Goal: Task Accomplishment & Management: Manage account settings

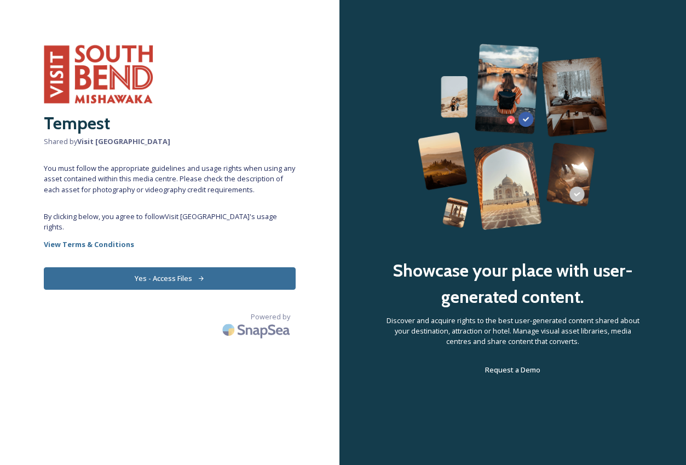
click at [192, 277] on button "Yes - Access Files" at bounding box center [170, 278] width 252 height 22
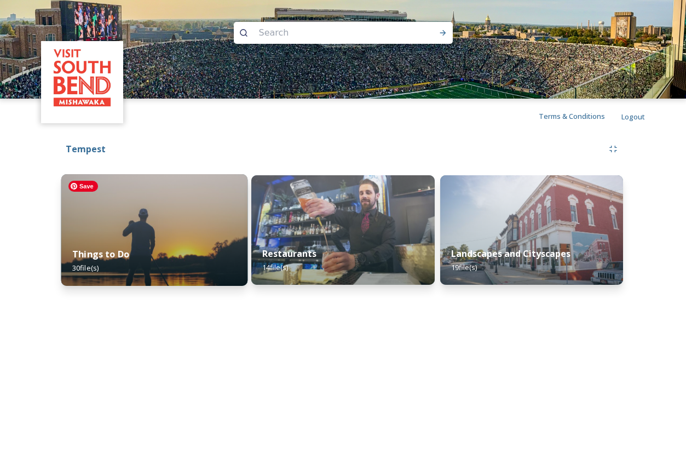
click at [189, 225] on img at bounding box center [154, 230] width 187 height 112
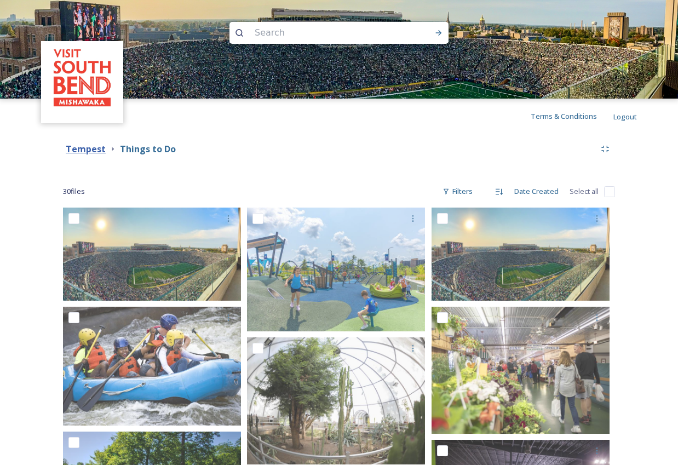
click at [93, 151] on strong "Tempest" at bounding box center [86, 149] width 40 height 12
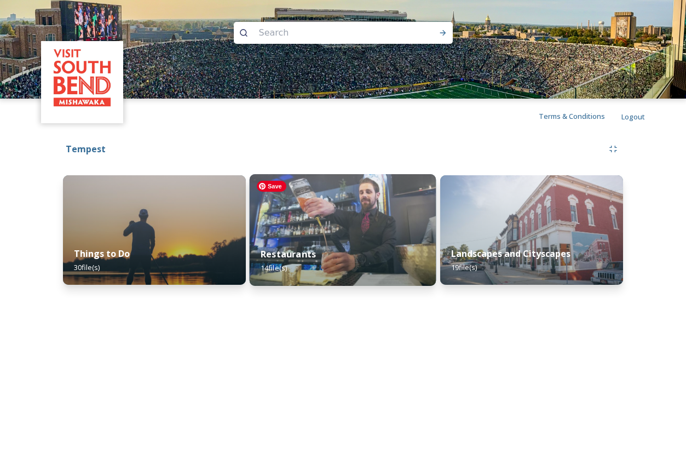
click at [383, 206] on img at bounding box center [343, 230] width 187 height 112
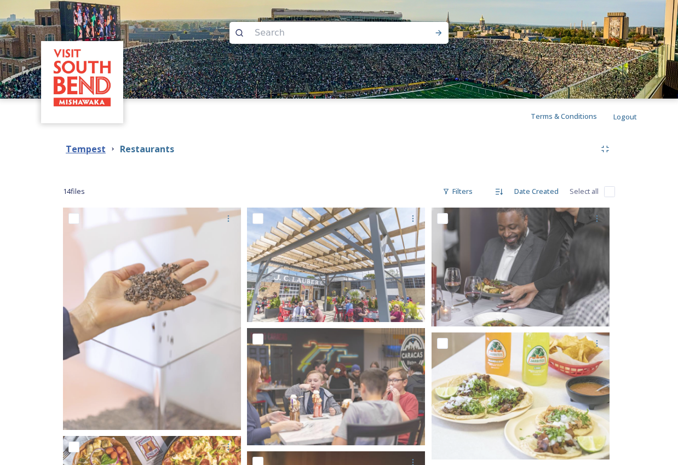
click at [94, 151] on strong "Tempest" at bounding box center [86, 149] width 40 height 12
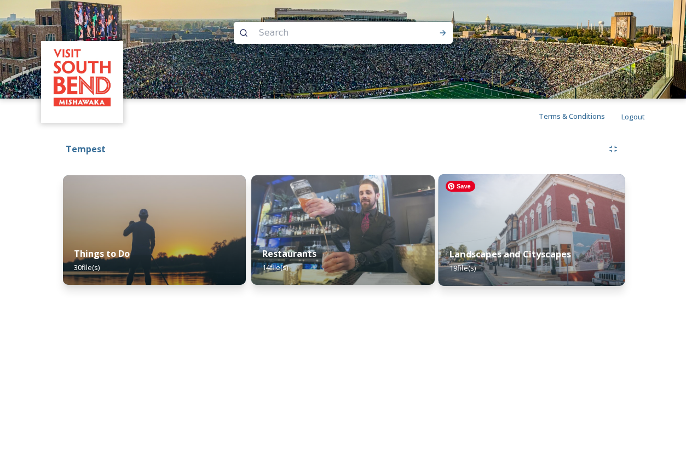
click at [547, 209] on img at bounding box center [531, 230] width 187 height 112
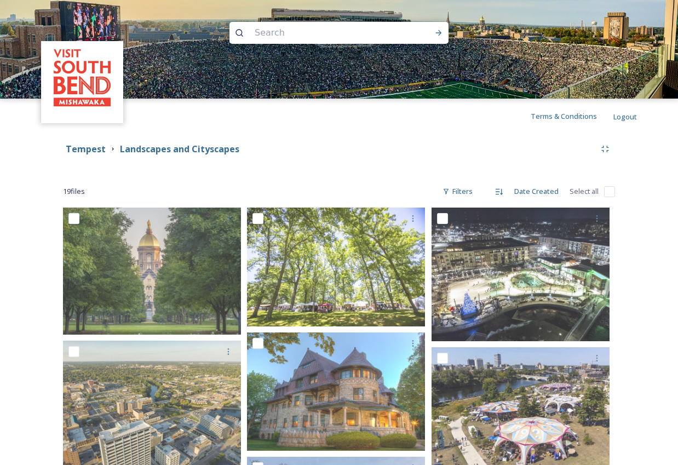
click at [282, 36] on input at bounding box center [324, 33] width 150 height 24
type input "century center"
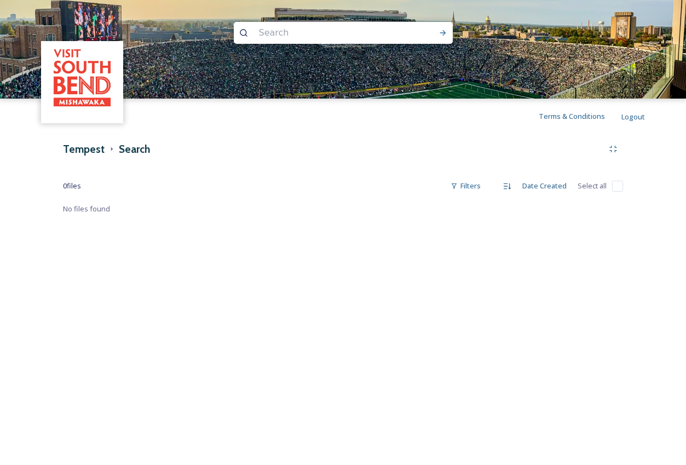
click at [41, 149] on h2 "Tempest" at bounding box center [41, 147] width 0 height 26
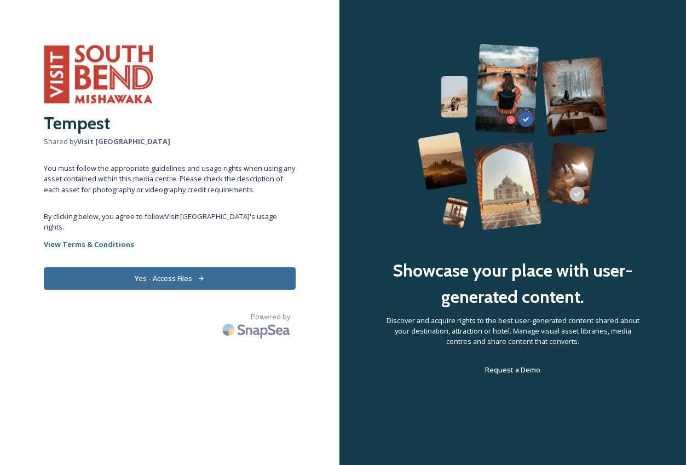
click at [198, 276] on icon at bounding box center [201, 278] width 7 height 7
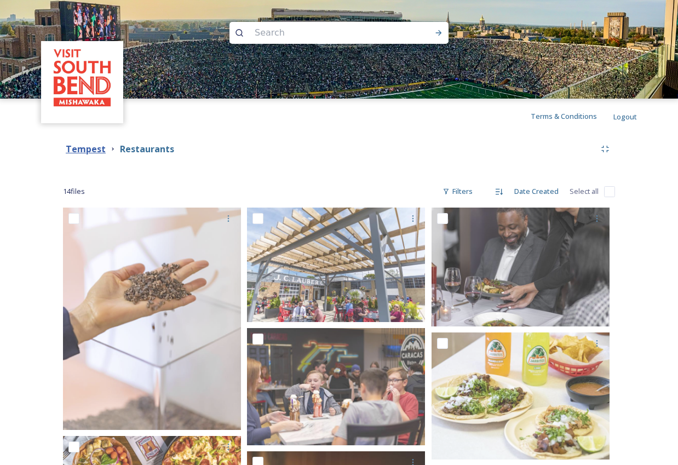
click at [85, 153] on strong "Tempest" at bounding box center [86, 149] width 40 height 12
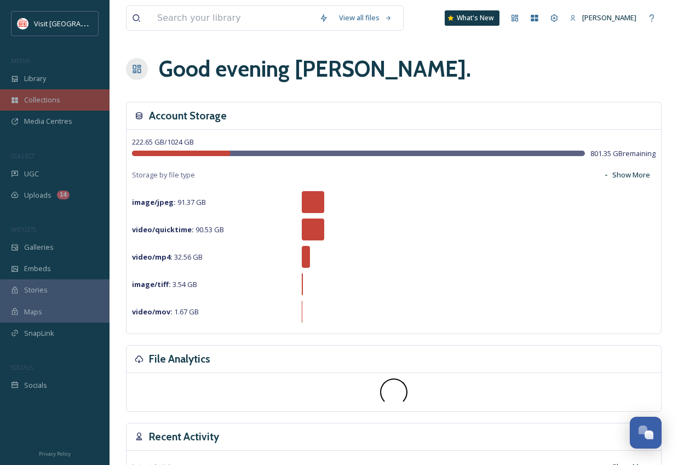
click at [59, 98] on span "Collections" at bounding box center [42, 100] width 36 height 10
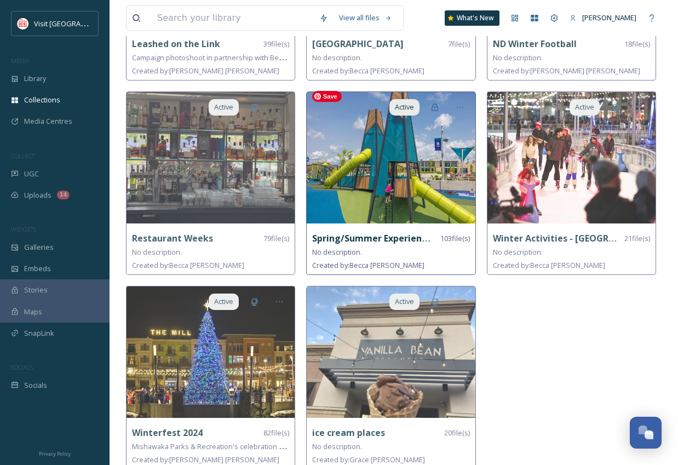
scroll to position [1194, 0]
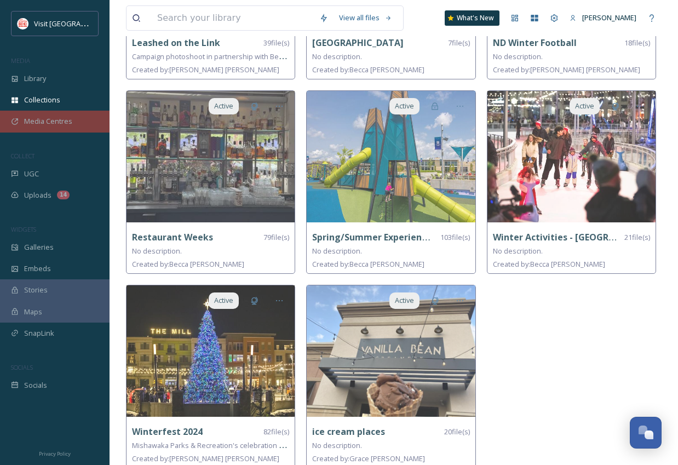
click at [52, 120] on span "Media Centres" at bounding box center [48, 121] width 48 height 10
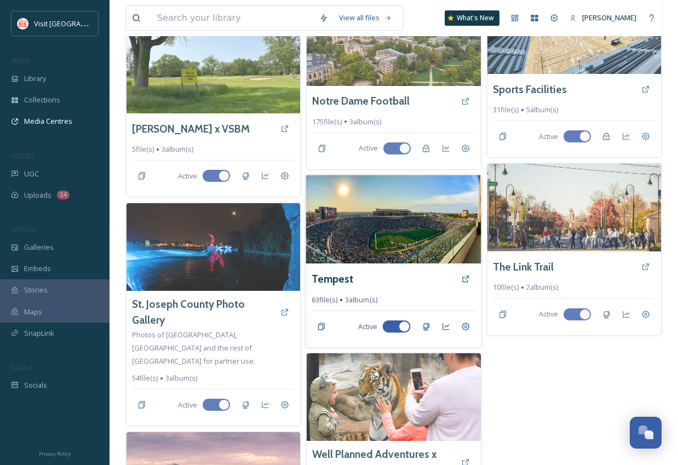
scroll to position [294, 0]
click at [407, 226] on img at bounding box center [394, 219] width 176 height 89
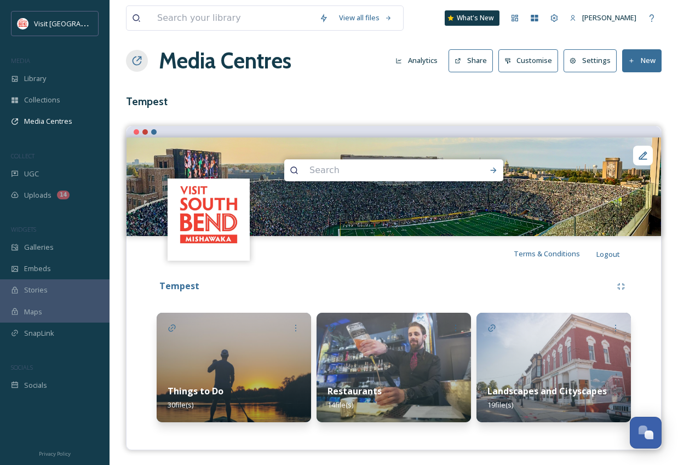
scroll to position [10, 0]
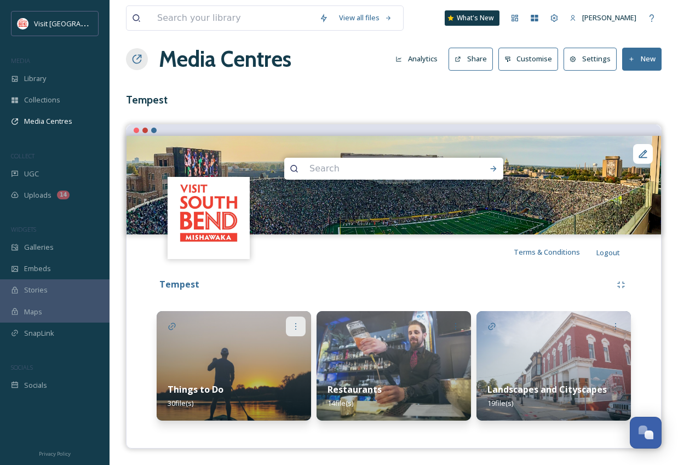
click at [293, 326] on icon at bounding box center [295, 326] width 9 height 9
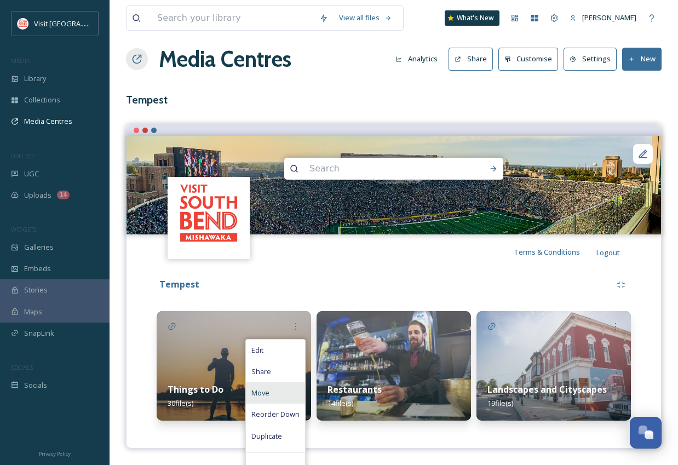
click at [272, 397] on div "Move" at bounding box center [275, 392] width 59 height 21
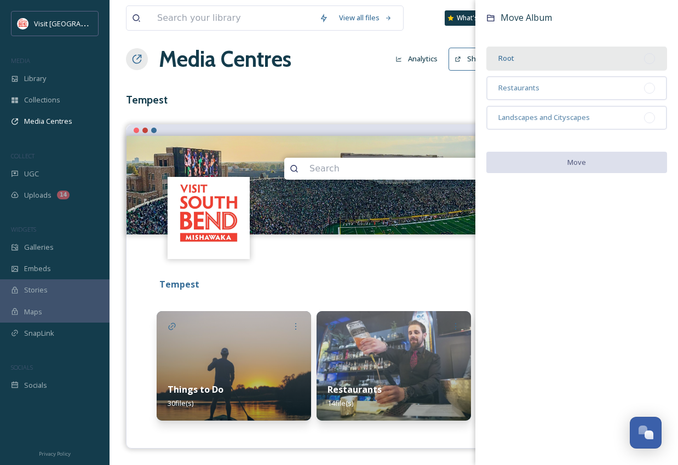
click at [582, 57] on div "Root" at bounding box center [576, 59] width 181 height 24
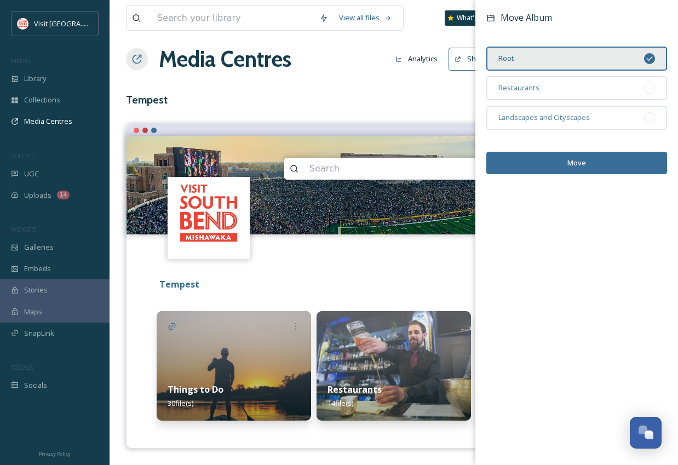
click at [590, 160] on button "Move" at bounding box center [576, 163] width 181 height 22
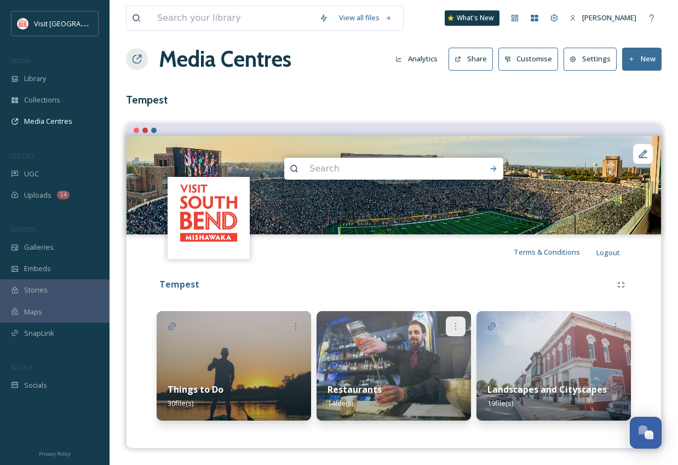
click at [456, 326] on icon at bounding box center [455, 326] width 1 height 7
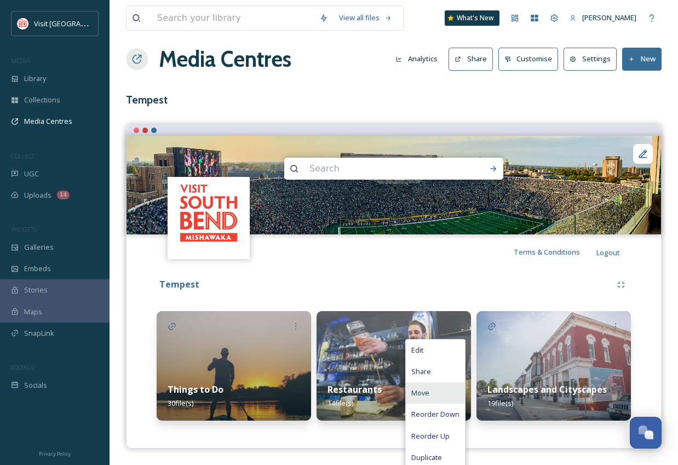
click at [434, 389] on div "Move" at bounding box center [435, 392] width 59 height 21
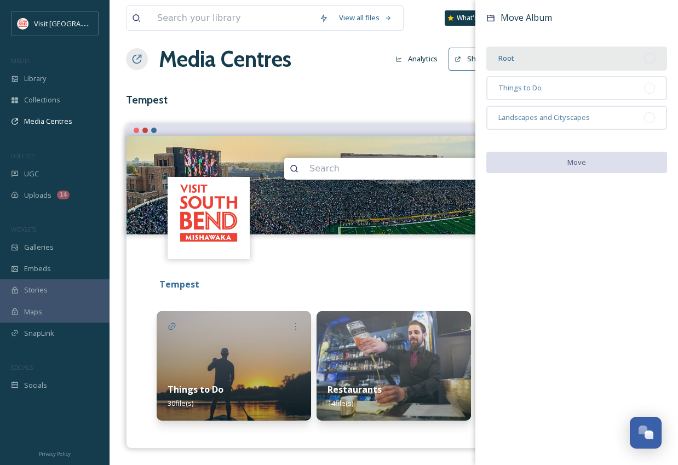
click at [567, 65] on div "Root" at bounding box center [576, 59] width 181 height 24
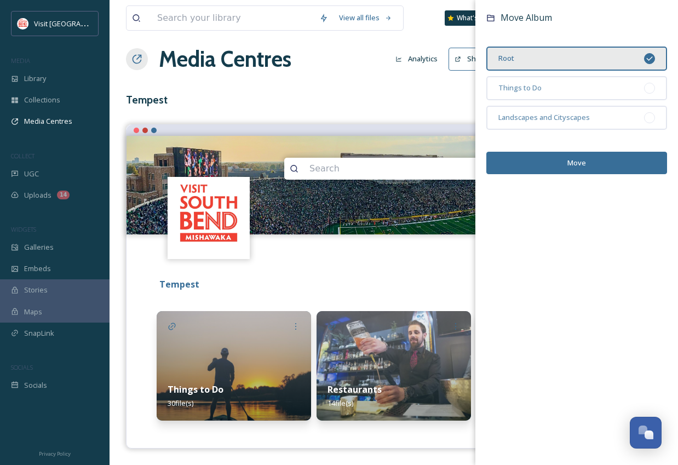
click at [583, 158] on button "Move" at bounding box center [576, 163] width 181 height 22
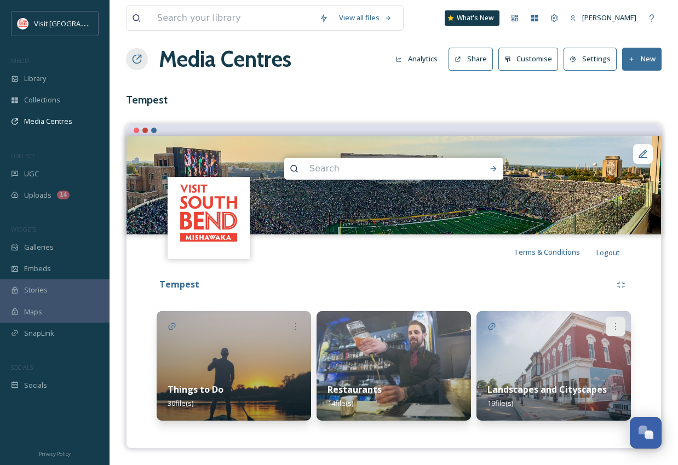
click at [616, 323] on icon at bounding box center [615, 326] width 9 height 9
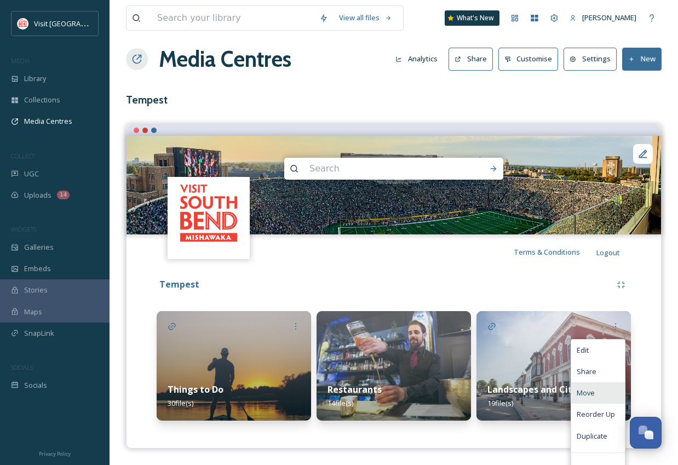
click at [600, 389] on div "Move" at bounding box center [598, 392] width 54 height 21
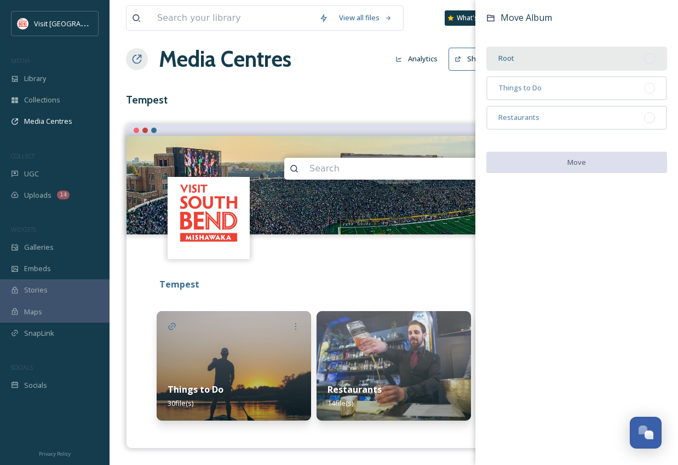
click at [524, 54] on div "Root" at bounding box center [576, 59] width 181 height 24
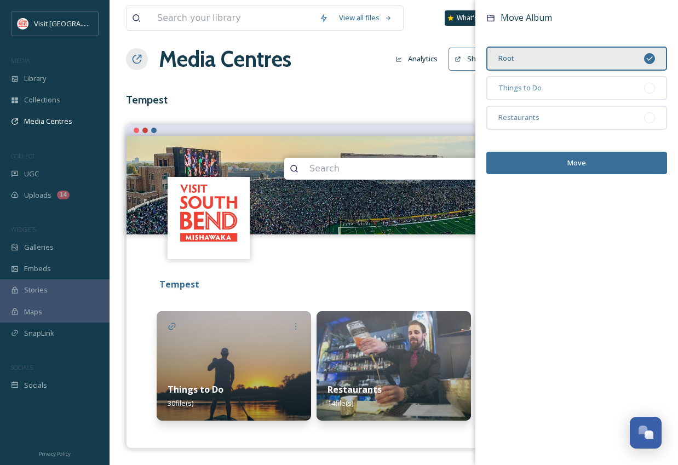
click at [571, 164] on button "Move" at bounding box center [576, 163] width 181 height 22
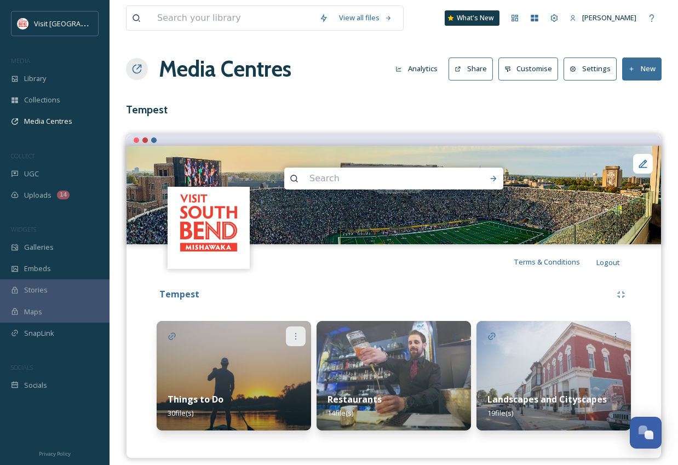
click at [295, 331] on div at bounding box center [296, 336] width 20 height 20
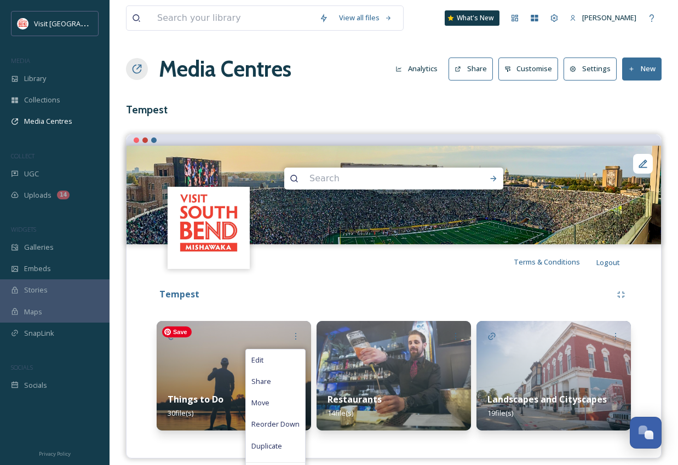
click at [197, 378] on img at bounding box center [234, 376] width 154 height 110
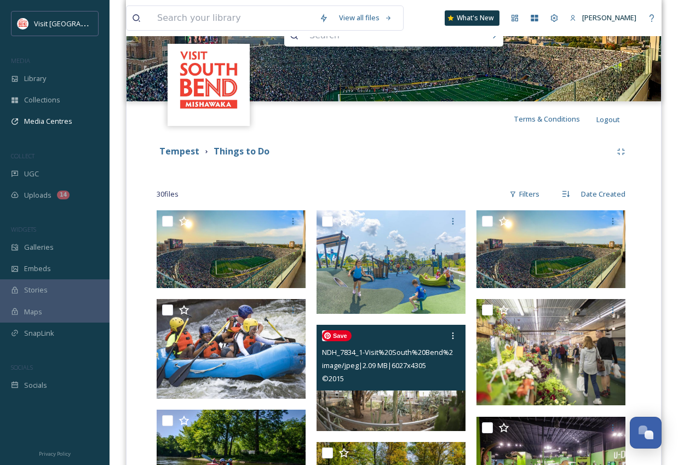
scroll to position [140, 0]
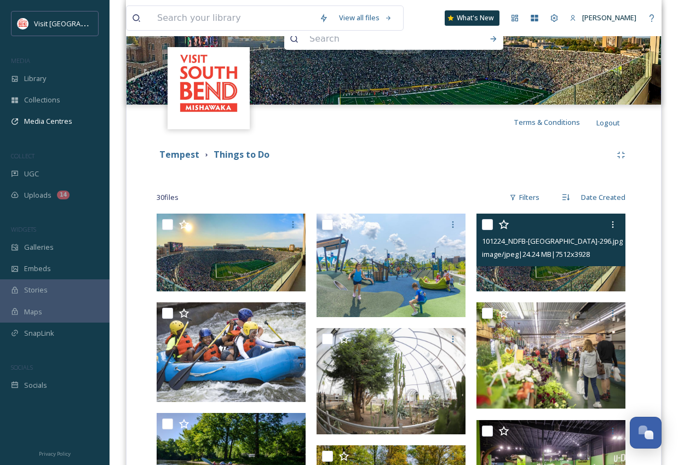
click at [491, 226] on input "checkbox" at bounding box center [487, 224] width 11 height 11
checkbox input "true"
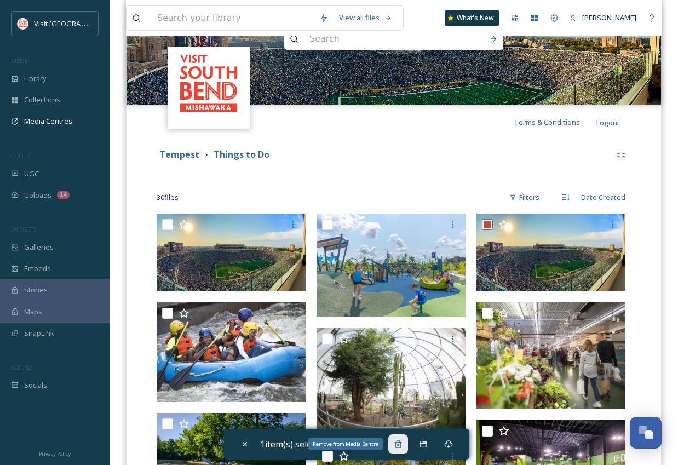
click at [403, 439] on div "Remove from Media Centre" at bounding box center [398, 444] width 20 height 20
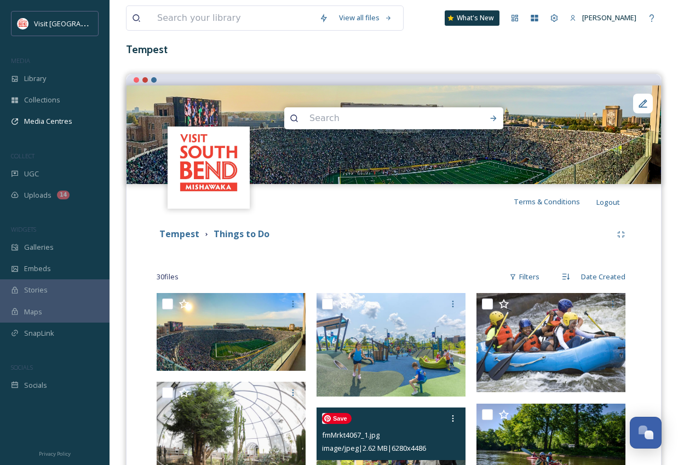
scroll to position [0, 0]
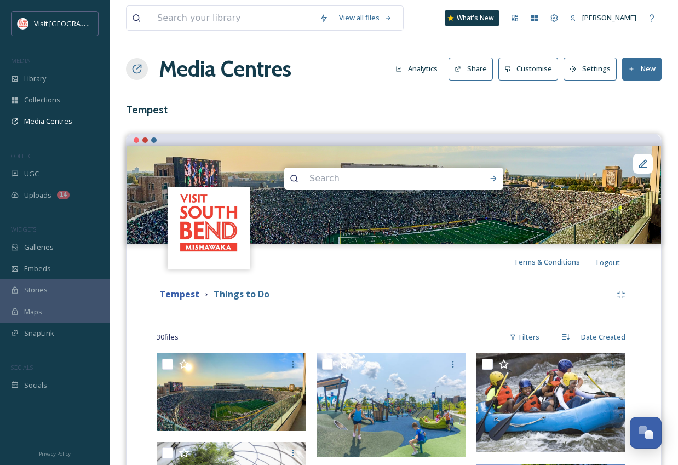
click at [181, 298] on strong "Tempest" at bounding box center [179, 294] width 40 height 12
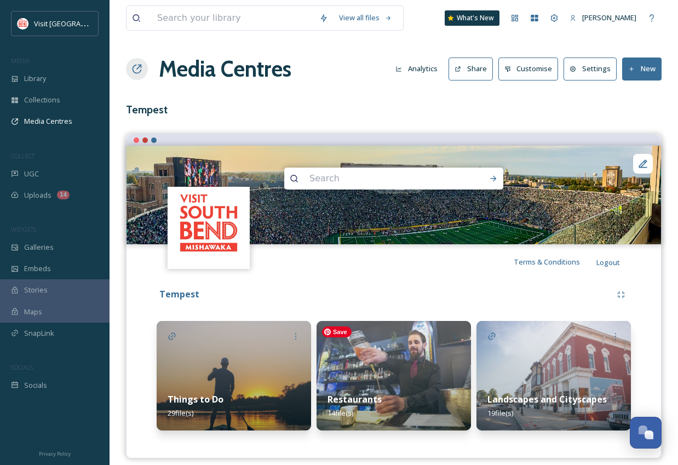
scroll to position [10, 0]
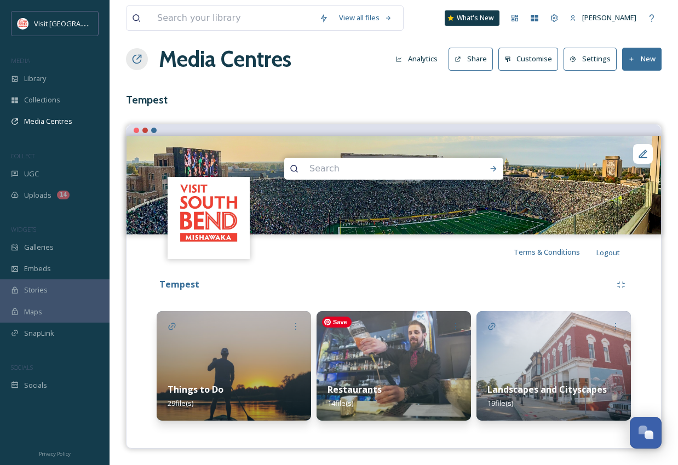
click at [407, 344] on img at bounding box center [394, 366] width 154 height 110
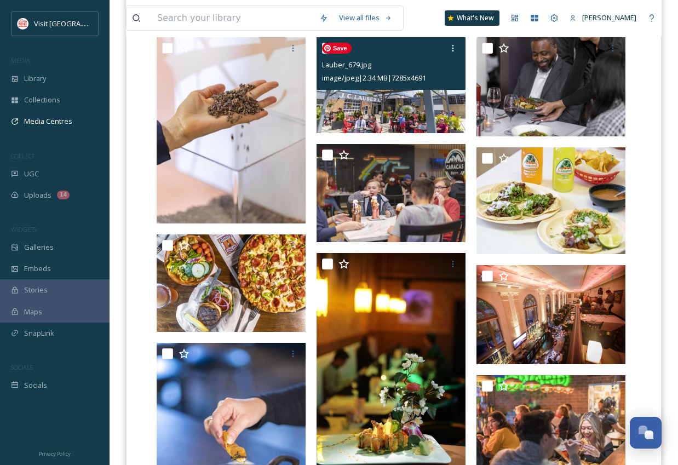
scroll to position [270, 0]
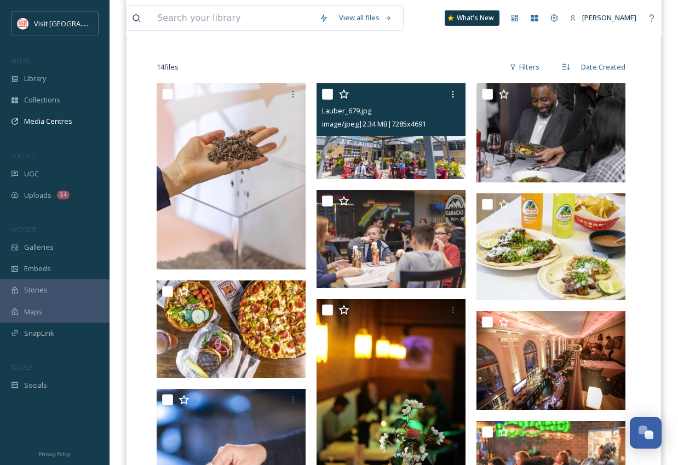
click at [328, 97] on input "checkbox" at bounding box center [327, 94] width 11 height 11
checkbox input "true"
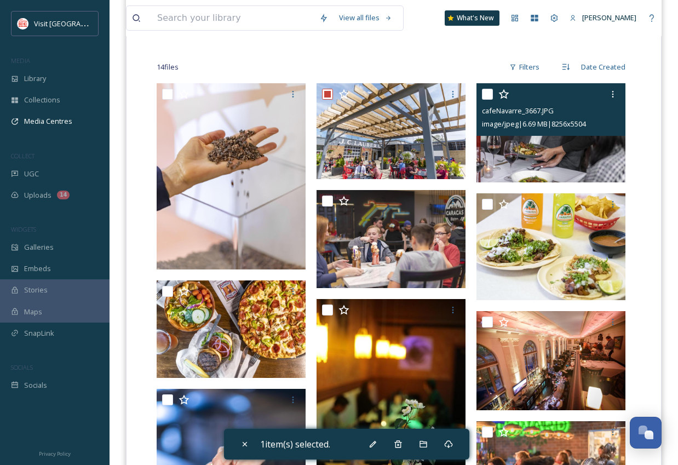
click at [488, 95] on input "checkbox" at bounding box center [487, 94] width 11 height 11
checkbox input "true"
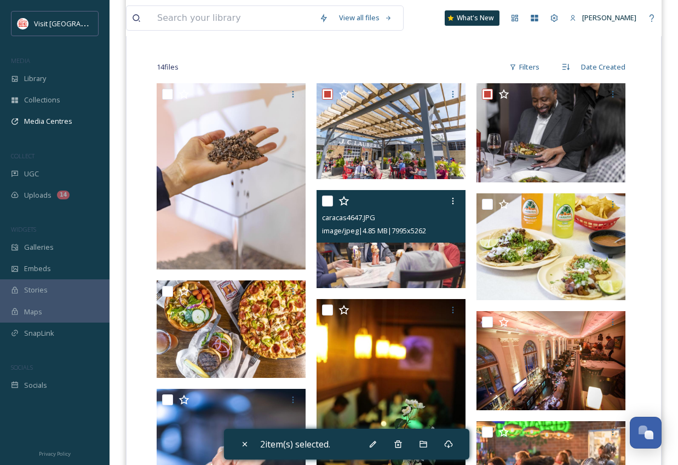
click at [330, 204] on input "checkbox" at bounding box center [327, 201] width 11 height 11
checkbox input "true"
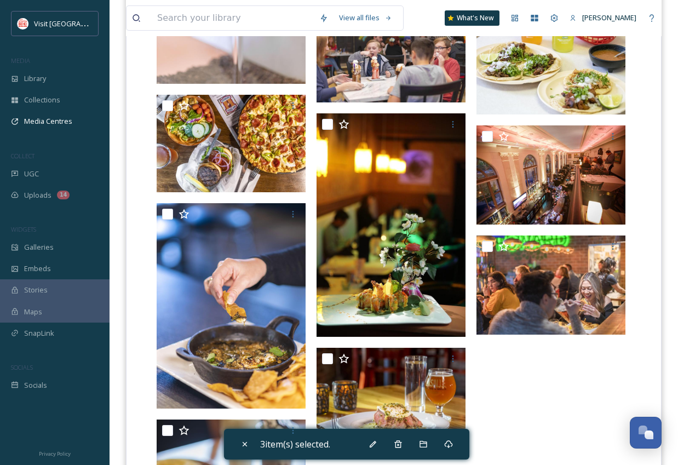
scroll to position [460, 0]
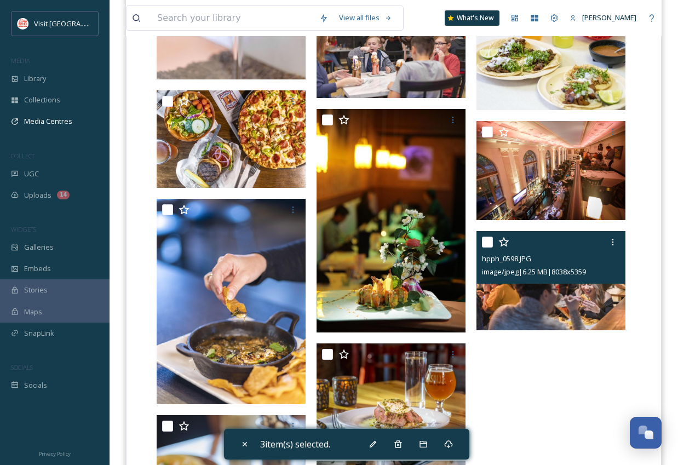
click at [488, 245] on input "checkbox" at bounding box center [487, 242] width 11 height 11
checkbox input "true"
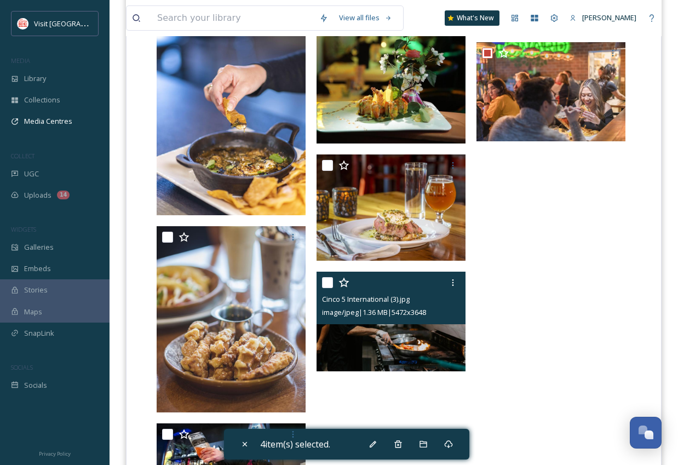
scroll to position [671, 0]
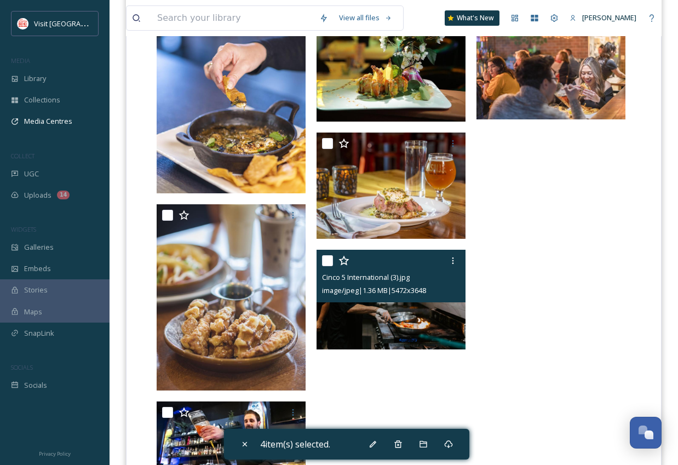
click at [329, 264] on input "checkbox" at bounding box center [327, 260] width 11 height 11
checkbox input "true"
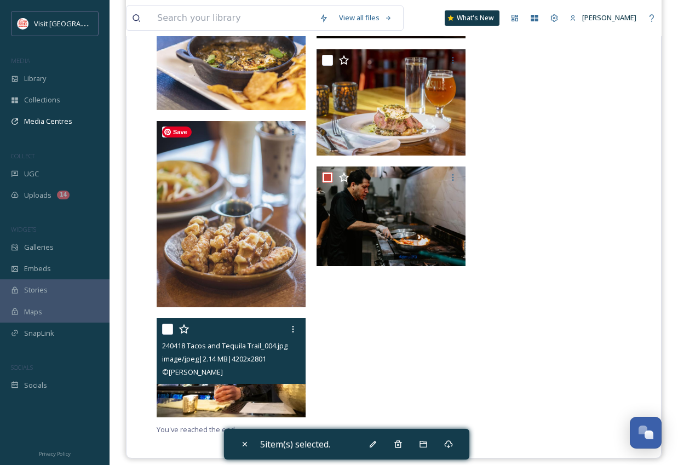
scroll to position [761, 0]
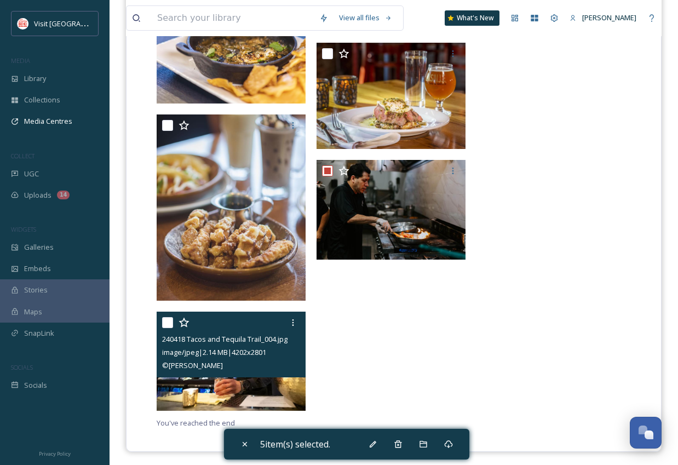
click at [170, 324] on input "checkbox" at bounding box center [167, 322] width 11 height 11
checkbox input "true"
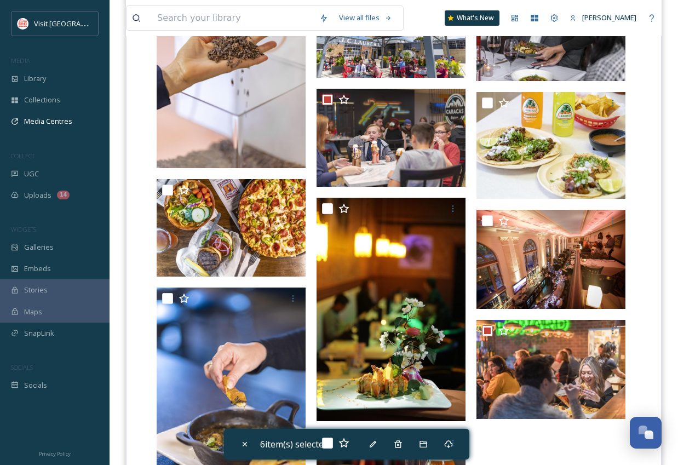
scroll to position [125, 0]
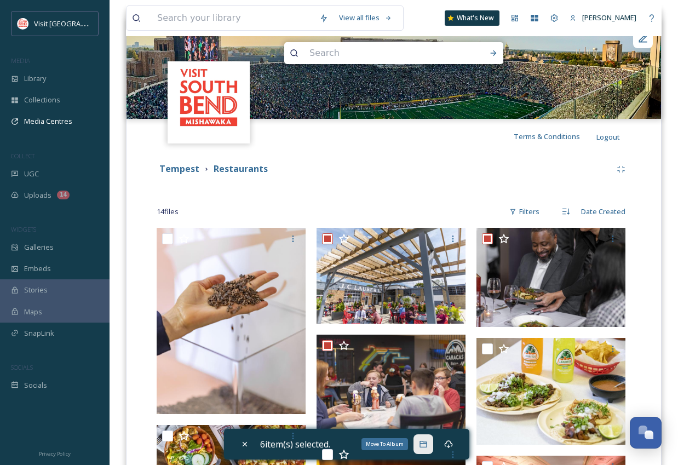
click at [428, 440] on icon at bounding box center [423, 444] width 9 height 9
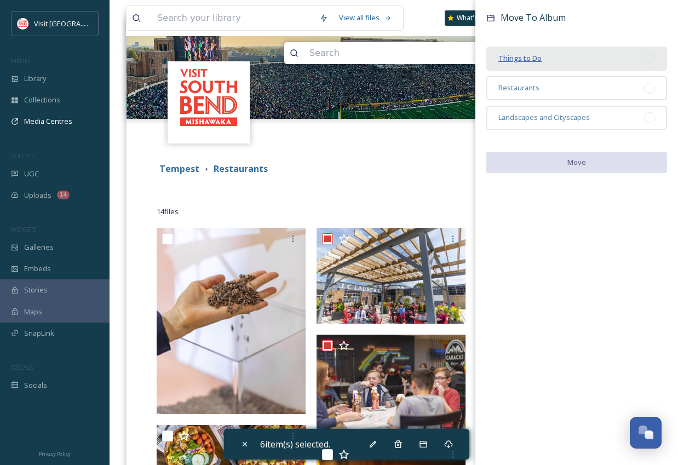
click at [527, 56] on span "Things to Do" at bounding box center [519, 58] width 43 height 10
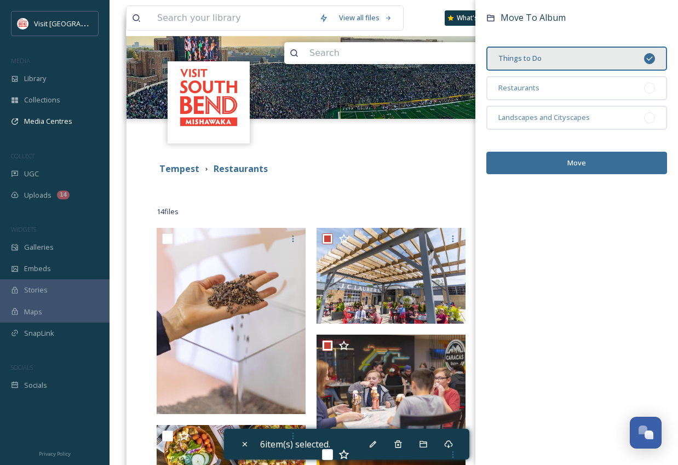
click at [576, 163] on button "Move" at bounding box center [576, 163] width 181 height 22
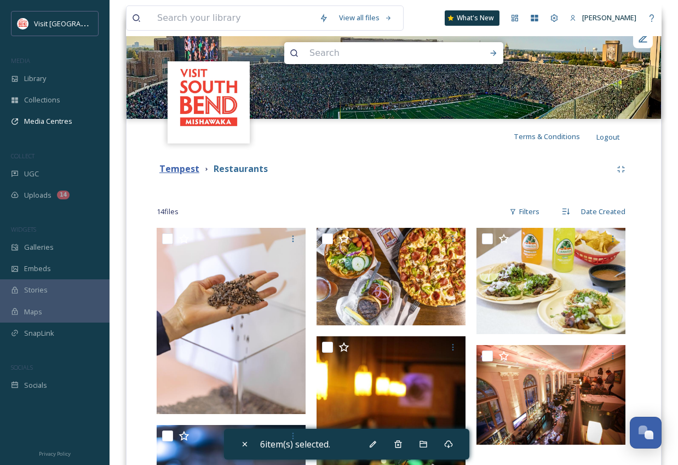
click at [174, 165] on strong "Tempest" at bounding box center [179, 169] width 40 height 12
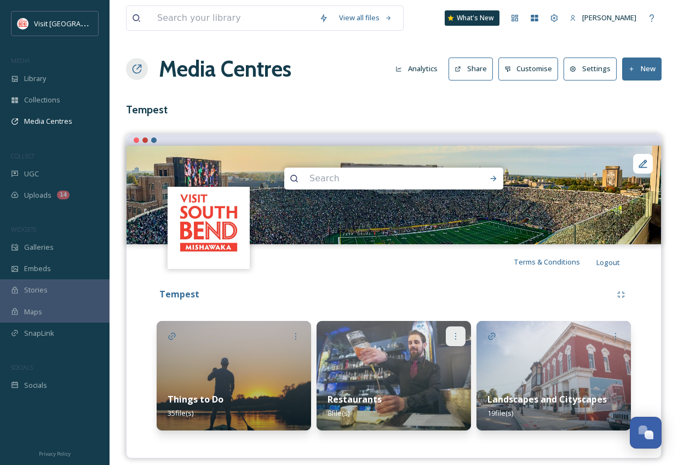
click at [455, 337] on icon at bounding box center [455, 336] width 9 height 9
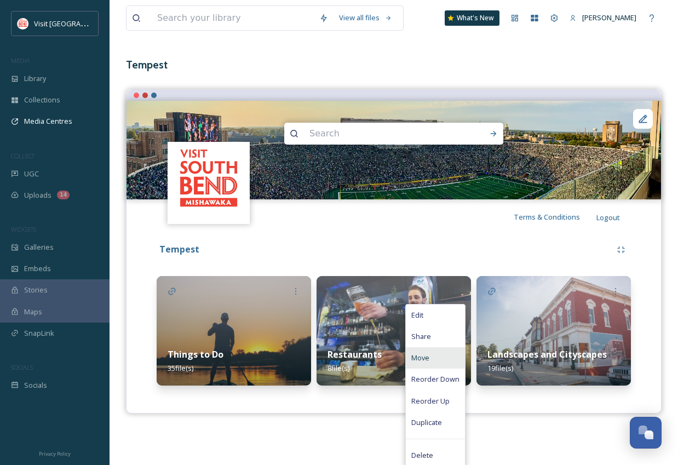
scroll to position [46, 0]
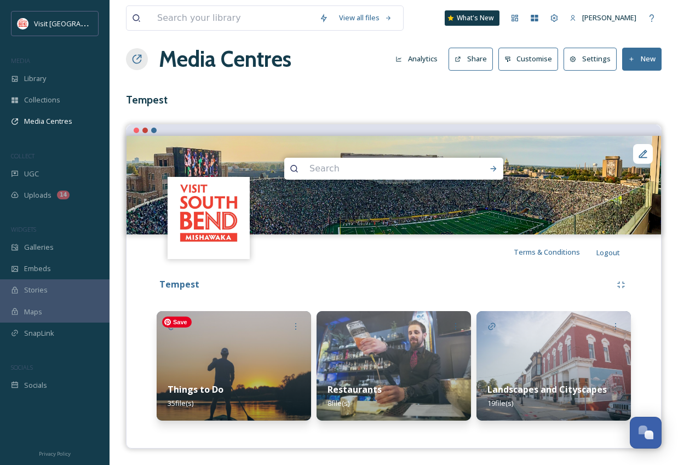
click at [262, 320] on img at bounding box center [234, 366] width 154 height 110
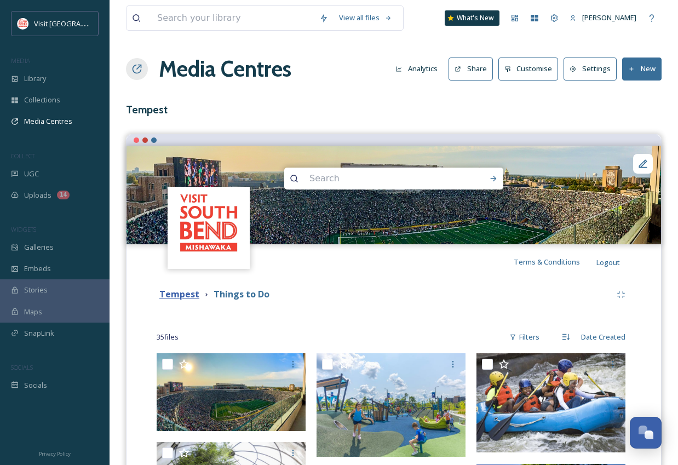
click at [185, 294] on strong "Tempest" at bounding box center [179, 294] width 40 height 12
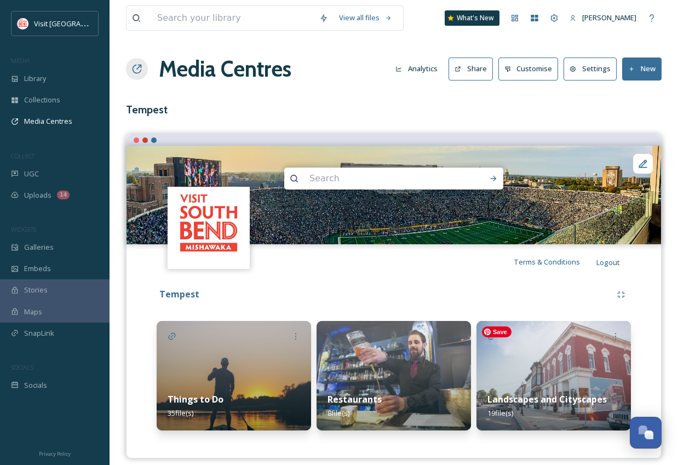
click at [539, 348] on img at bounding box center [553, 376] width 154 height 110
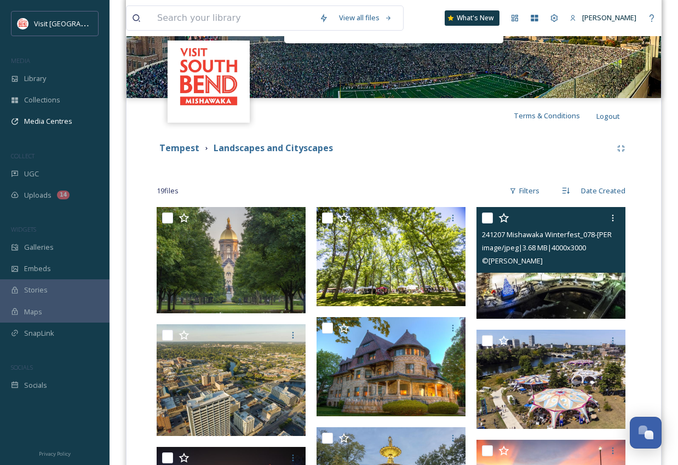
scroll to position [156, 0]
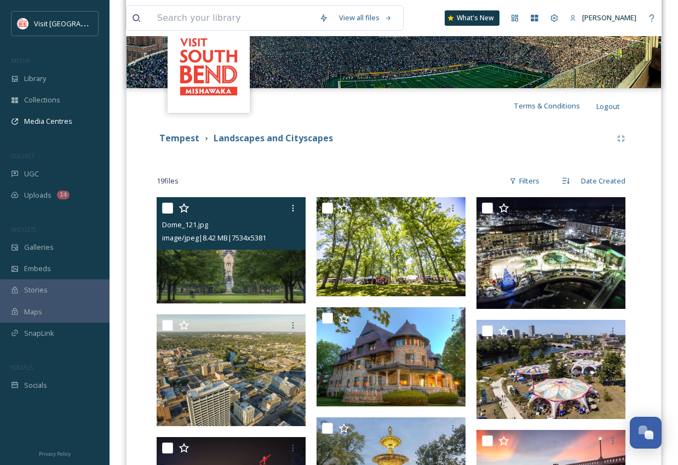
click at [175, 209] on div at bounding box center [232, 208] width 141 height 20
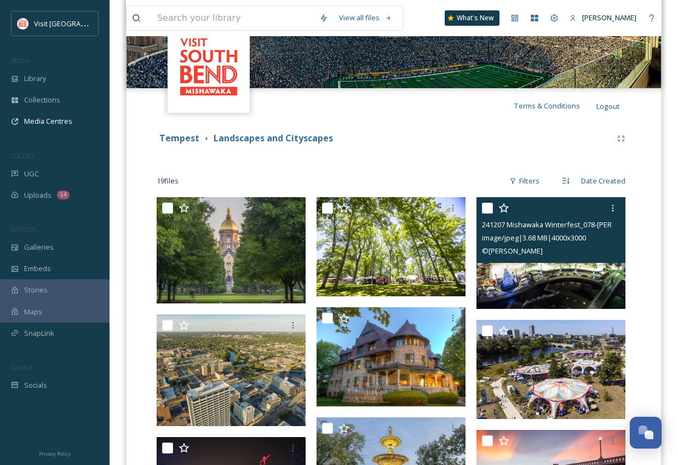
click at [485, 210] on input "checkbox" at bounding box center [487, 208] width 11 height 11
checkbox input "true"
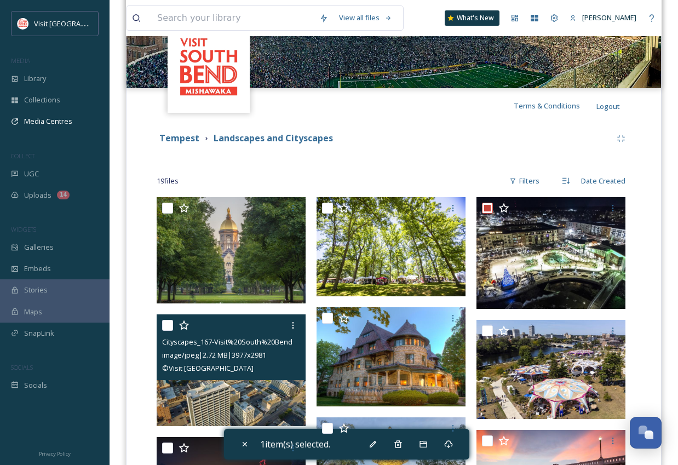
click at [169, 324] on input "checkbox" at bounding box center [167, 325] width 11 height 11
checkbox input "true"
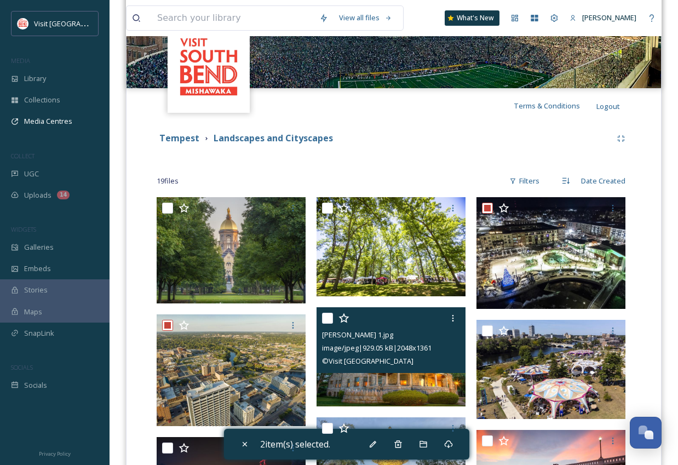
click at [332, 318] on input "checkbox" at bounding box center [327, 318] width 11 height 11
checkbox input "true"
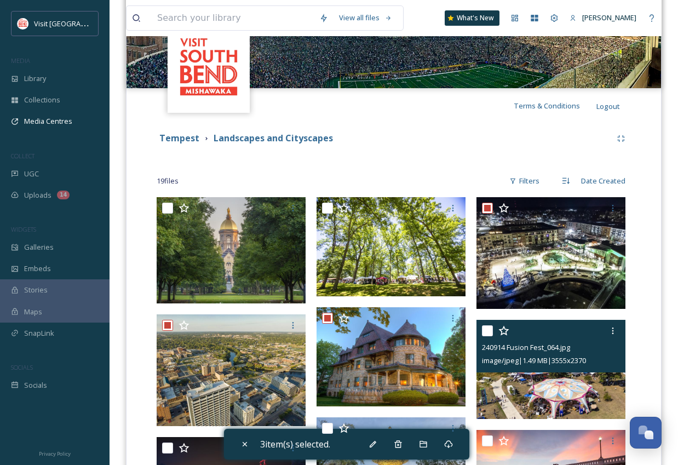
click at [489, 329] on input "checkbox" at bounding box center [487, 330] width 11 height 11
checkbox input "true"
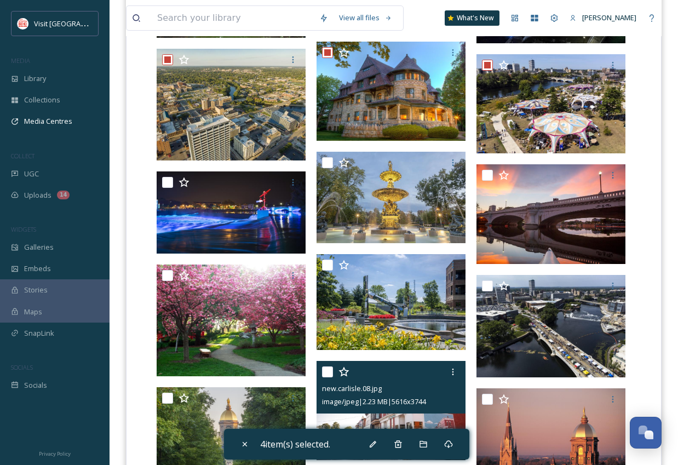
scroll to position [430, 0]
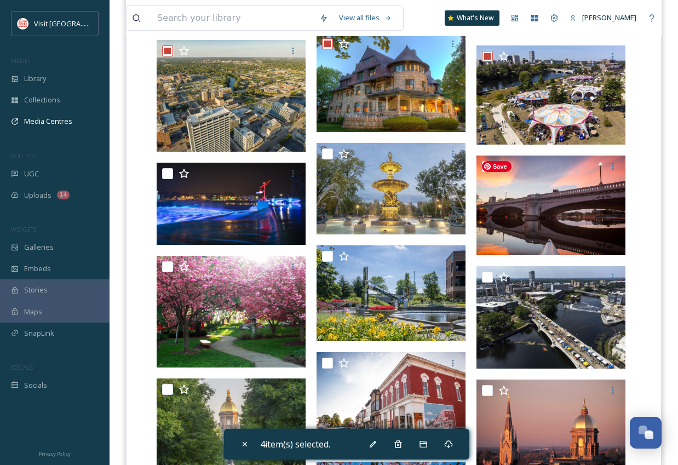
click at [488, 171] on span "Save" at bounding box center [497, 166] width 30 height 11
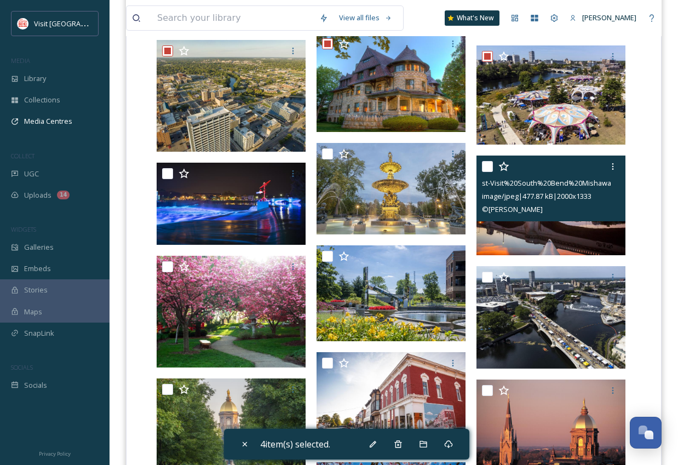
click at [485, 170] on input "checkbox" at bounding box center [487, 166] width 11 height 11
checkbox input "true"
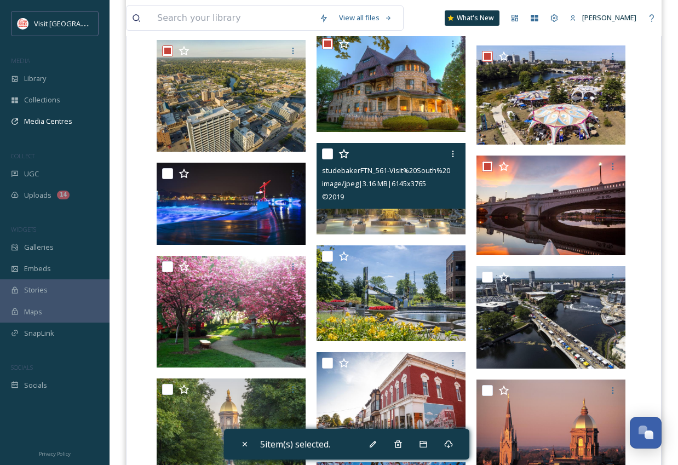
click at [326, 156] on input "checkbox" at bounding box center [327, 153] width 11 height 11
checkbox input "true"
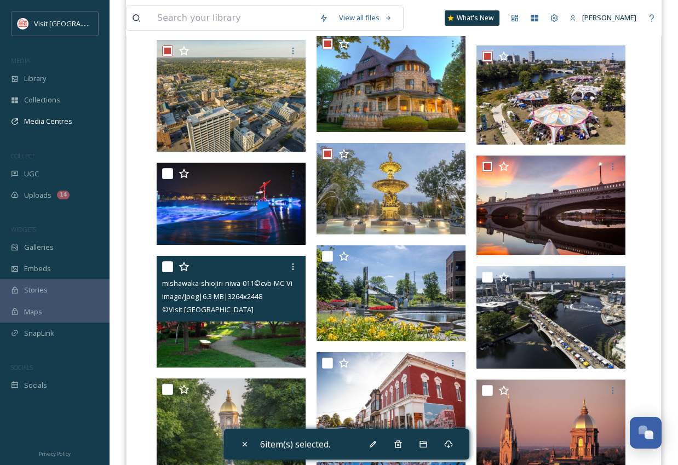
click at [169, 266] on input "checkbox" at bounding box center [167, 266] width 11 height 11
checkbox input "true"
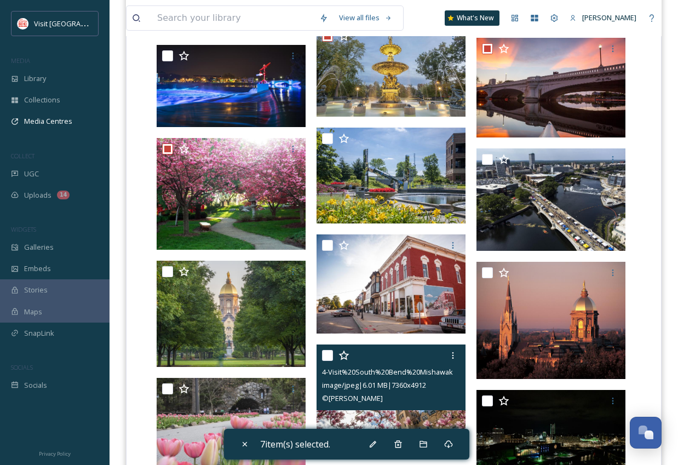
scroll to position [613, 0]
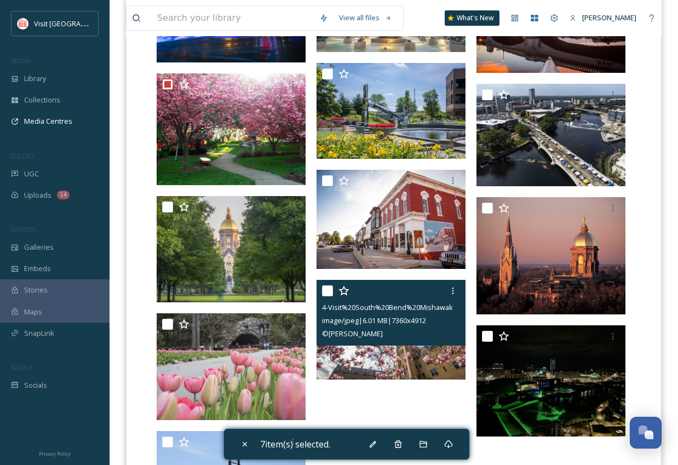
click at [328, 289] on input "checkbox" at bounding box center [327, 290] width 11 height 11
checkbox input "true"
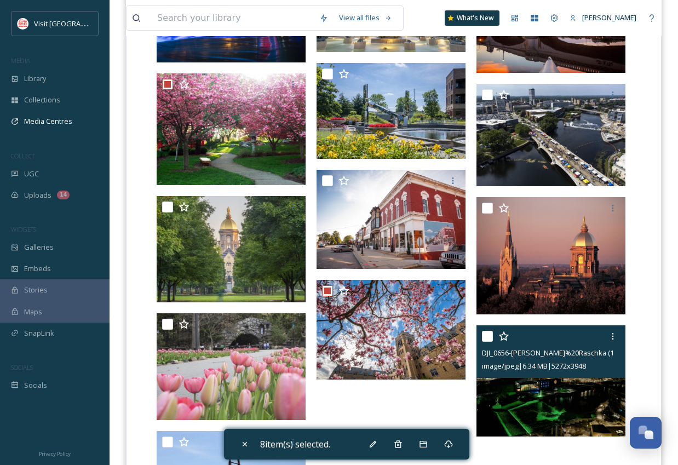
click at [486, 336] on input "checkbox" at bounding box center [487, 336] width 11 height 11
checkbox input "true"
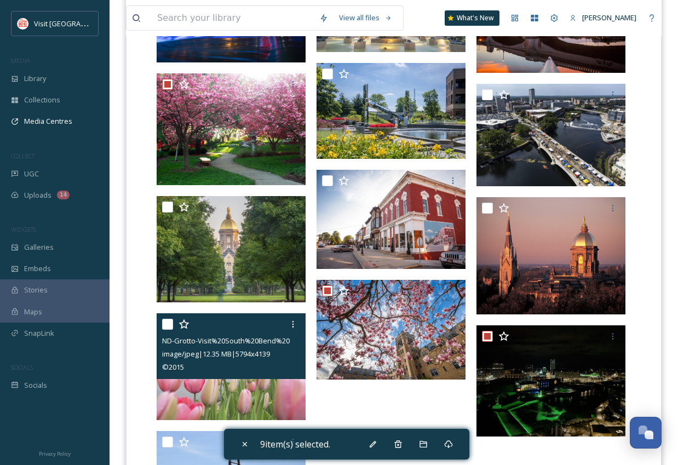
click at [167, 327] on input "checkbox" at bounding box center [167, 324] width 11 height 11
checkbox input "true"
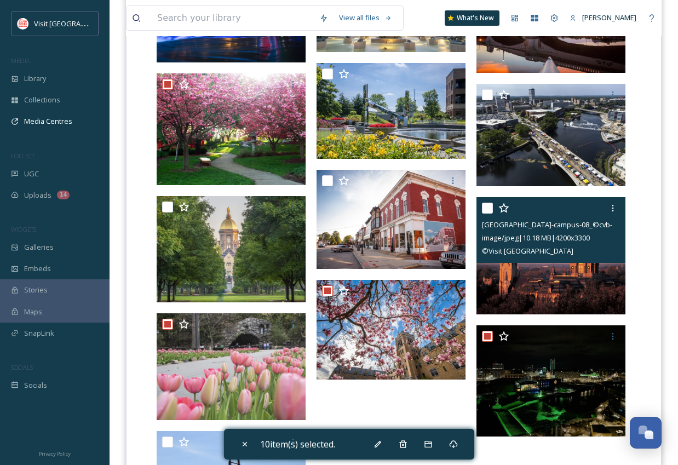
click at [485, 210] on input "checkbox" at bounding box center [487, 208] width 11 height 11
checkbox input "true"
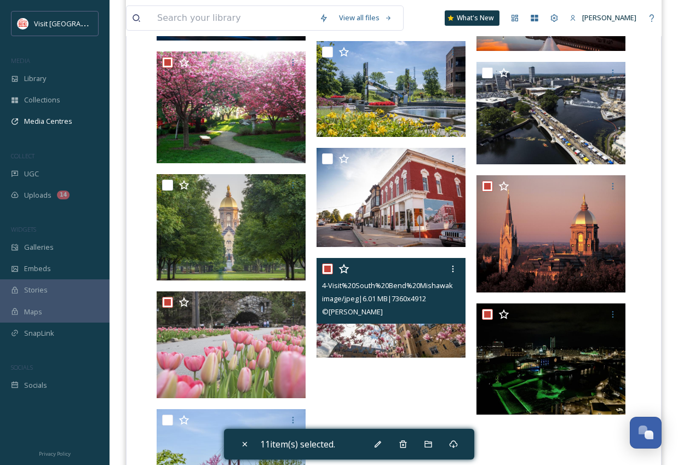
scroll to position [736, 0]
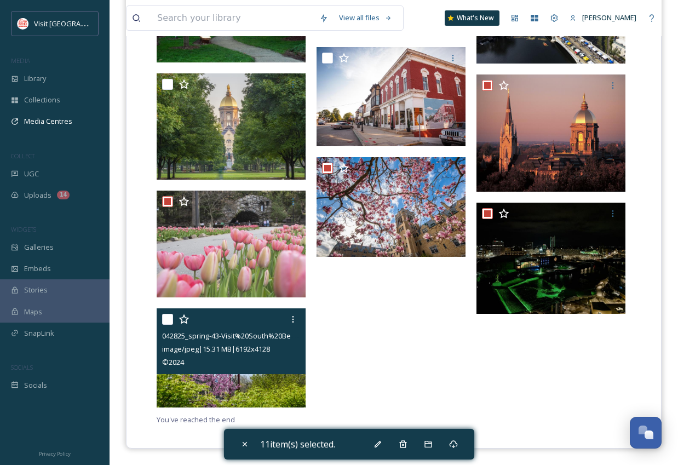
click at [168, 321] on input "checkbox" at bounding box center [167, 319] width 11 height 11
checkbox input "true"
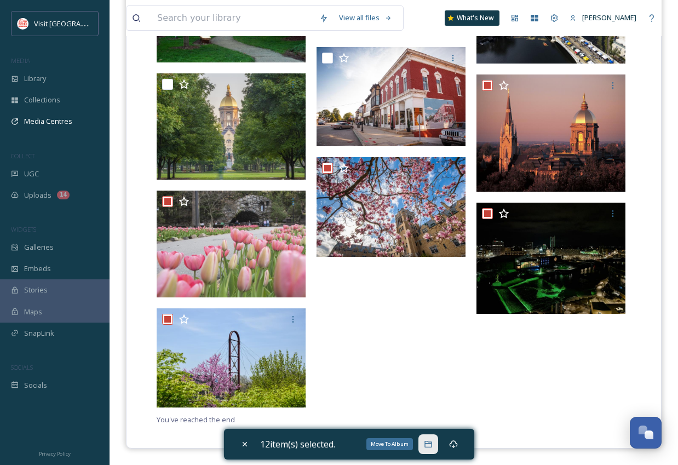
click at [429, 446] on icon at bounding box center [428, 444] width 9 height 9
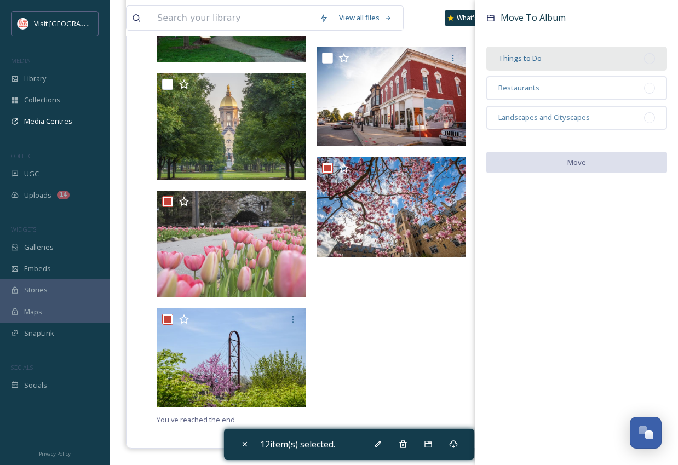
click at [546, 66] on div "Things to Do" at bounding box center [576, 59] width 181 height 24
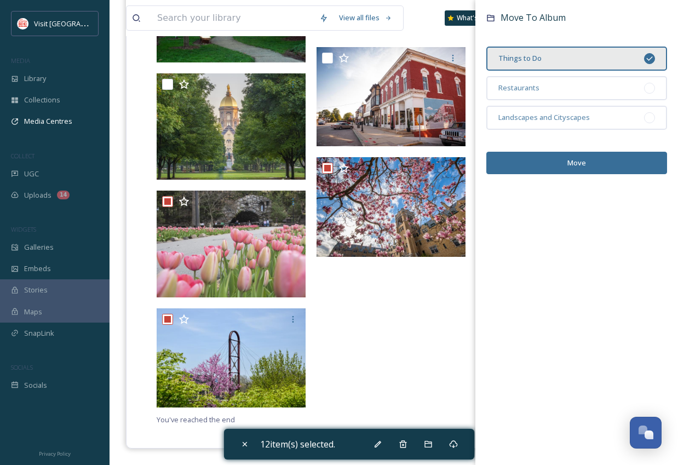
click at [587, 162] on button "Move" at bounding box center [576, 163] width 181 height 22
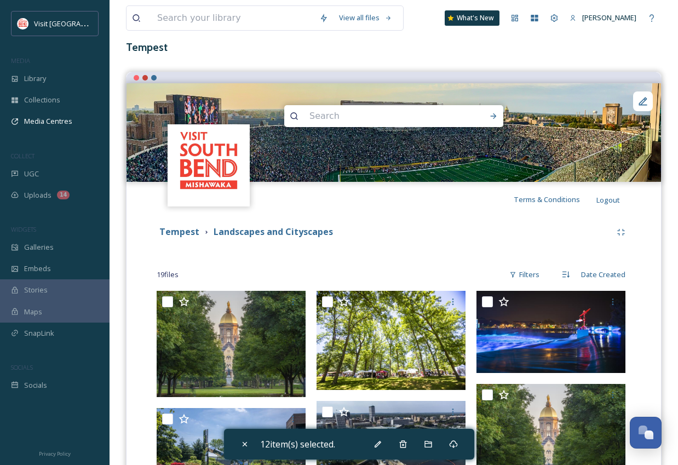
scroll to position [0, 0]
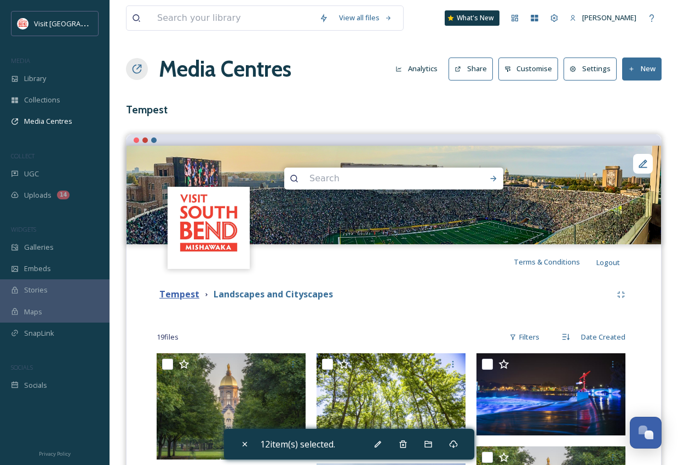
click at [182, 292] on strong "Tempest" at bounding box center [179, 294] width 40 height 12
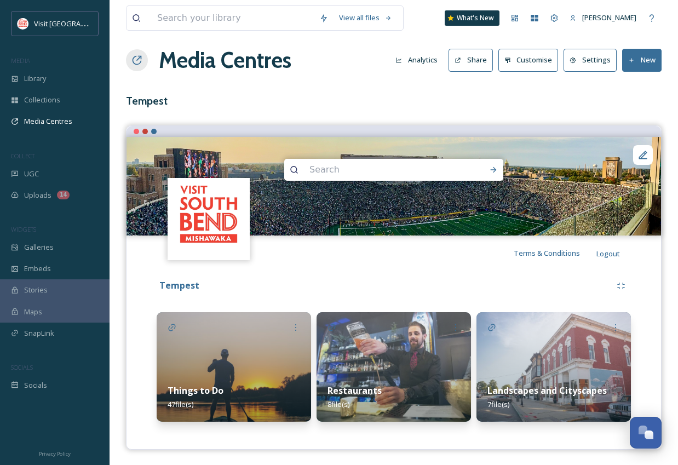
scroll to position [10, 0]
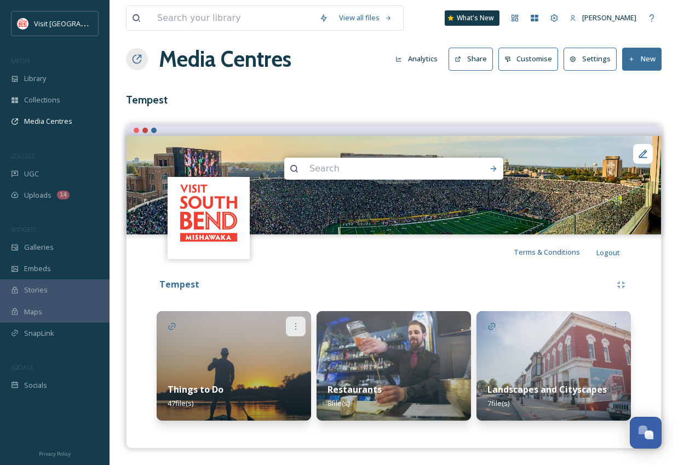
click at [297, 325] on icon at bounding box center [295, 326] width 9 height 9
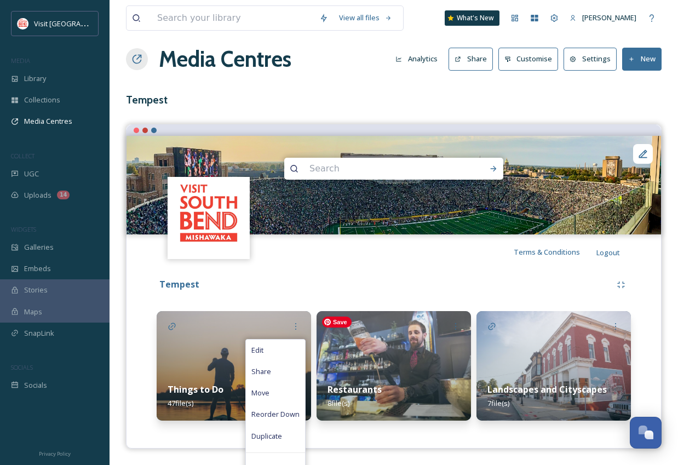
click at [417, 336] on img at bounding box center [394, 366] width 154 height 110
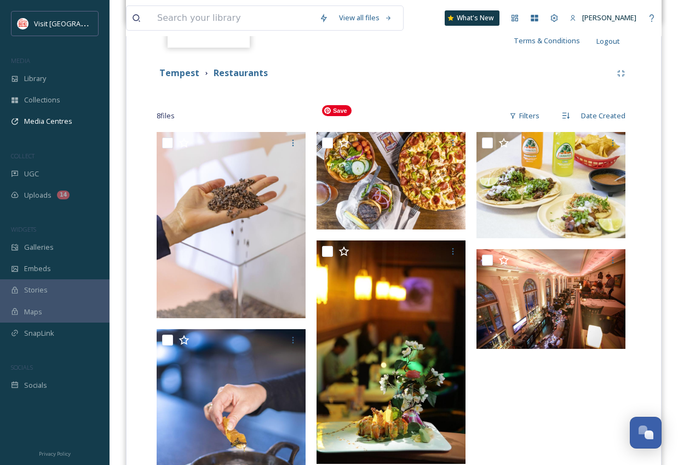
scroll to position [232, 0]
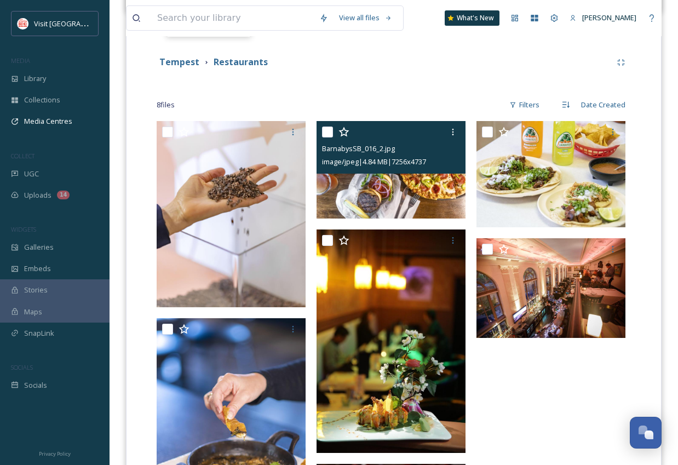
click at [329, 136] on input "checkbox" at bounding box center [327, 132] width 11 height 11
checkbox input "true"
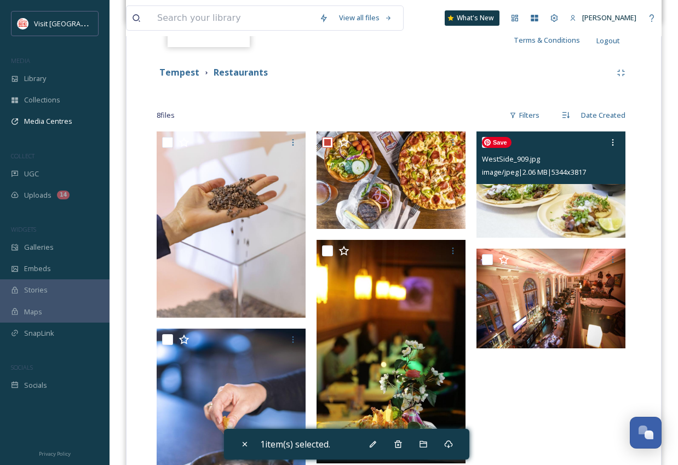
scroll to position [176, 0]
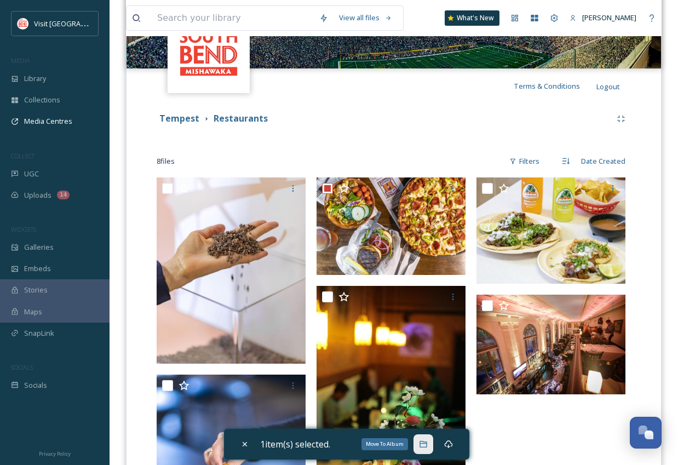
click at [423, 443] on icon at bounding box center [423, 444] width 7 height 7
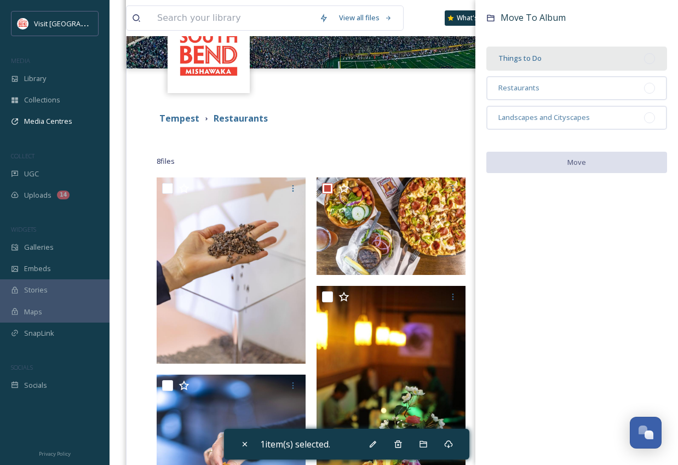
click at [542, 53] on div "Things to Do" at bounding box center [576, 59] width 181 height 24
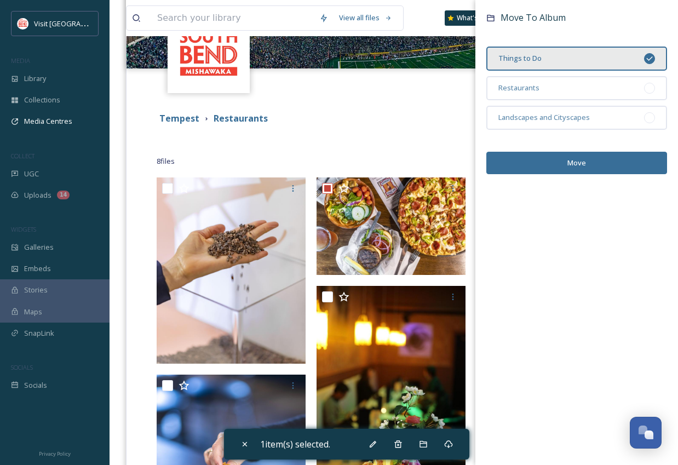
click at [562, 156] on button "Move" at bounding box center [576, 163] width 181 height 22
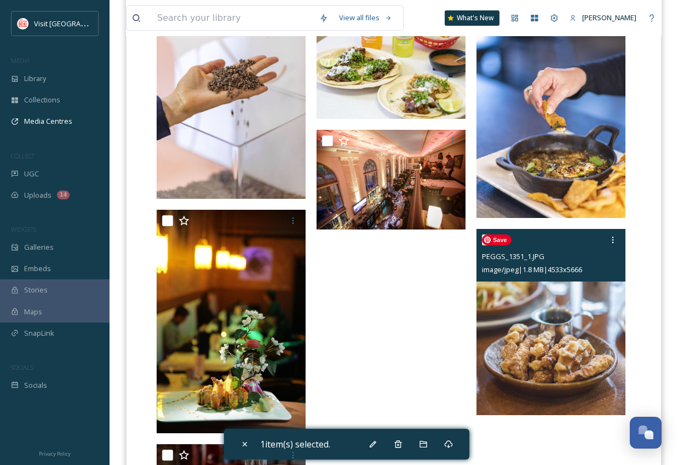
scroll to position [341, 0]
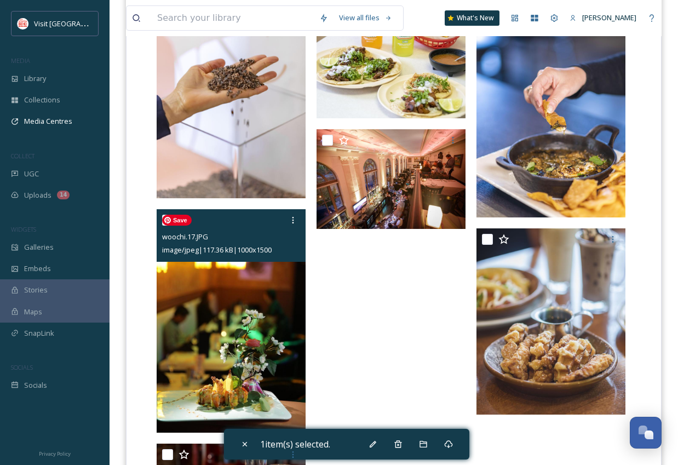
click at [241, 315] on img at bounding box center [231, 320] width 149 height 223
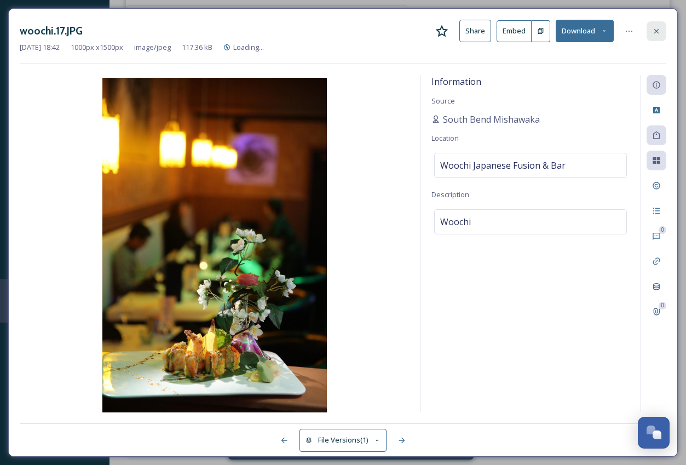
click at [656, 32] on icon at bounding box center [656, 31] width 9 height 9
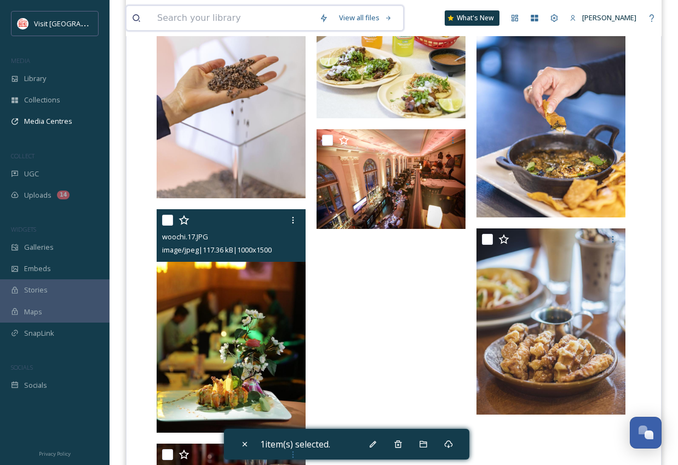
click at [165, 28] on input at bounding box center [233, 18] width 162 height 24
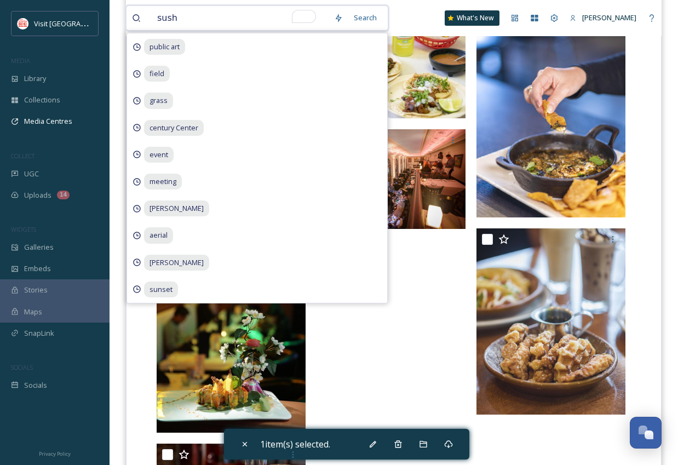
type input "sushi"
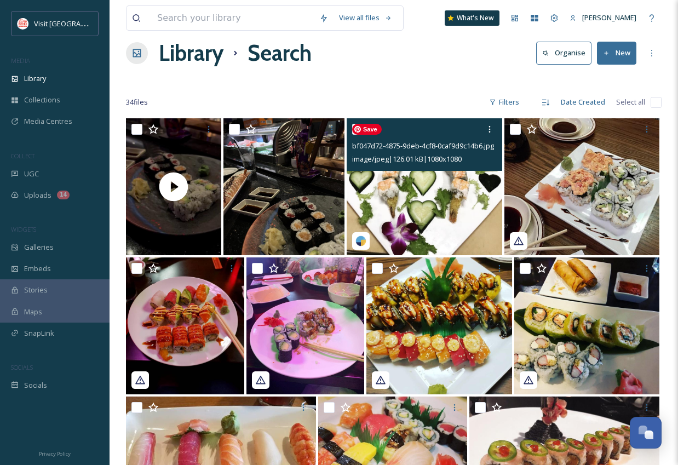
scroll to position [19, 0]
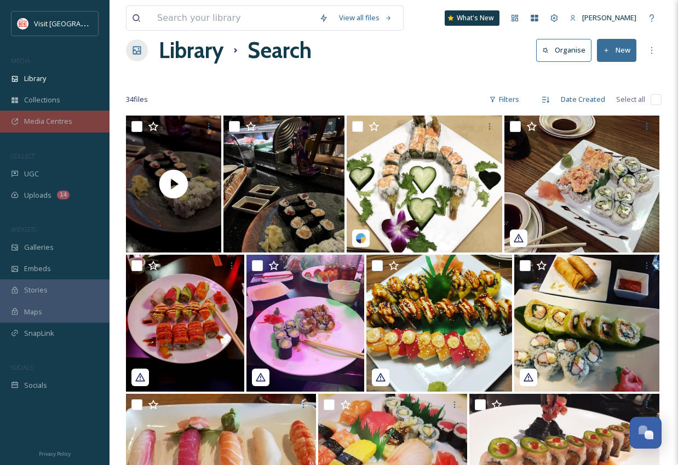
click at [51, 116] on span "Media Centres" at bounding box center [48, 121] width 48 height 10
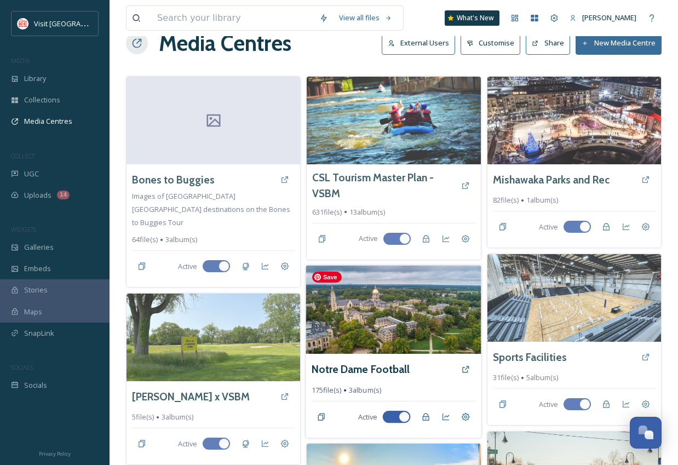
scroll to position [28, 0]
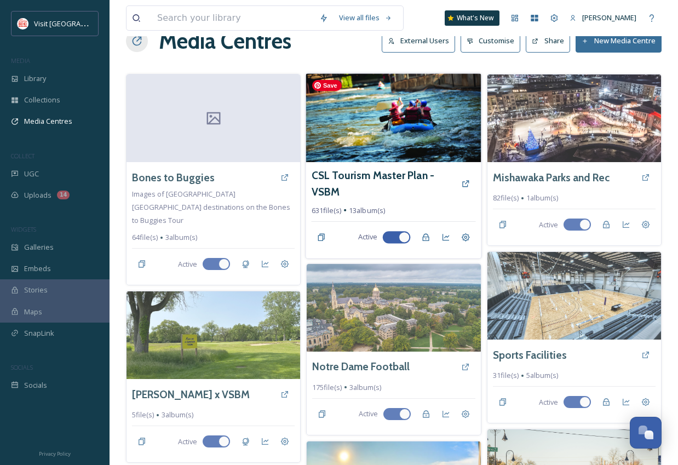
click at [372, 141] on img at bounding box center [394, 117] width 176 height 89
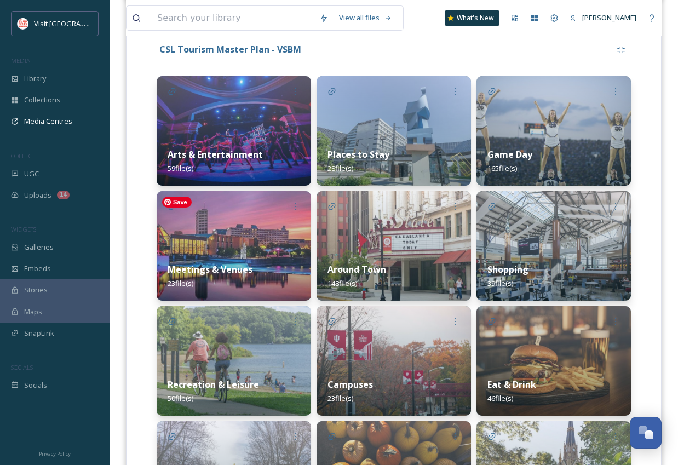
scroll to position [276, 0]
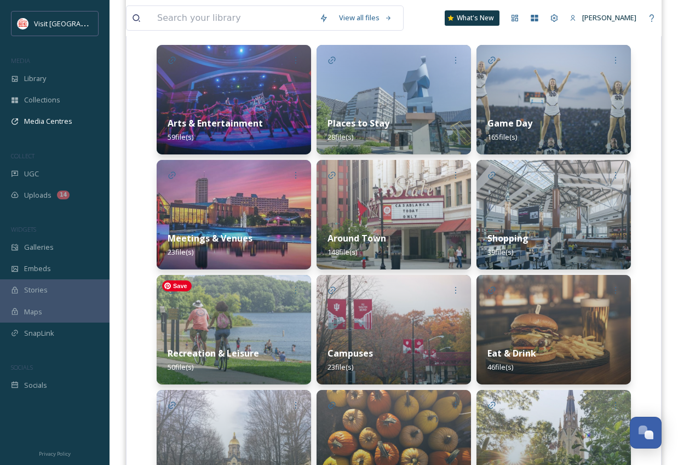
click at [243, 302] on img at bounding box center [234, 330] width 154 height 110
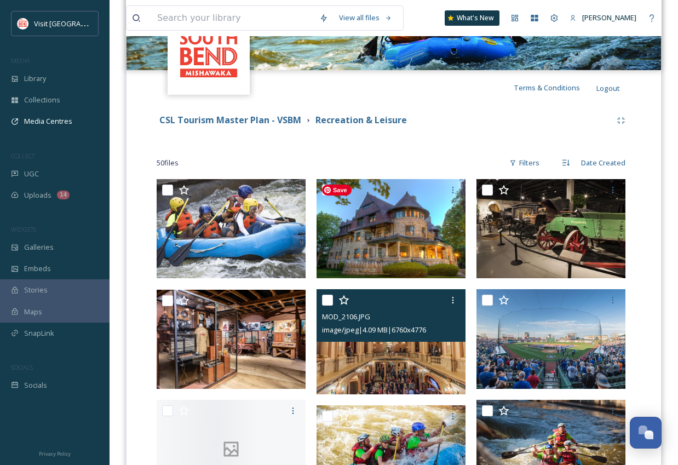
scroll to position [212, 0]
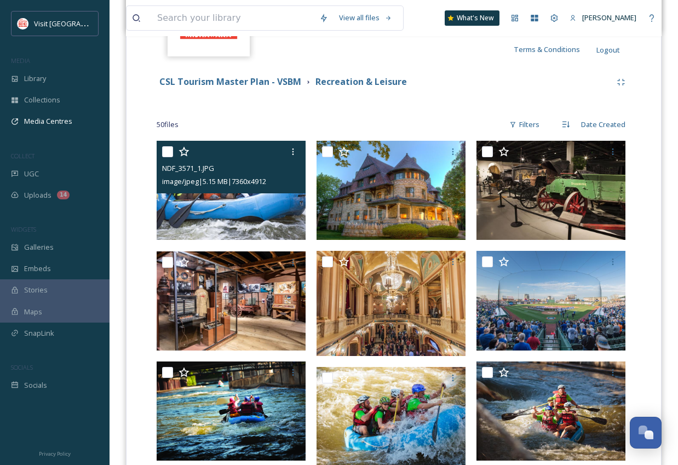
click at [168, 156] on input "checkbox" at bounding box center [167, 151] width 11 height 11
checkbox input "true"
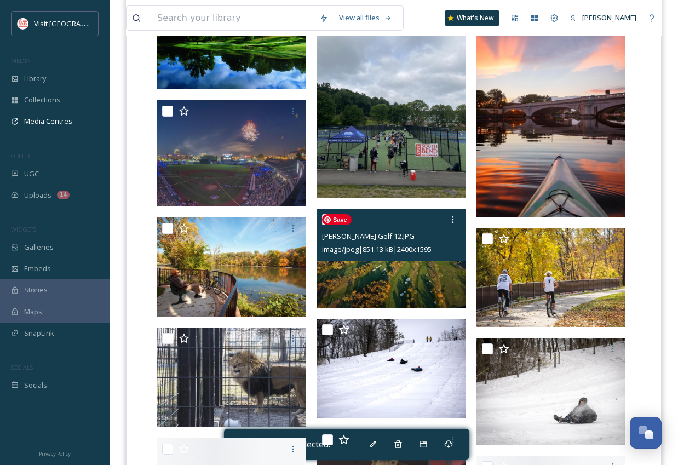
scroll to position [693, 0]
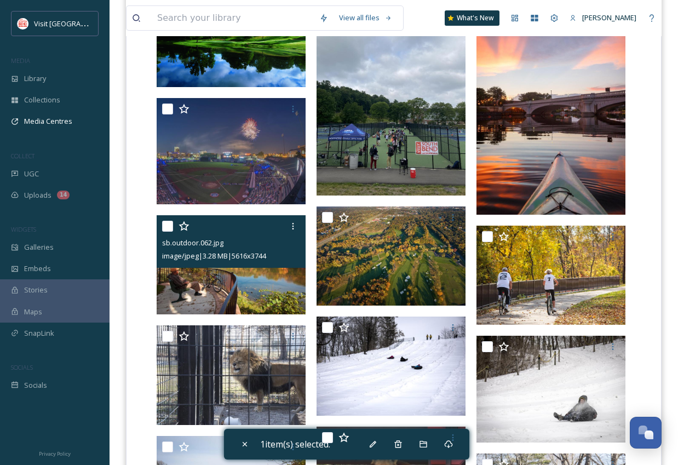
click at [168, 228] on input "checkbox" at bounding box center [167, 226] width 11 height 11
checkbox input "true"
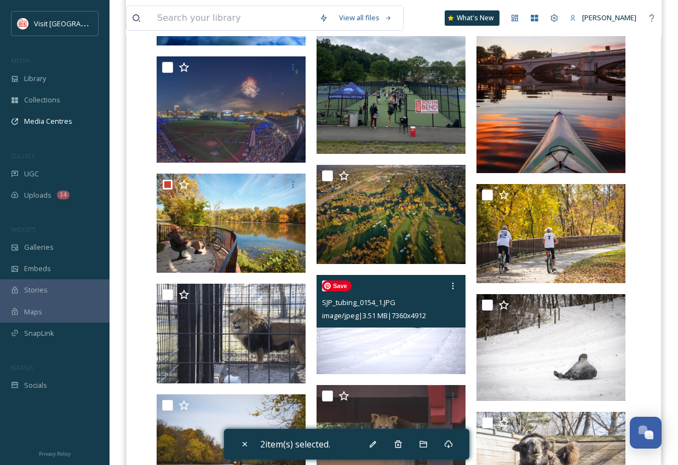
scroll to position [738, 0]
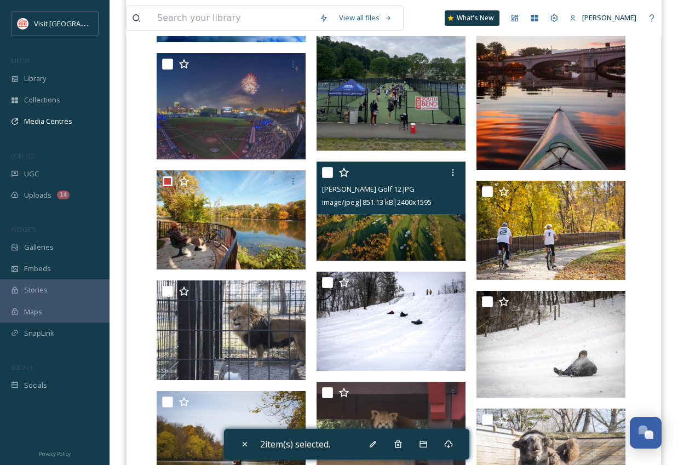
click at [328, 175] on input "checkbox" at bounding box center [327, 172] width 11 height 11
checkbox input "true"
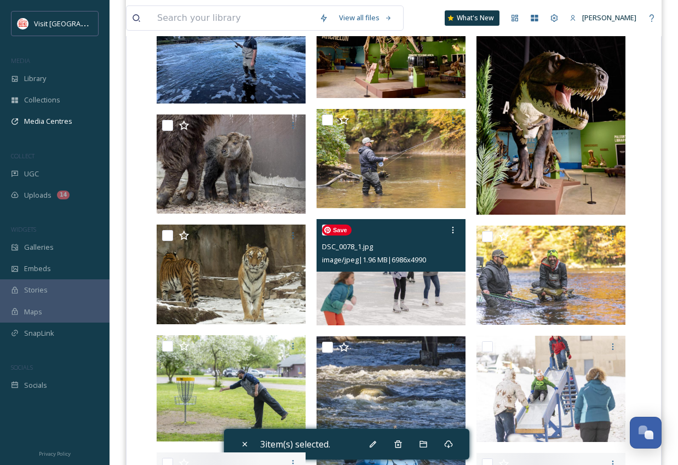
scroll to position [1765, 0]
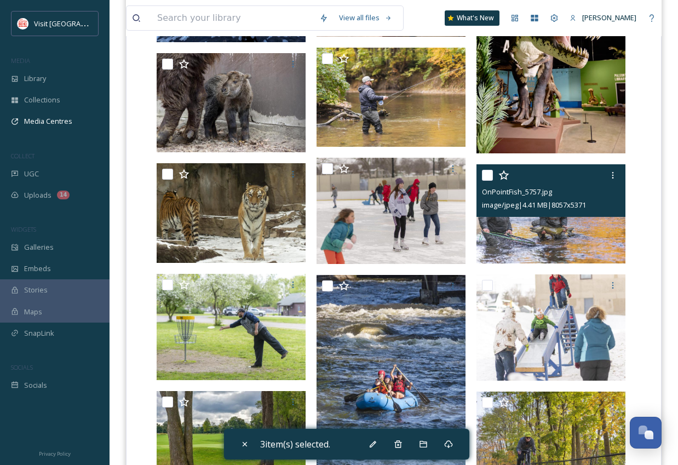
click at [485, 177] on input "checkbox" at bounding box center [487, 175] width 11 height 11
checkbox input "true"
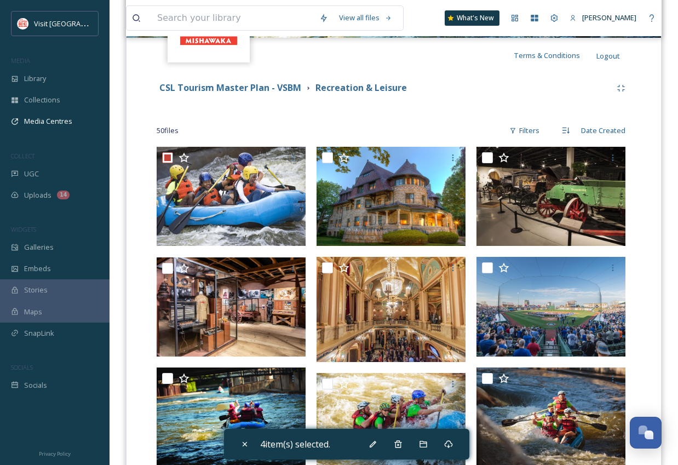
scroll to position [209, 0]
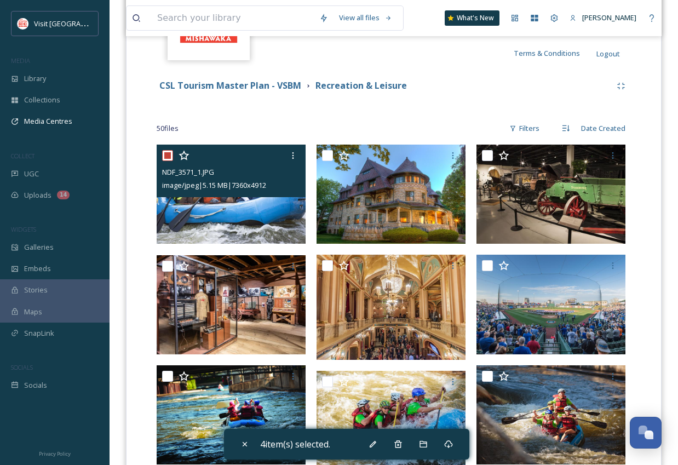
click at [169, 154] on input "checkbox" at bounding box center [167, 155] width 11 height 11
checkbox input "false"
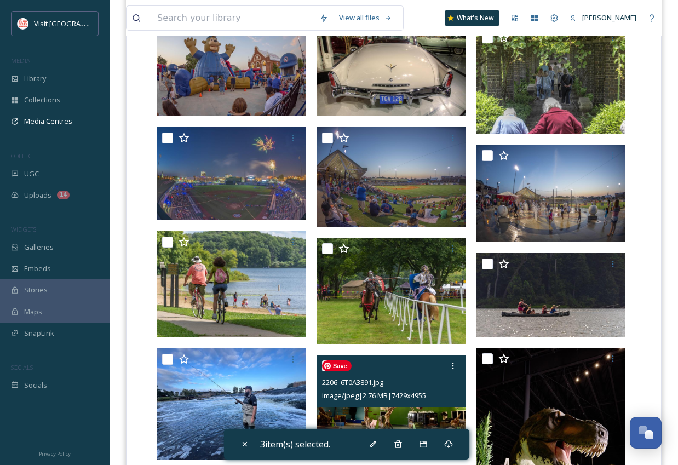
scroll to position [1347, 0]
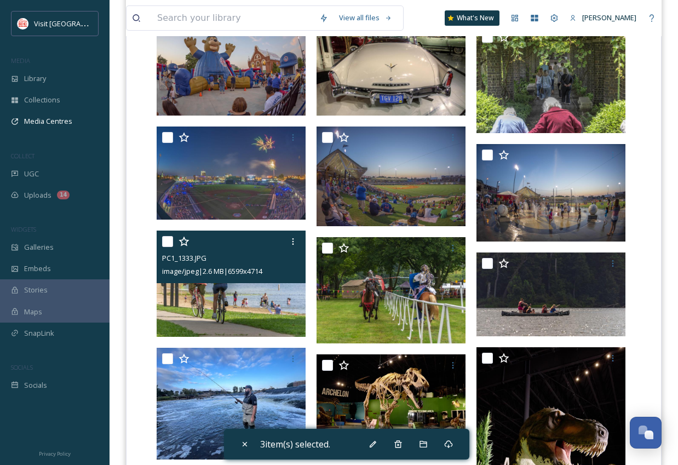
click at [166, 244] on input "checkbox" at bounding box center [167, 241] width 11 height 11
checkbox input "true"
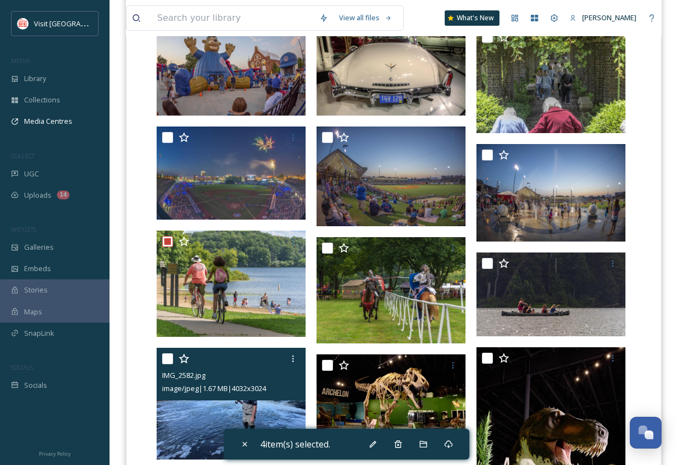
click at [167, 360] on input "checkbox" at bounding box center [167, 358] width 11 height 11
checkbox input "true"
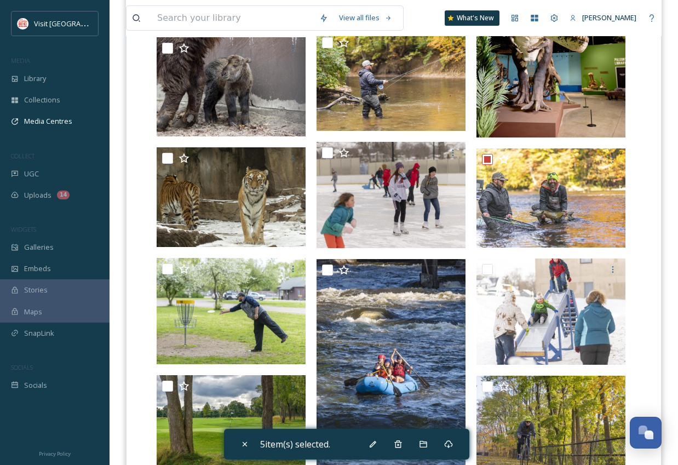
scroll to position [1802, 0]
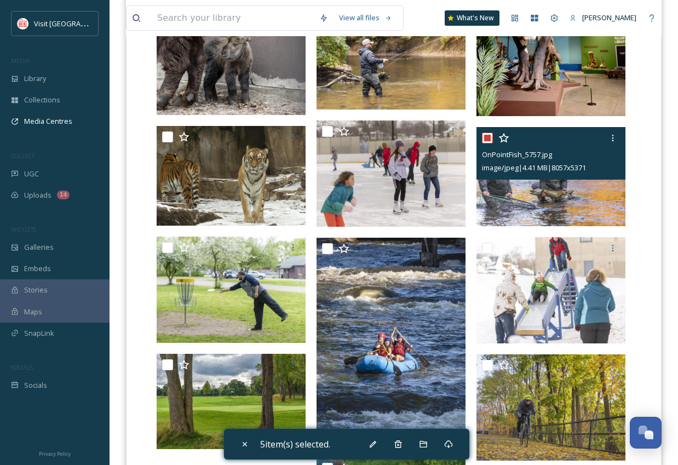
click at [486, 140] on input "checkbox" at bounding box center [487, 138] width 11 height 11
checkbox input "false"
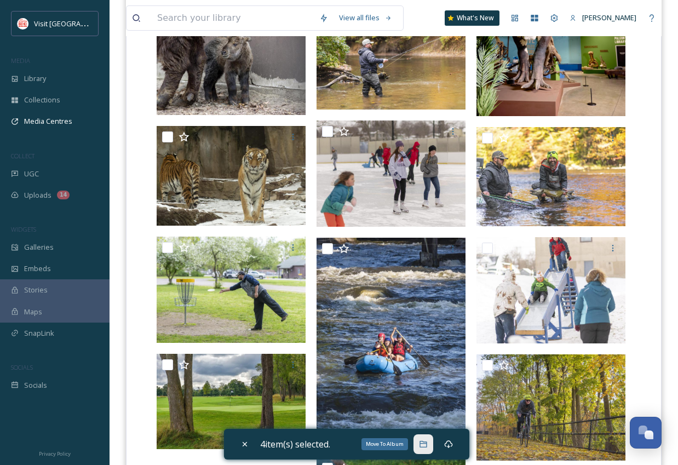
click at [422, 441] on icon at bounding box center [423, 444] width 9 height 9
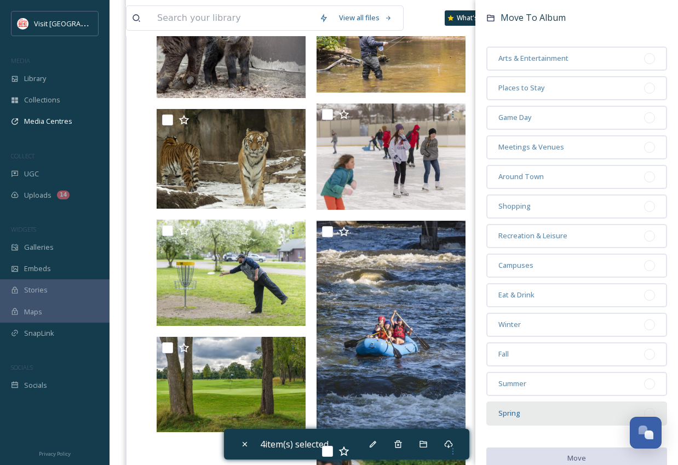
scroll to position [14, 0]
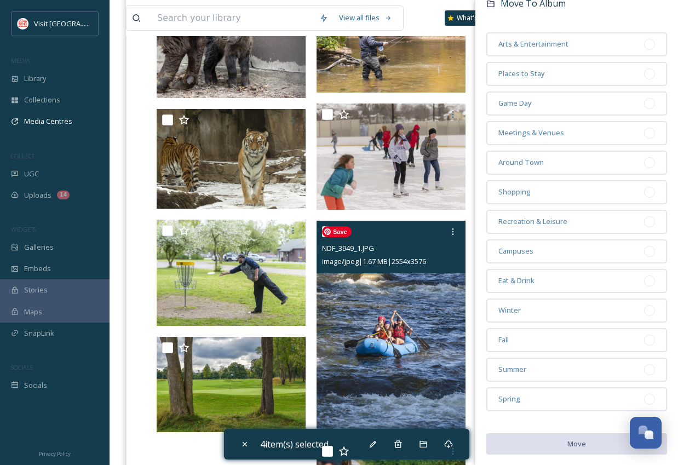
click at [348, 386] on img at bounding box center [391, 325] width 149 height 209
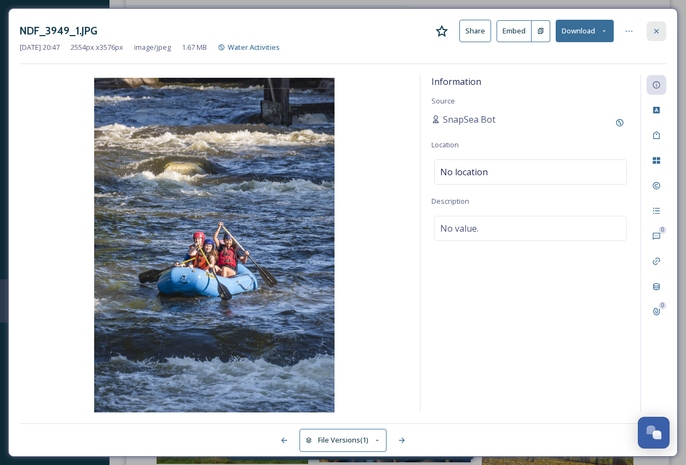
click at [656, 32] on icon at bounding box center [656, 31] width 9 height 9
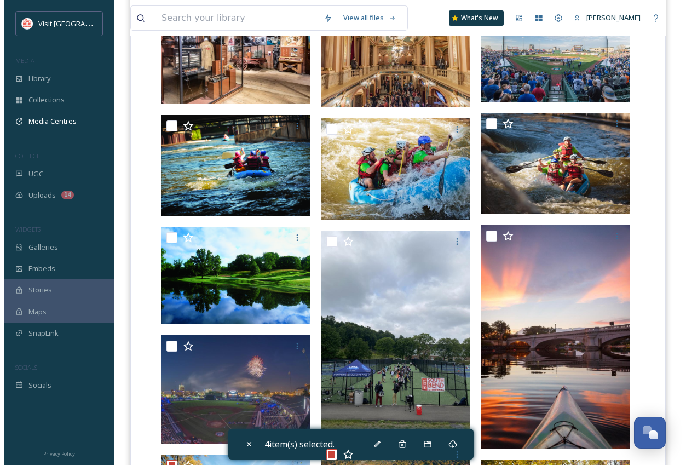
scroll to position [512, 0]
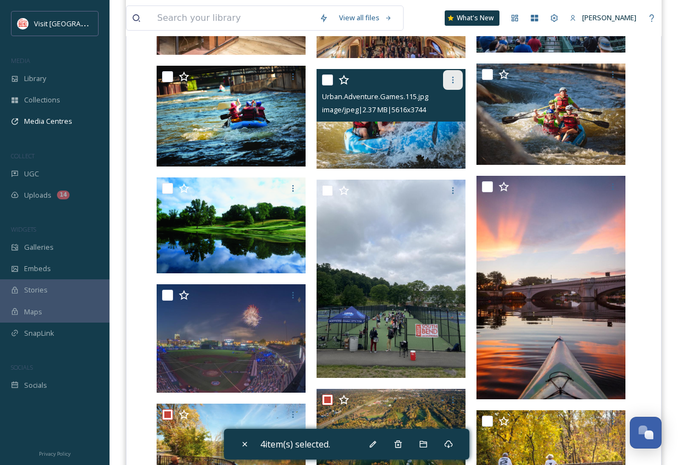
click at [452, 83] on icon at bounding box center [453, 80] width 2 height 7
click at [390, 83] on div at bounding box center [392, 80] width 141 height 20
click at [390, 135] on img at bounding box center [391, 118] width 149 height 99
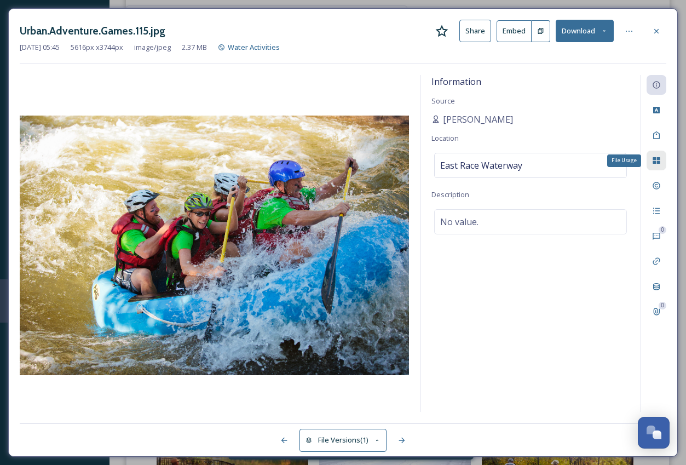
click at [660, 162] on icon at bounding box center [656, 160] width 9 height 9
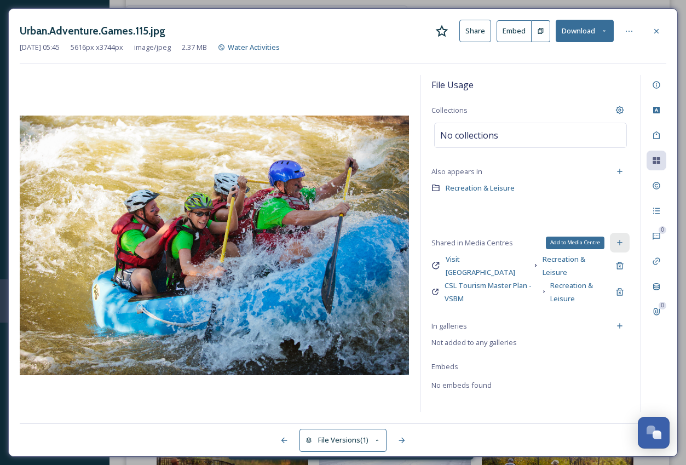
click at [623, 242] on icon at bounding box center [620, 242] width 9 height 9
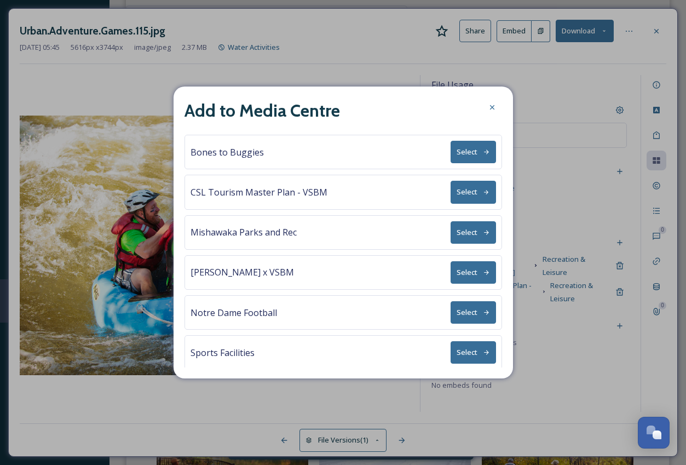
scroll to position [202, 0]
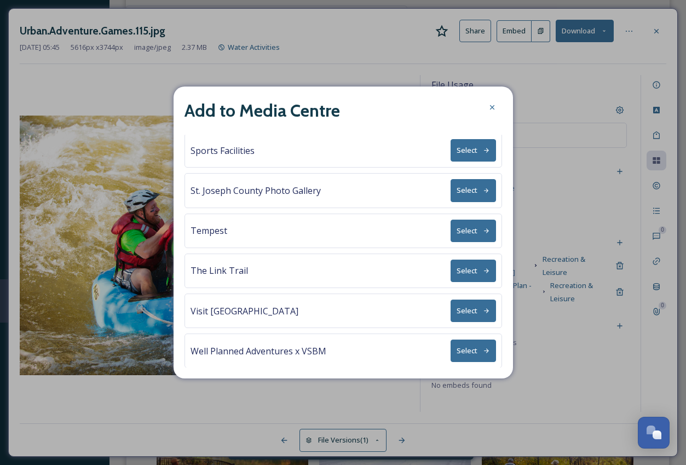
click at [461, 231] on button "Select" at bounding box center [473, 231] width 45 height 22
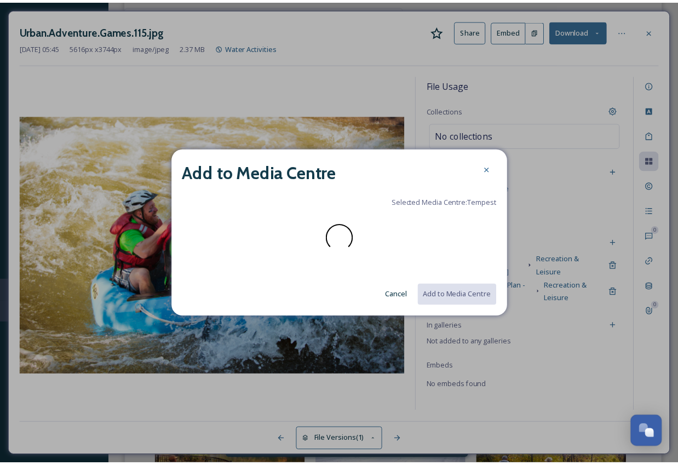
scroll to position [0, 0]
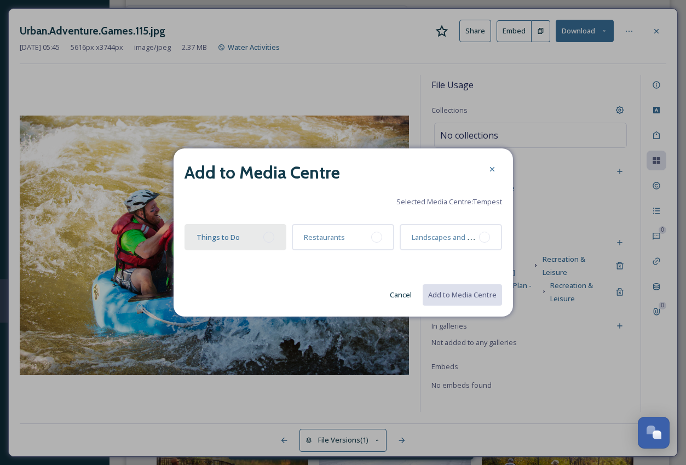
click at [270, 240] on div at bounding box center [268, 237] width 11 height 11
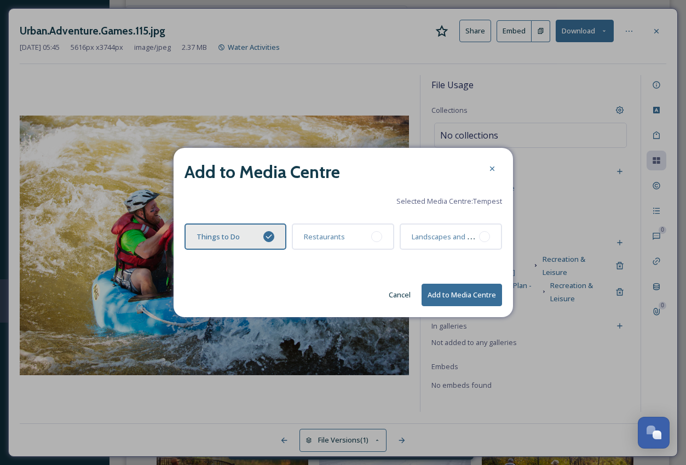
click at [470, 294] on button "Add to Media Centre" at bounding box center [462, 295] width 81 height 22
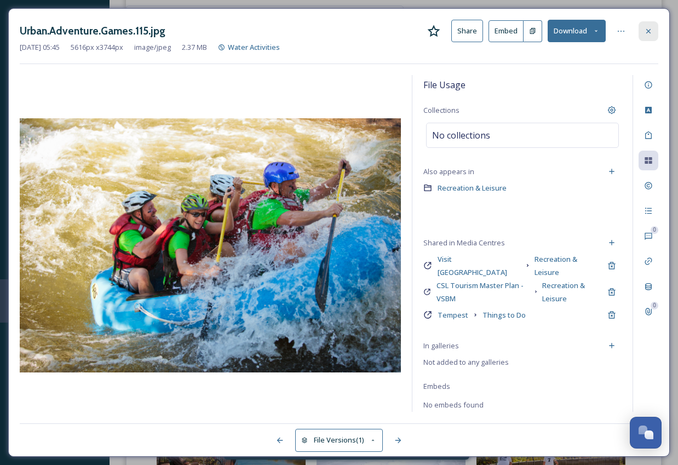
click at [649, 28] on icon at bounding box center [648, 31] width 9 height 9
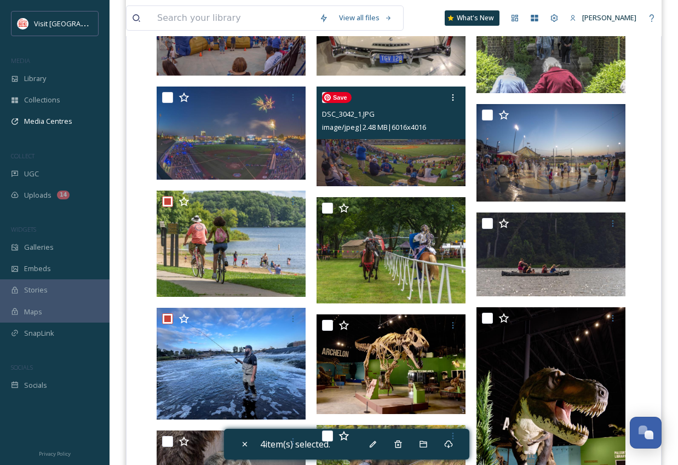
scroll to position [1389, 0]
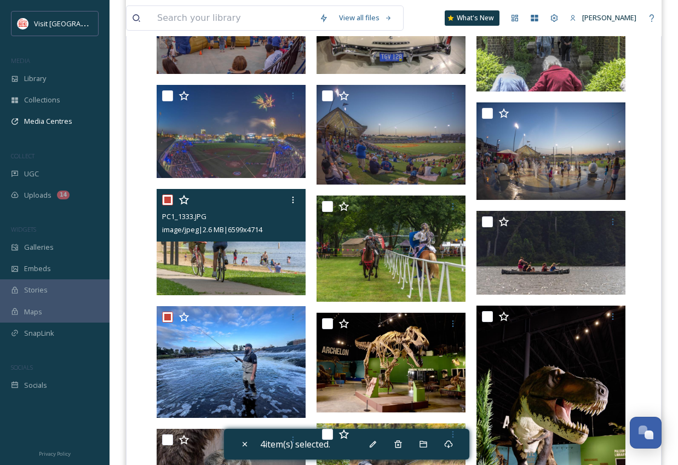
click at [275, 251] on img at bounding box center [231, 242] width 149 height 106
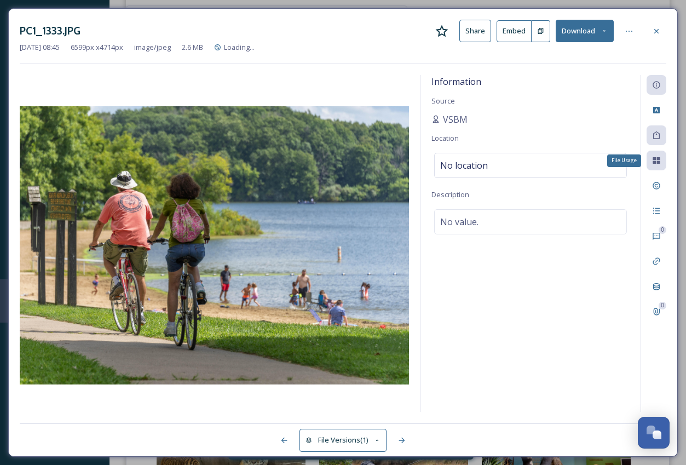
click at [662, 162] on div "File Usage" at bounding box center [657, 161] width 20 height 20
click at [579, 268] on div "Information Source VSBM Location No location Description No value." at bounding box center [531, 243] width 220 height 337
click at [656, 31] on icon at bounding box center [656, 31] width 9 height 9
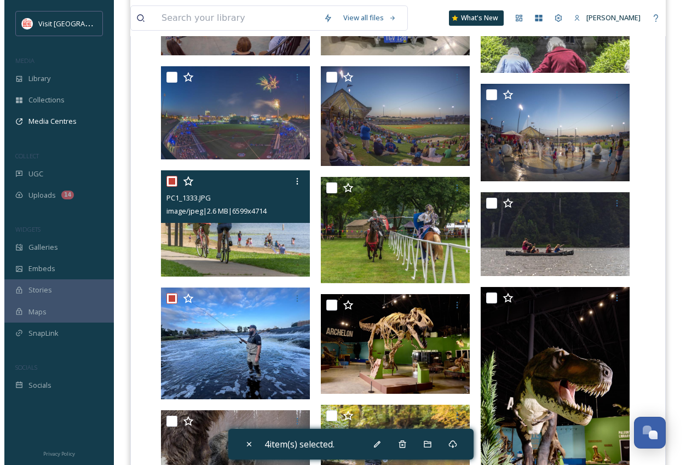
scroll to position [1409, 0]
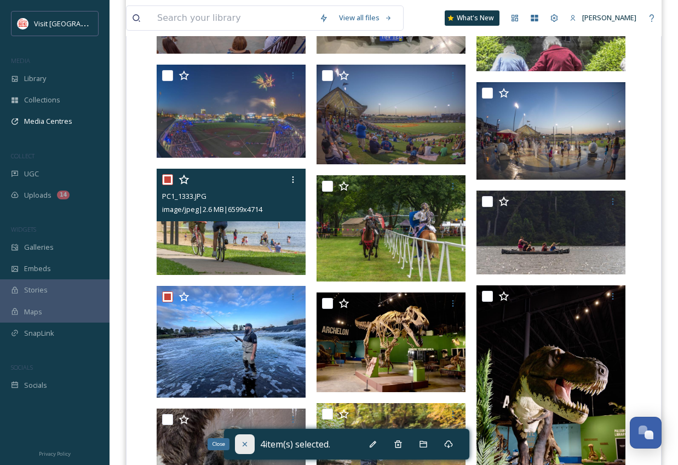
click at [250, 444] on div "Close" at bounding box center [245, 444] width 20 height 20
checkbox input "false"
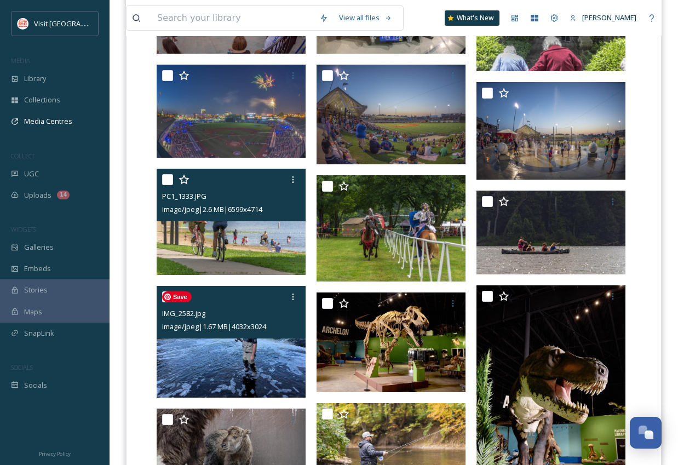
click at [173, 367] on img at bounding box center [231, 342] width 149 height 112
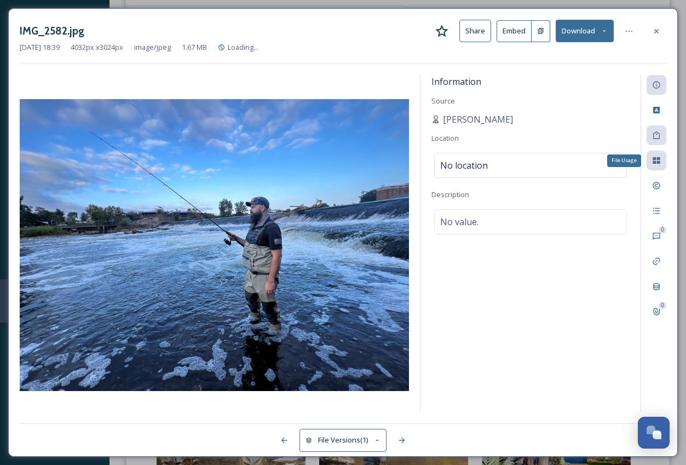
click at [653, 157] on icon at bounding box center [656, 160] width 7 height 7
click at [653, 155] on div "File Usage" at bounding box center [657, 161] width 20 height 20
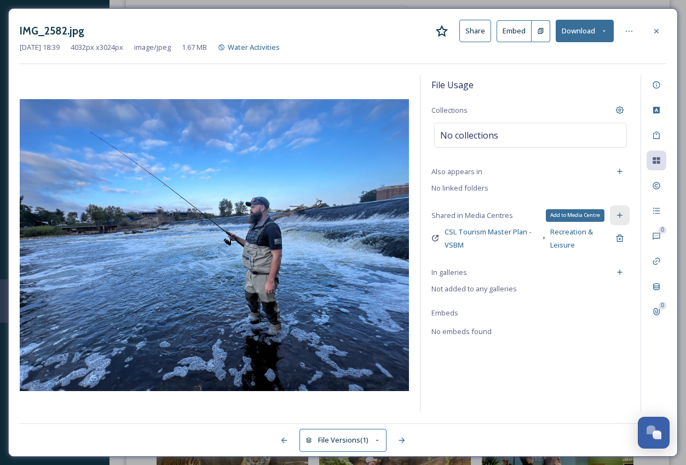
click at [621, 211] on icon at bounding box center [620, 215] width 9 height 9
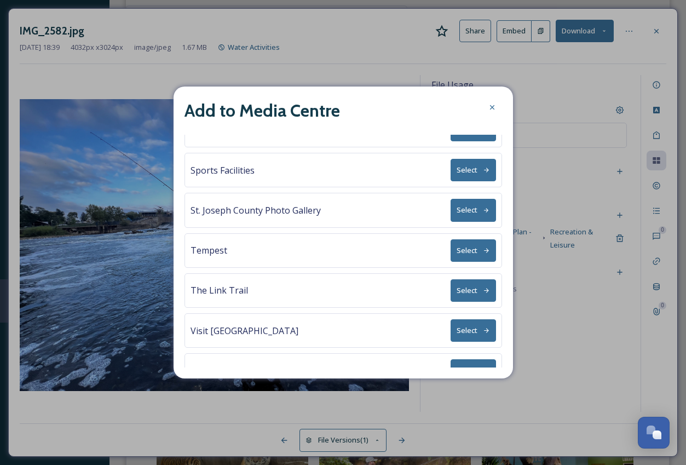
scroll to position [202, 0]
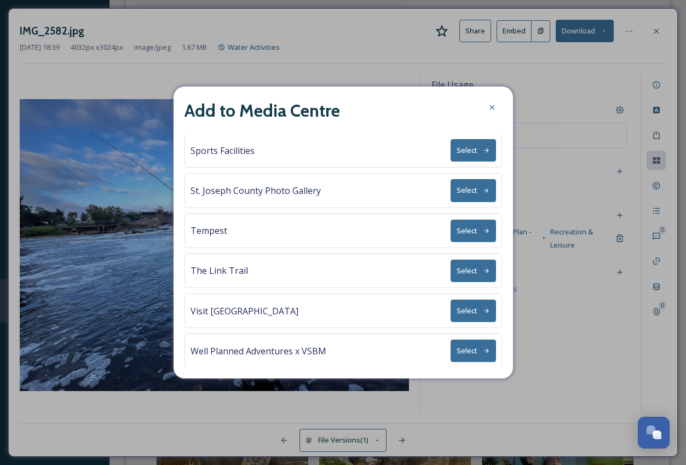
click at [475, 231] on button "Select" at bounding box center [473, 231] width 45 height 22
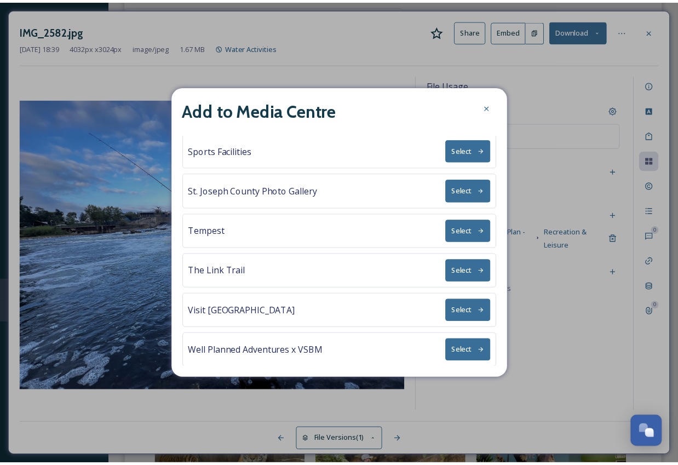
scroll to position [0, 0]
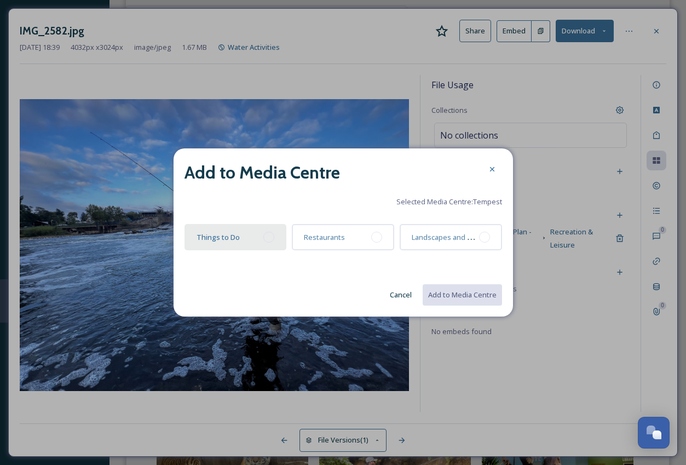
click at [268, 237] on div at bounding box center [268, 237] width 11 height 11
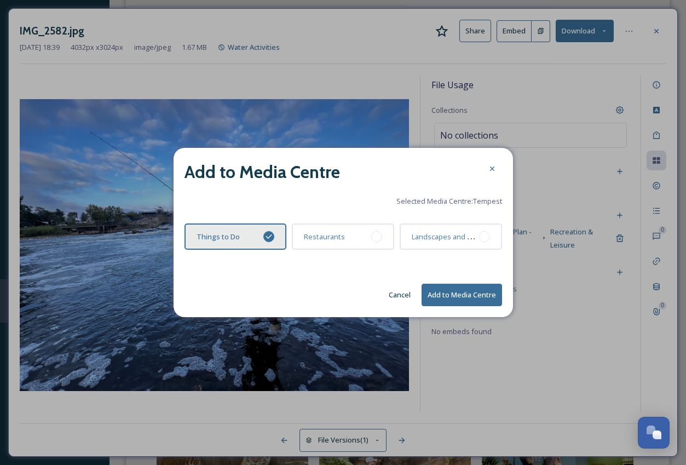
click at [454, 297] on button "Add to Media Centre" at bounding box center [462, 295] width 81 height 22
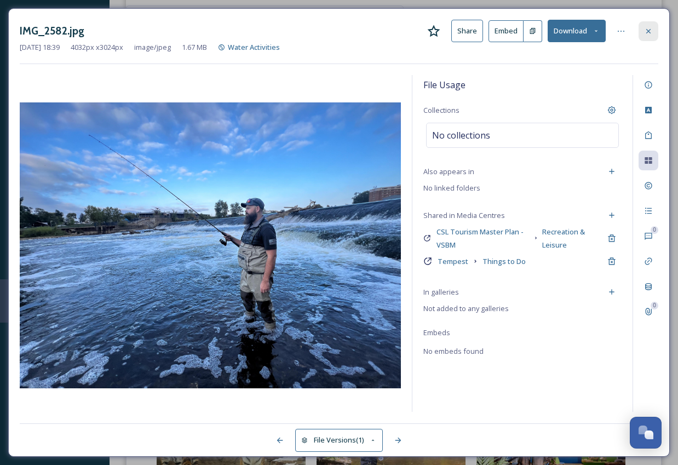
click at [648, 34] on icon at bounding box center [648, 31] width 9 height 9
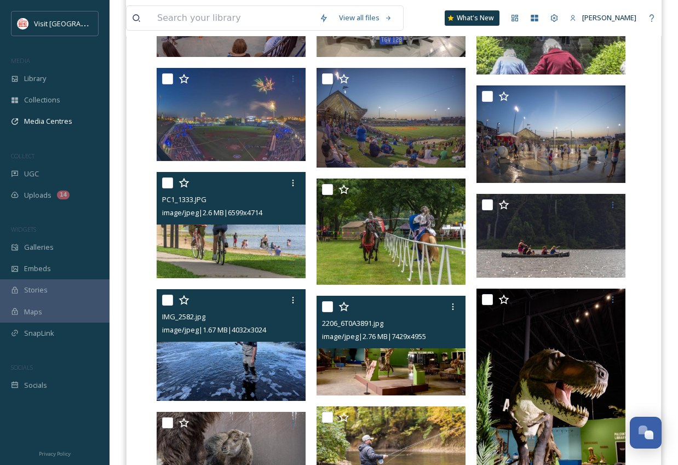
scroll to position [1404, 0]
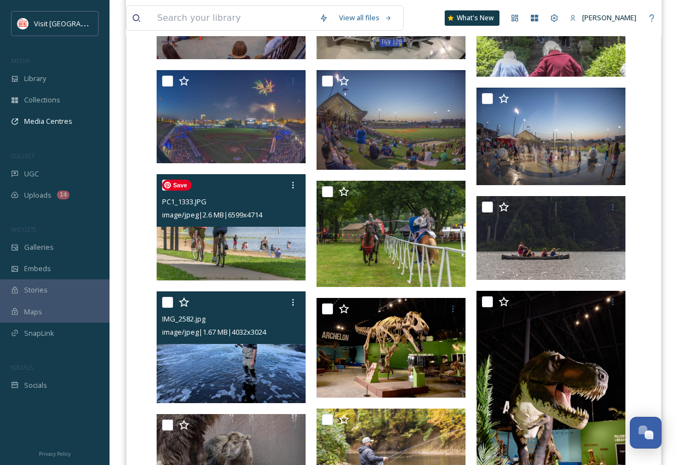
click at [279, 238] on img at bounding box center [231, 227] width 149 height 106
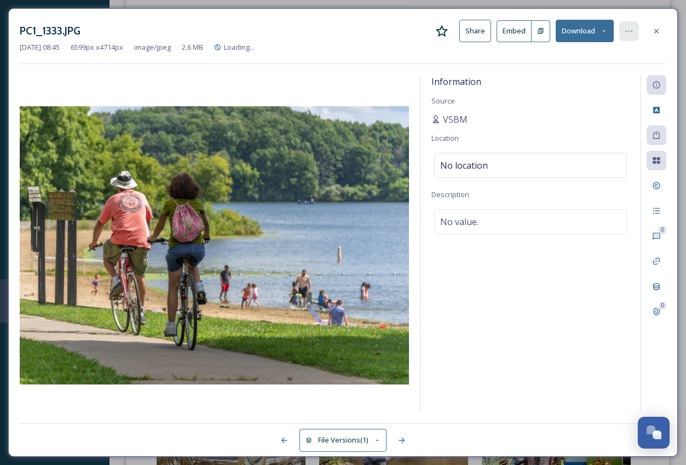
click at [626, 35] on icon at bounding box center [629, 31] width 9 height 9
click at [583, 269] on div "Information Source VSBM Location No location Description No value." at bounding box center [531, 243] width 220 height 337
click at [599, 68] on div "PC1_1333.JPG Share Embed Download Sep 02 2018 08:45 6599 px x 4714 px image/jpe…" at bounding box center [343, 232] width 670 height 449
click at [656, 162] on icon at bounding box center [656, 160] width 7 height 7
click at [520, 201] on div "Information Source VSBM Location No location Description No value." at bounding box center [531, 243] width 220 height 337
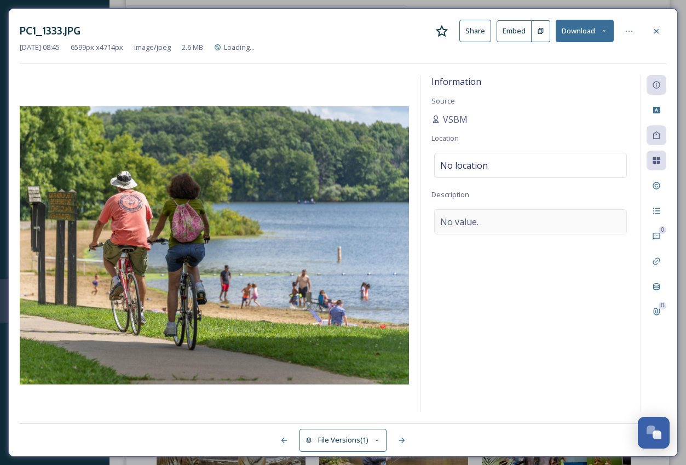
click at [518, 219] on div "No value." at bounding box center [530, 221] width 193 height 25
click at [527, 166] on div "No location" at bounding box center [530, 165] width 193 height 25
click at [522, 164] on input at bounding box center [531, 165] width 192 height 24
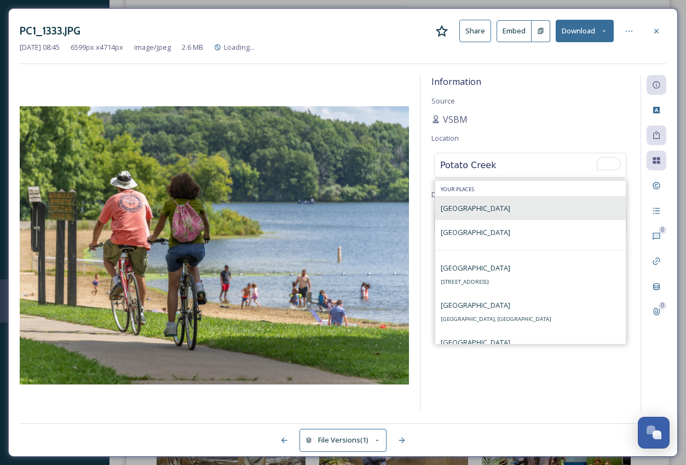
type input "Potato Creek"
click at [501, 202] on div "Potato Creek State Park" at bounding box center [476, 208] width 70 height 13
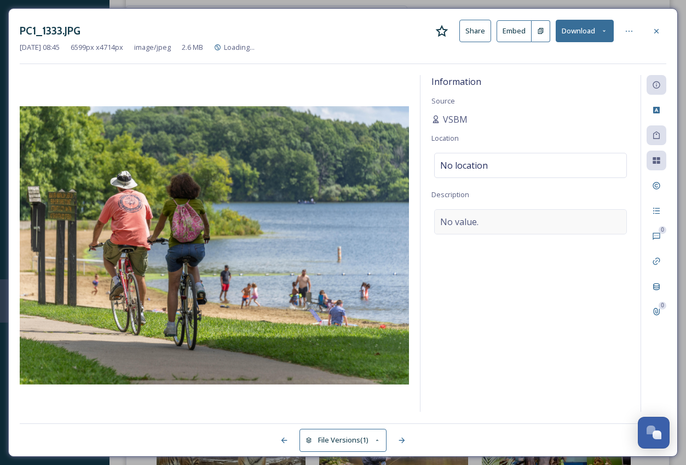
click at [484, 223] on div "No value." at bounding box center [530, 221] width 193 height 25
click at [480, 166] on span "No location" at bounding box center [464, 165] width 48 height 13
click at [480, 166] on input at bounding box center [531, 165] width 192 height 24
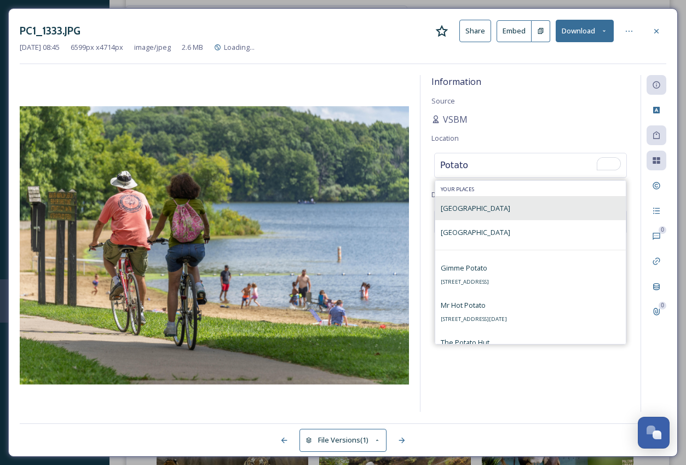
type input "Potato"
click at [486, 207] on span "Potato Creek State Park" at bounding box center [476, 208] width 70 height 10
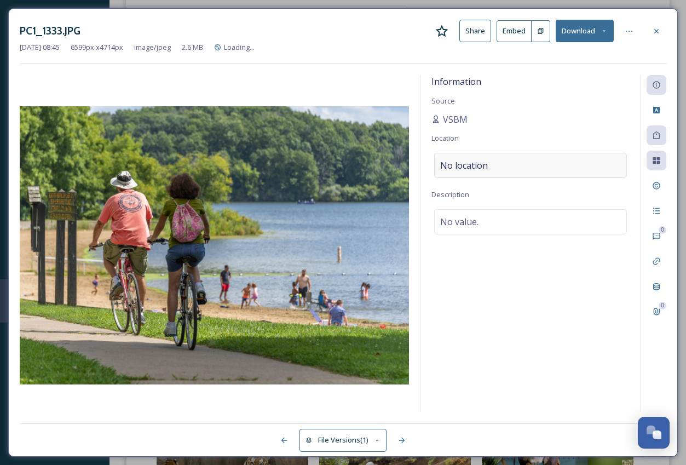
click at [475, 168] on span "No location" at bounding box center [464, 165] width 48 height 13
click at [555, 250] on div "Information Source VSBM Location Description No value." at bounding box center [531, 243] width 220 height 337
click at [627, 32] on icon at bounding box center [629, 31] width 9 height 9
click at [486, 60] on div "PC1_1333.JPG Share Embed Download Rename File Move to Folder Share To Socials M…" at bounding box center [343, 42] width 647 height 44
click at [660, 33] on icon at bounding box center [656, 31] width 9 height 9
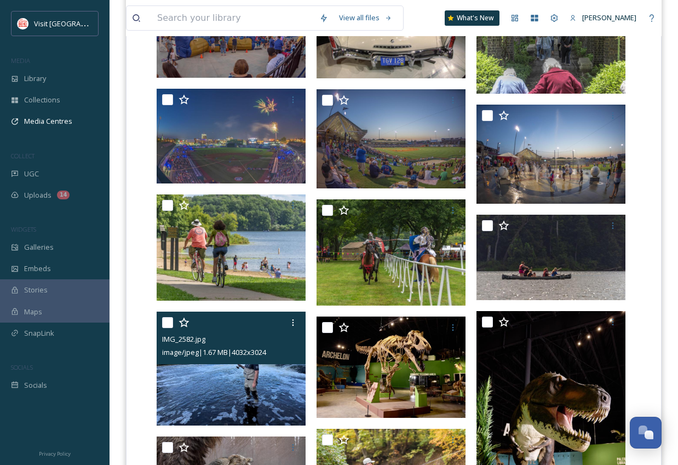
click at [159, 328] on div "IMG_2582.jpg image/jpeg | 1.67 MB | 4032 x 3024" at bounding box center [231, 338] width 149 height 53
click at [169, 321] on input "checkbox" at bounding box center [167, 322] width 11 height 11
checkbox input "true"
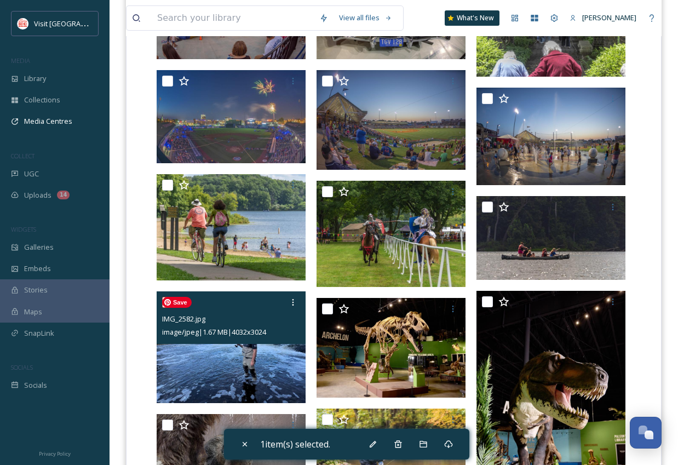
click at [236, 360] on img at bounding box center [231, 347] width 149 height 112
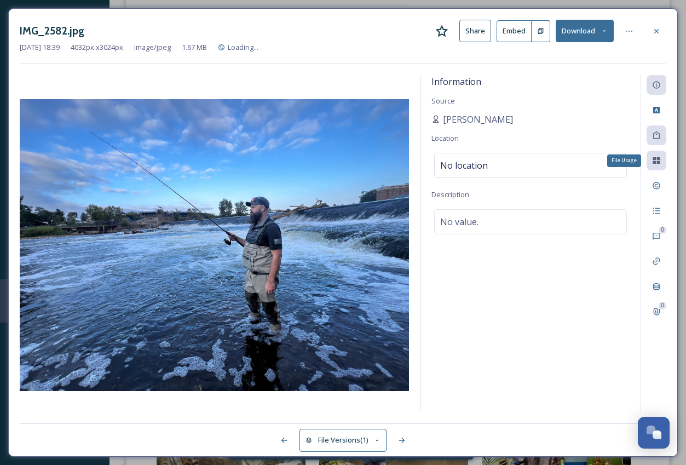
click at [660, 160] on icon at bounding box center [656, 160] width 9 height 9
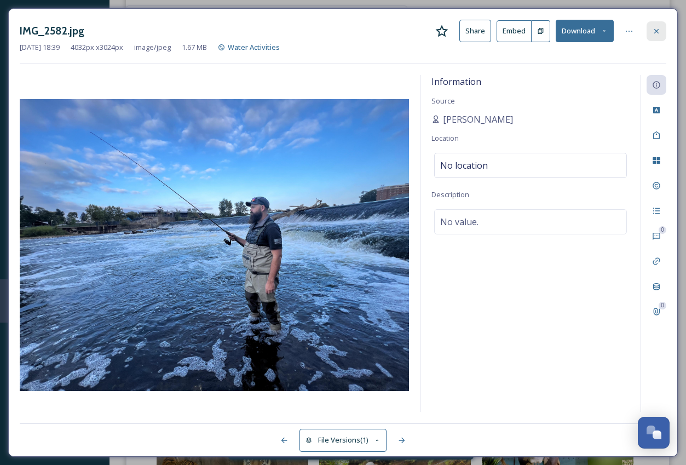
click at [660, 30] on icon at bounding box center [656, 31] width 9 height 9
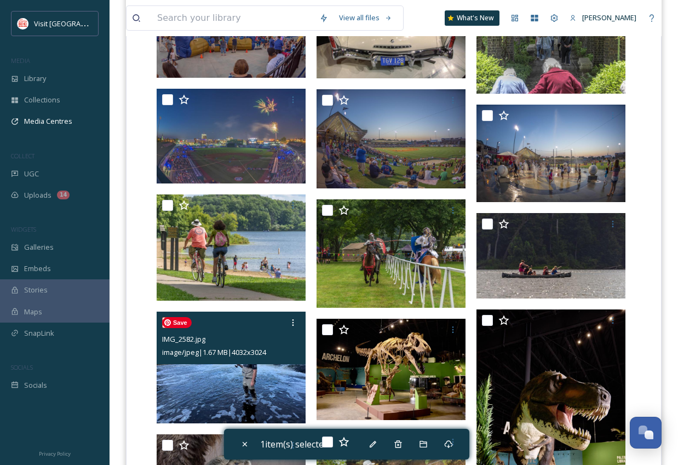
click at [206, 382] on img at bounding box center [231, 368] width 149 height 112
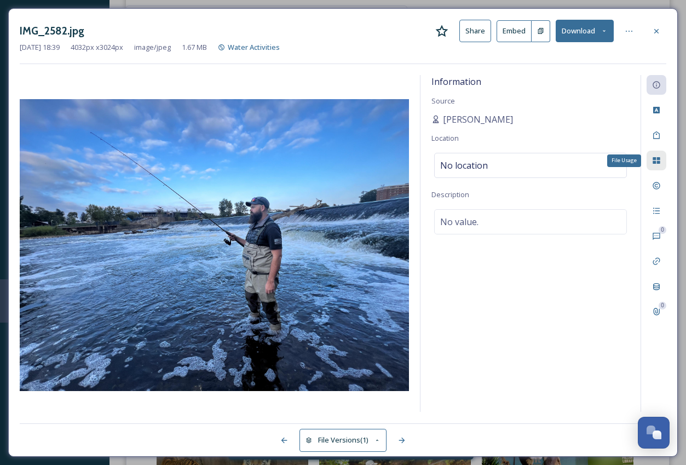
click at [654, 159] on icon at bounding box center [656, 160] width 9 height 9
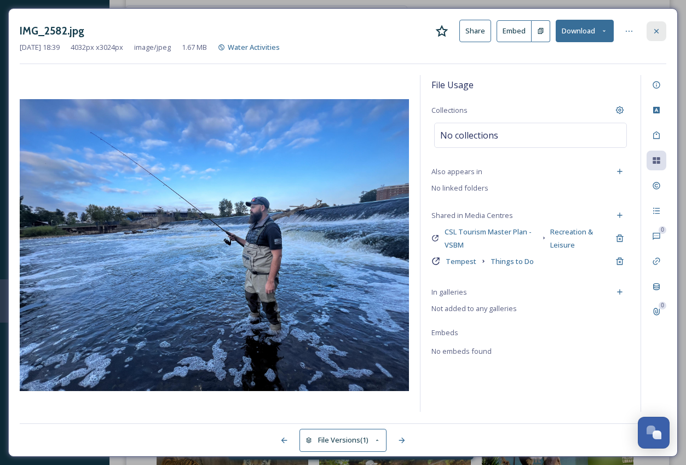
click at [656, 28] on icon at bounding box center [656, 31] width 9 height 9
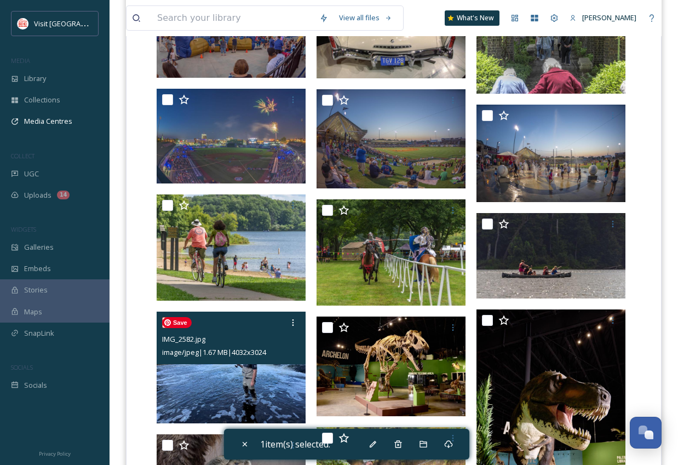
click at [239, 374] on img at bounding box center [231, 368] width 149 height 112
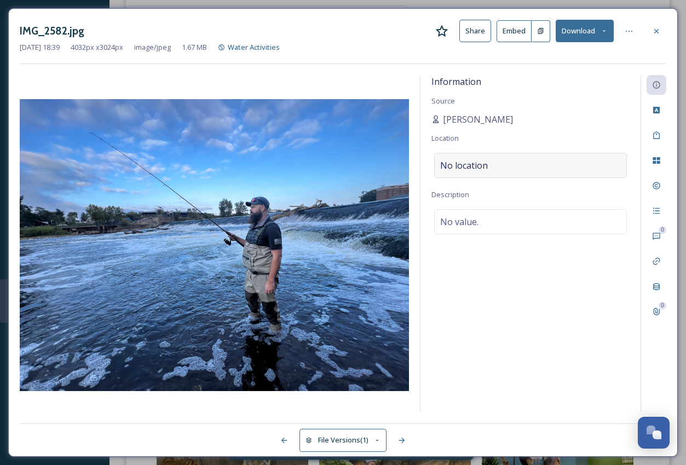
click at [497, 164] on div "No location" at bounding box center [530, 165] width 193 height 25
click at [497, 164] on input at bounding box center [531, 165] width 192 height 24
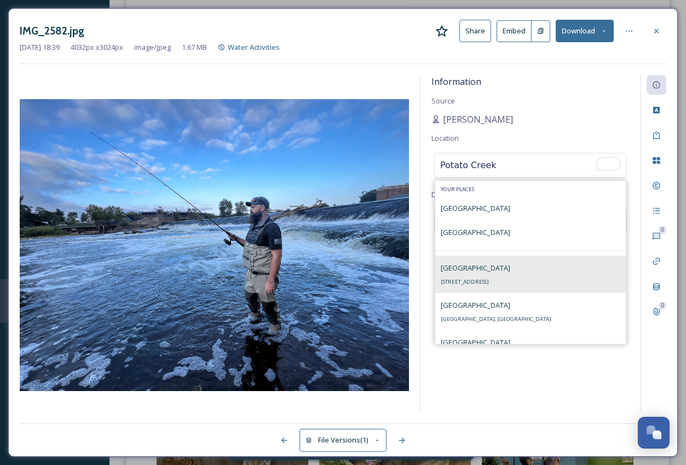
type input "Potato Creek"
click at [499, 271] on span "Potato Creek State Park" at bounding box center [476, 268] width 70 height 10
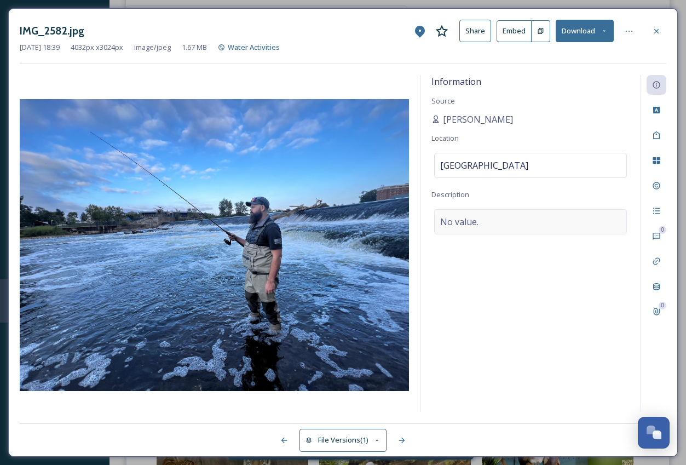
click at [500, 223] on div "No value." at bounding box center [530, 221] width 193 height 25
click at [658, 131] on icon at bounding box center [656, 135] width 9 height 9
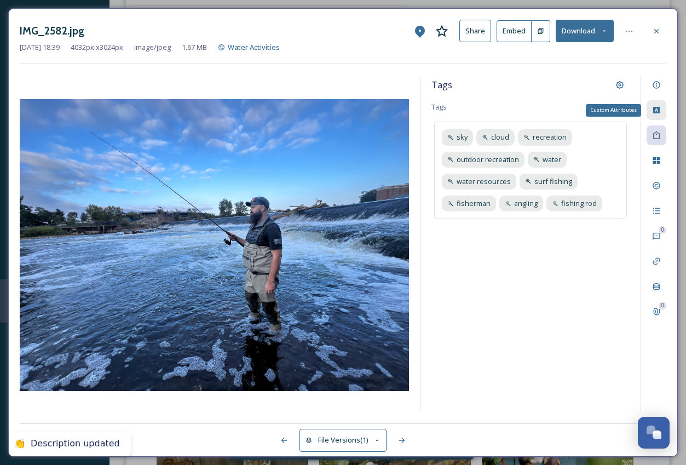
click at [653, 114] on icon at bounding box center [656, 110] width 9 height 9
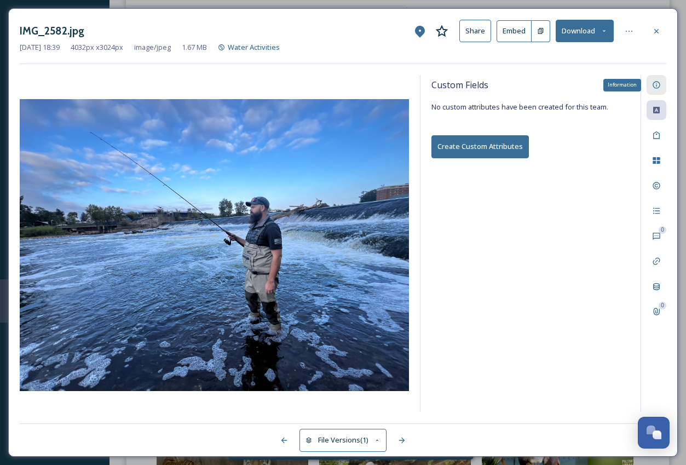
click at [655, 82] on icon at bounding box center [656, 85] width 7 height 7
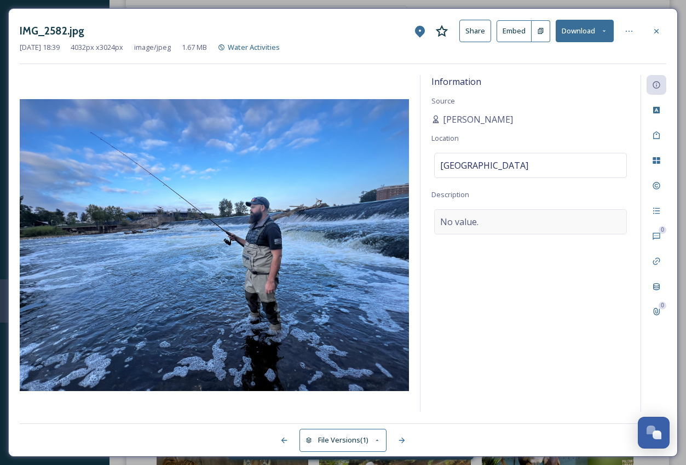
click at [491, 219] on div "No value." at bounding box center [530, 221] width 193 height 25
click at [491, 219] on textarea at bounding box center [531, 254] width 198 height 91
type textarea "Fishing on the St. Joseph River"
click at [485, 164] on span "Potato Creek State Park" at bounding box center [484, 165] width 88 height 13
click at [485, 164] on input "Potato Creek State Park" at bounding box center [531, 165] width 192 height 24
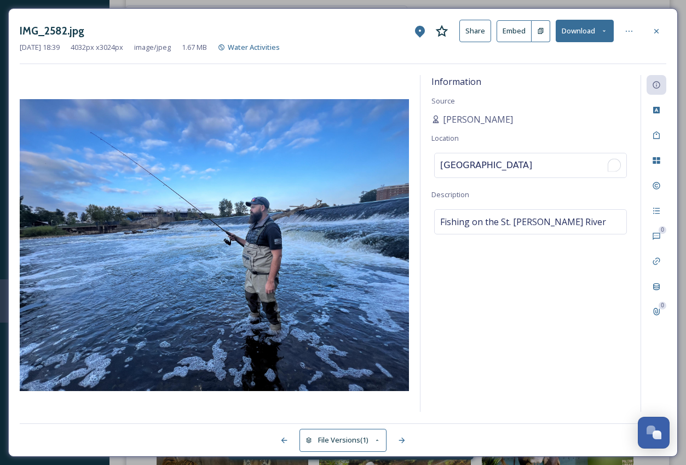
click at [485, 164] on input "Potato Creek State Park" at bounding box center [531, 165] width 192 height 24
type input "S"
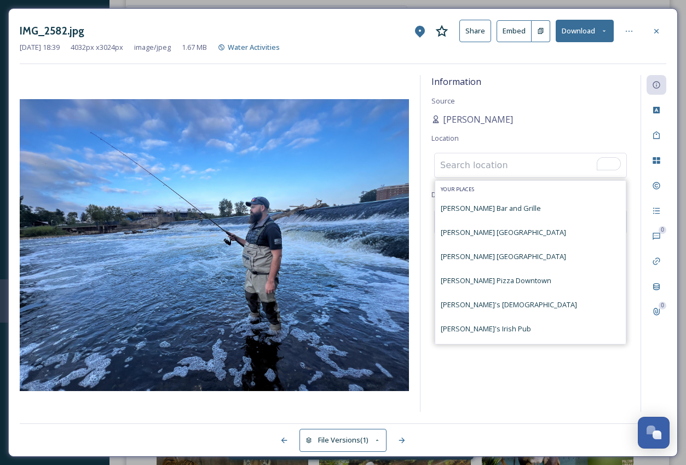
click at [547, 150] on div "Information Source Aaron Podgorski Location Your Places Baker's Bar and Grille …" at bounding box center [531, 243] width 220 height 337
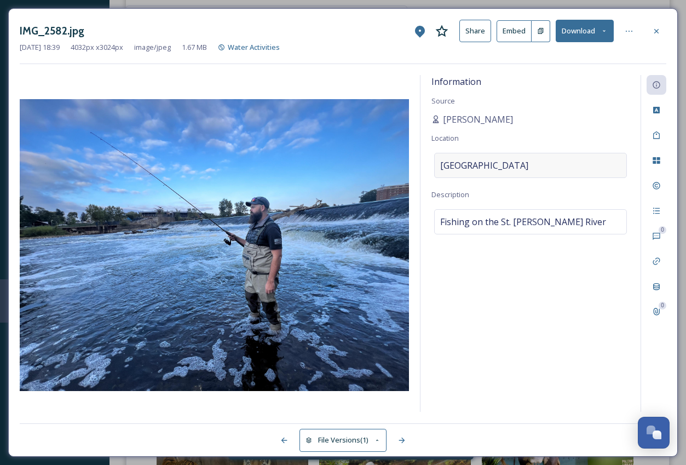
click at [528, 165] on span "Potato Creek State Park" at bounding box center [484, 165] width 88 height 13
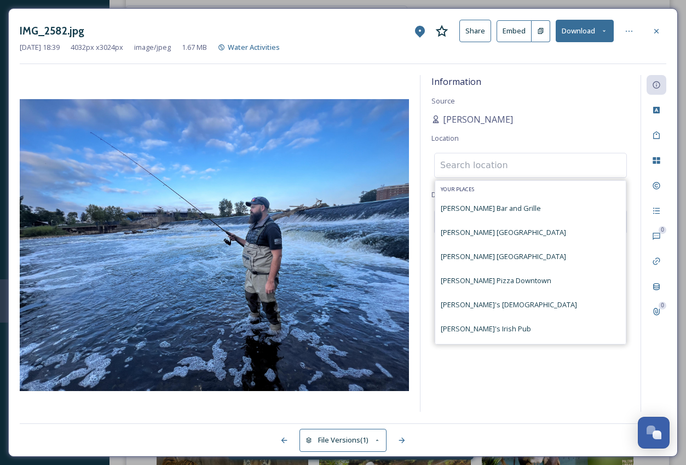
click at [527, 167] on input at bounding box center [531, 165] width 192 height 24
click at [527, 167] on input "To enrich screen reader interactions, please activate Accessibility in Grammarl…" at bounding box center [531, 165] width 192 height 24
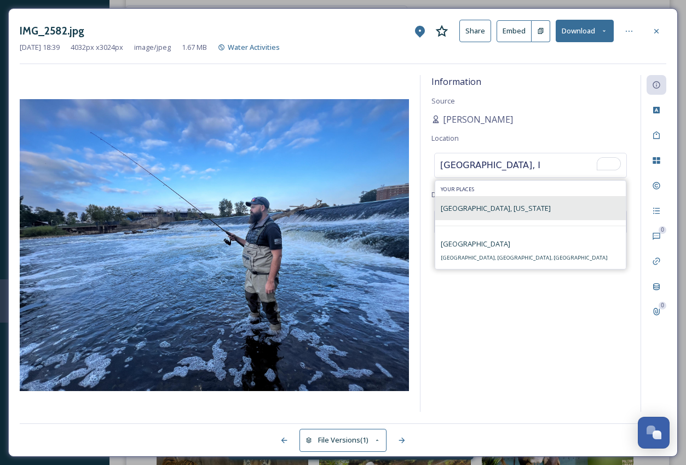
type input "South Bend, I"
click at [531, 210] on div "South Bend, Indiana" at bounding box center [530, 208] width 191 height 24
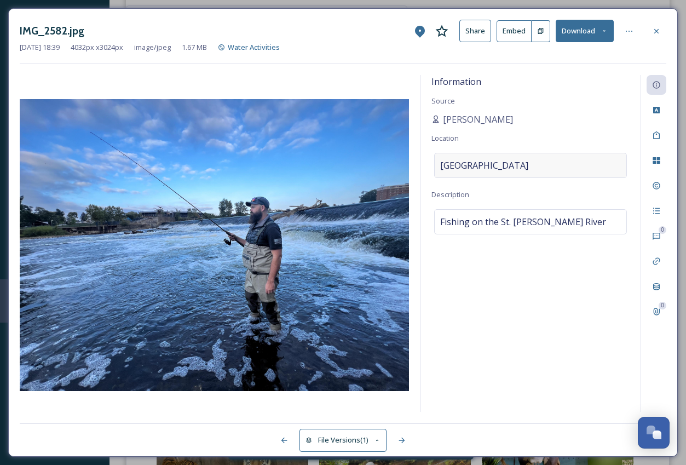
click at [544, 166] on div "Potato Creek State Park" at bounding box center [530, 165] width 193 height 25
click at [544, 166] on input "To enrich screen reader interactions, please activate Accessibility in Grammarl…" at bounding box center [531, 165] width 192 height 24
click at [528, 244] on div "Information Source Aaron Podgorski Location Description Fishing on the St. Jose…" at bounding box center [531, 243] width 220 height 337
click at [524, 283] on div "Information Source Aaron Podgorski Location South Bend, Indiana Description Fis…" at bounding box center [531, 243] width 220 height 337
click at [659, 28] on icon at bounding box center [656, 31] width 9 height 9
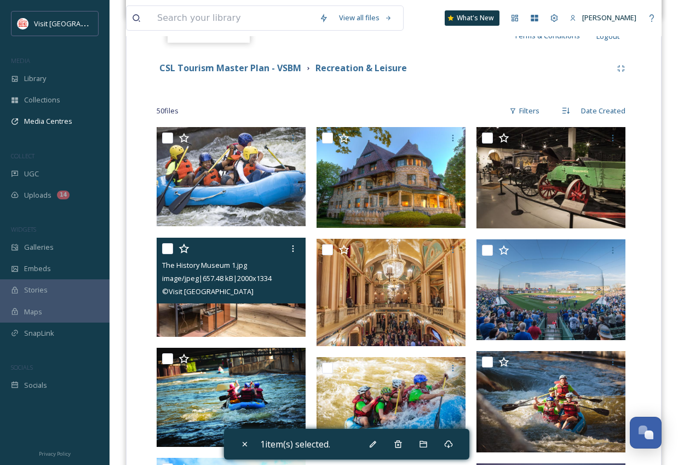
scroll to position [231, 0]
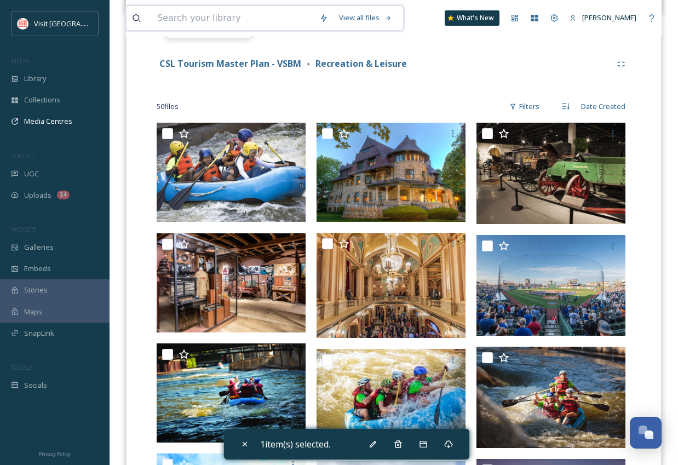
click at [202, 19] on input at bounding box center [233, 18] width 162 height 24
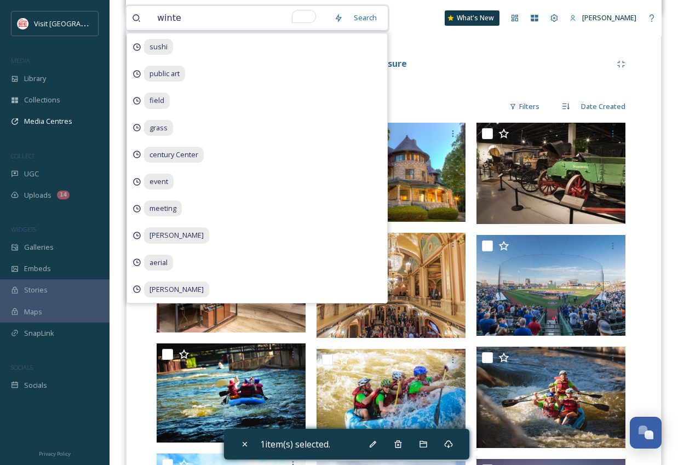
type input "winter"
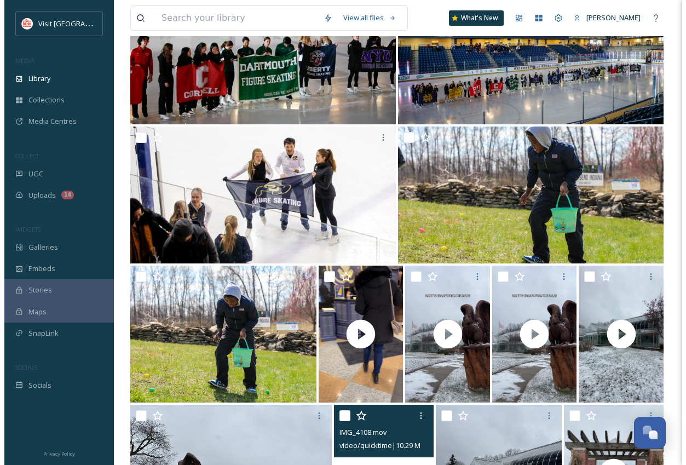
scroll to position [1401, 0]
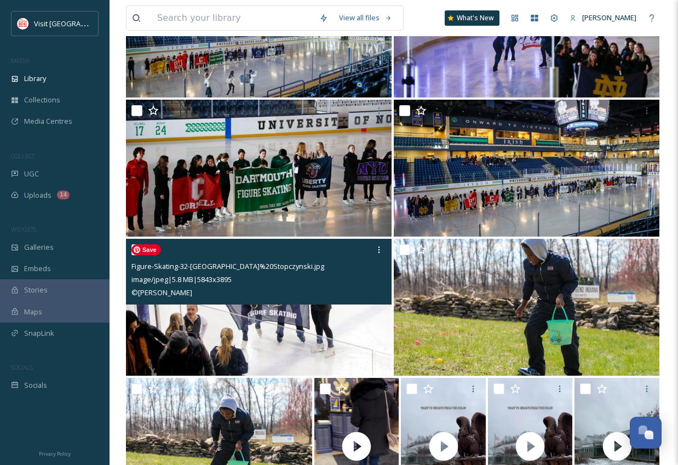
click at [260, 300] on div "Figure-Skating-32-Jena%20Stopczynski.jpg image/jpeg | 5.8 MB | 5843 x 3895 © Je…" at bounding box center [259, 272] width 266 height 66
click at [261, 313] on img at bounding box center [259, 307] width 266 height 137
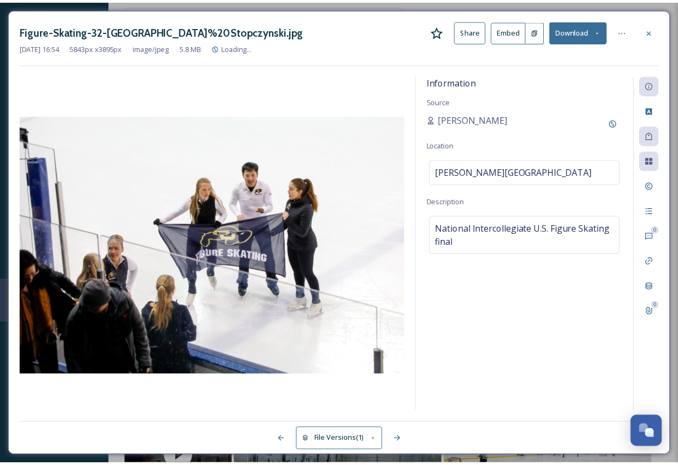
scroll to position [1401, 0]
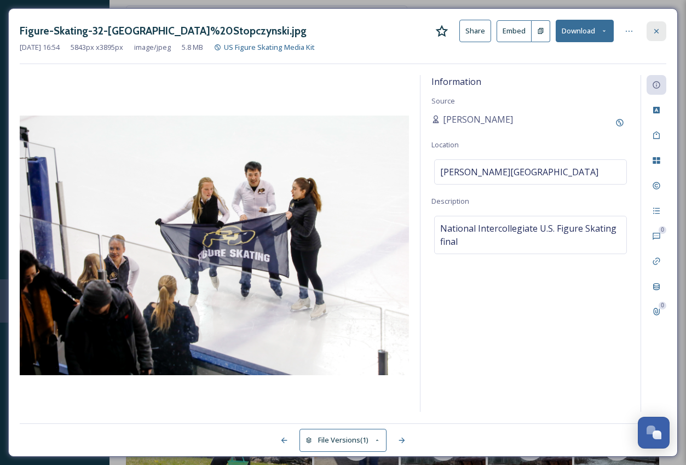
click at [659, 32] on icon at bounding box center [656, 31] width 9 height 9
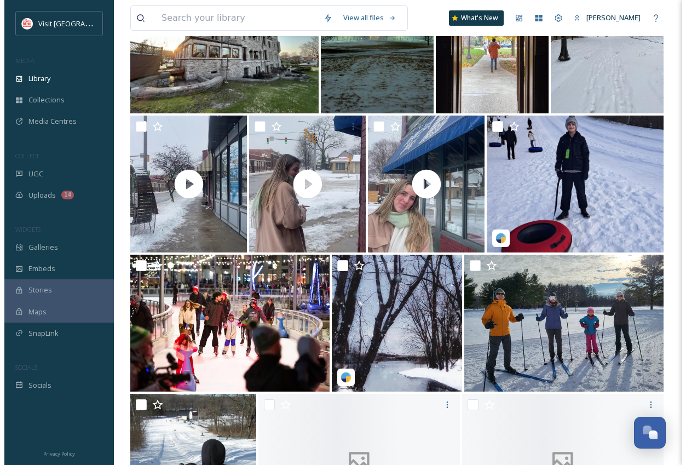
scroll to position [2451, 0]
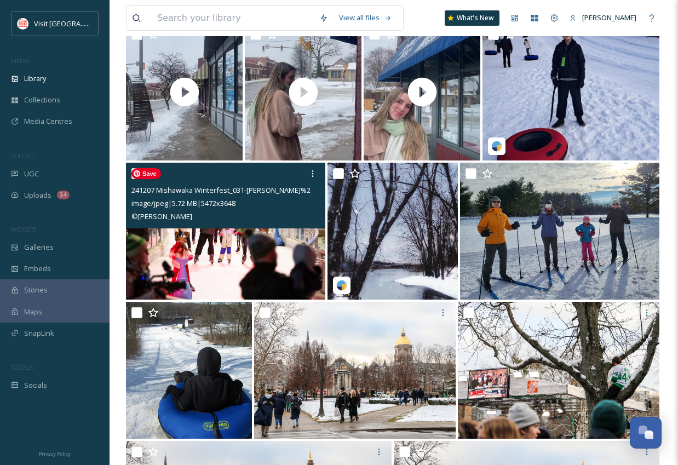
click at [275, 257] on img at bounding box center [225, 231] width 199 height 137
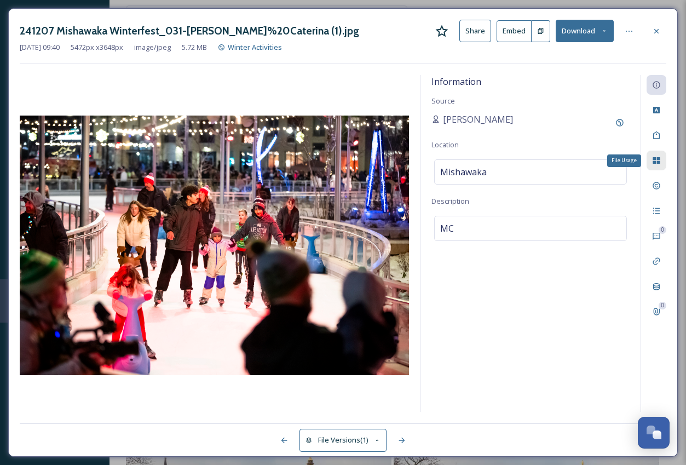
click at [660, 161] on icon at bounding box center [656, 160] width 9 height 9
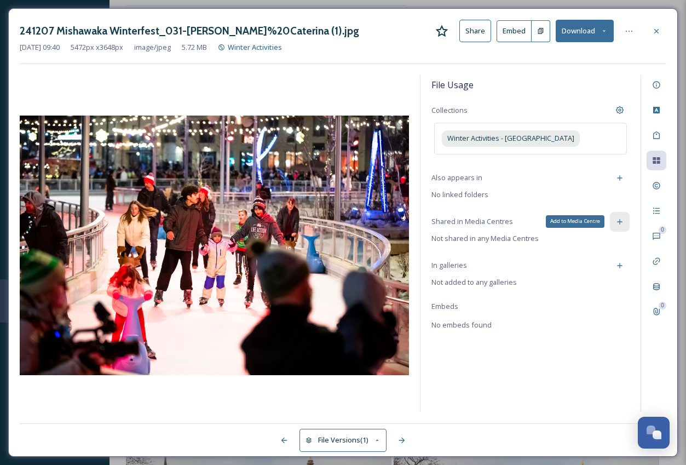
click at [624, 220] on div "Add to Media Centre" at bounding box center [620, 222] width 20 height 20
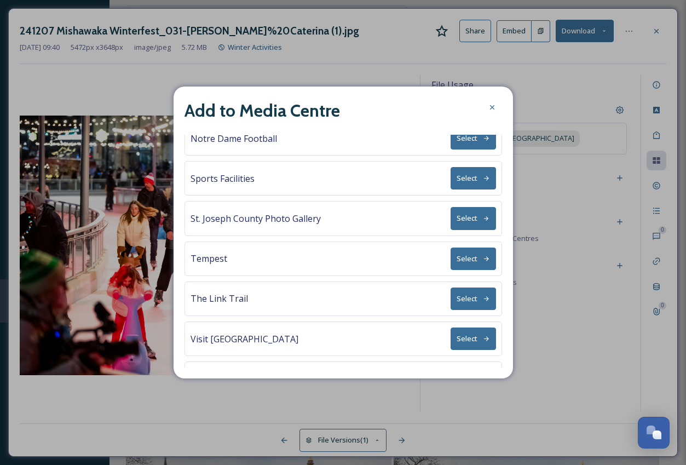
scroll to position [202, 0]
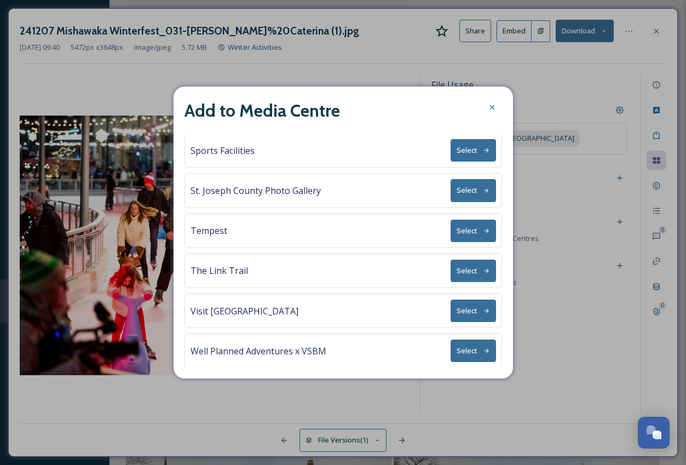
click at [470, 226] on button "Select" at bounding box center [473, 231] width 45 height 22
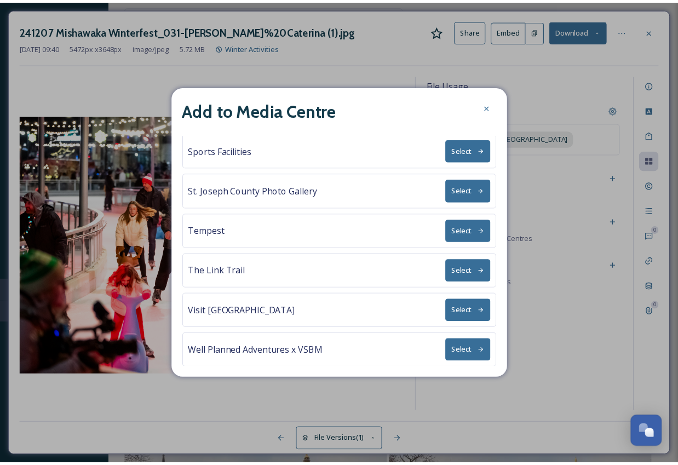
scroll to position [0, 0]
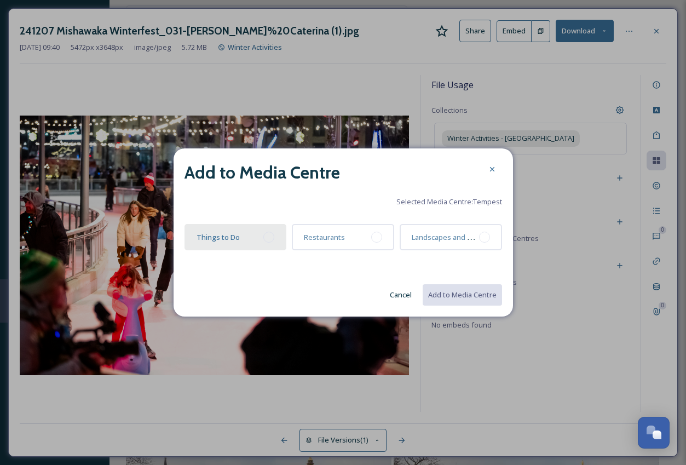
click at [274, 238] on div "Things to Do" at bounding box center [236, 237] width 102 height 26
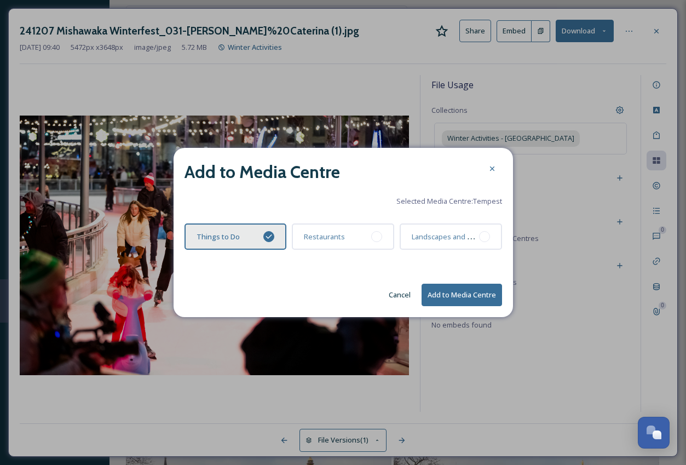
click at [481, 303] on button "Add to Media Centre" at bounding box center [462, 295] width 81 height 22
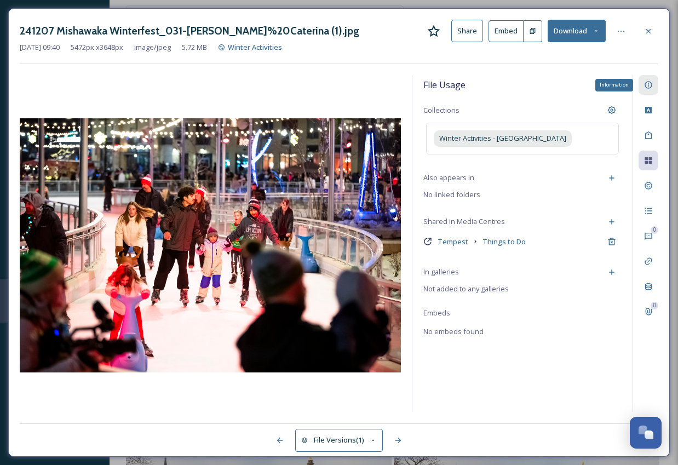
click at [648, 85] on icon at bounding box center [648, 85] width 7 height 7
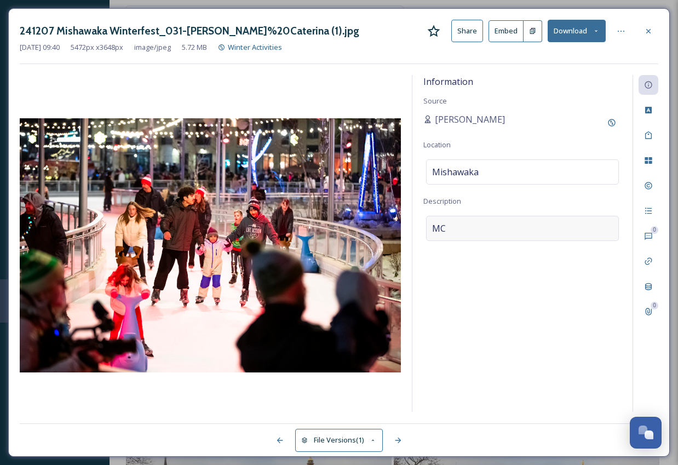
click at [472, 229] on div "MC" at bounding box center [522, 228] width 193 height 25
click at [471, 230] on textarea "MC" at bounding box center [522, 261] width 198 height 91
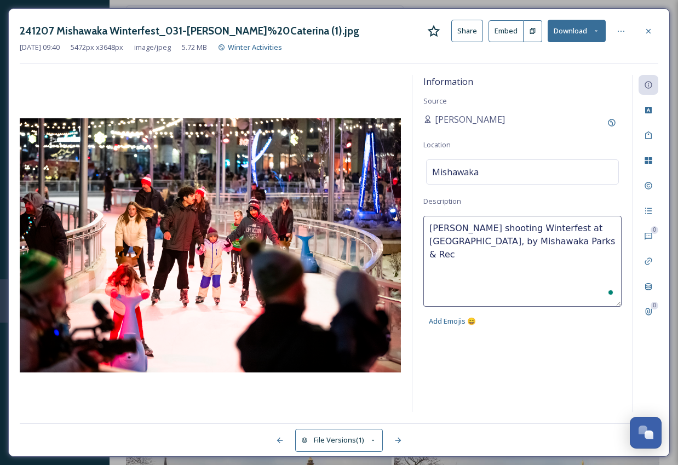
type textarea "Michael Caterina shooting Winterfest at Ironworks Plaza, by Mishawaka Parks & R…"
click at [497, 243] on textarea "Michael Caterina shooting Winterfest at Ironworks Plaza, by Mishawaka Parks & R…" at bounding box center [522, 261] width 198 height 91
click at [578, 228] on textarea "Michael Caterina shooting Winterfest at Ironworks Plaza, by Mishawaka Parks & R…" at bounding box center [522, 261] width 198 height 91
click at [507, 174] on div "Mishawaka" at bounding box center [522, 171] width 193 height 25
click at [504, 173] on input "Mishawaka" at bounding box center [523, 172] width 192 height 24
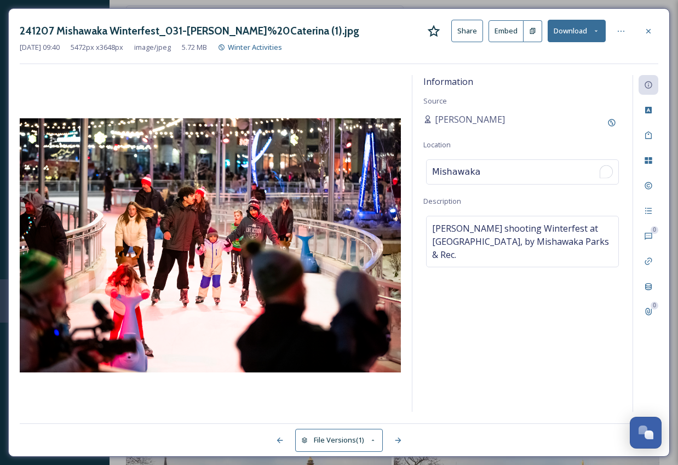
click at [504, 173] on input "Mishawaka" at bounding box center [523, 172] width 192 height 24
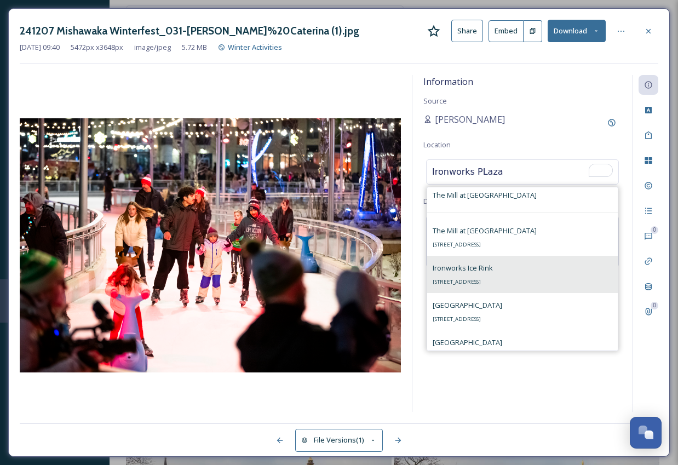
scroll to position [45, 0]
type input "Ironworks PLaza"
click at [482, 274] on div "Ironworks Ice Rink 410 N Hill St, Mishawaka, IN 46544, USA" at bounding box center [463, 273] width 60 height 26
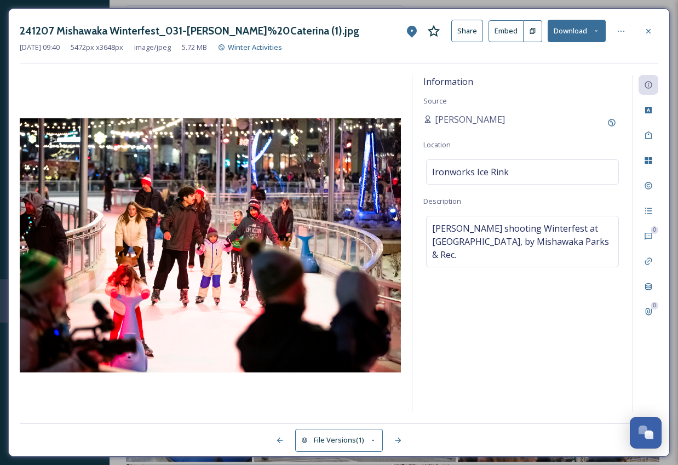
scroll to position [2431, 0]
click at [652, 188] on icon at bounding box center [648, 185] width 9 height 9
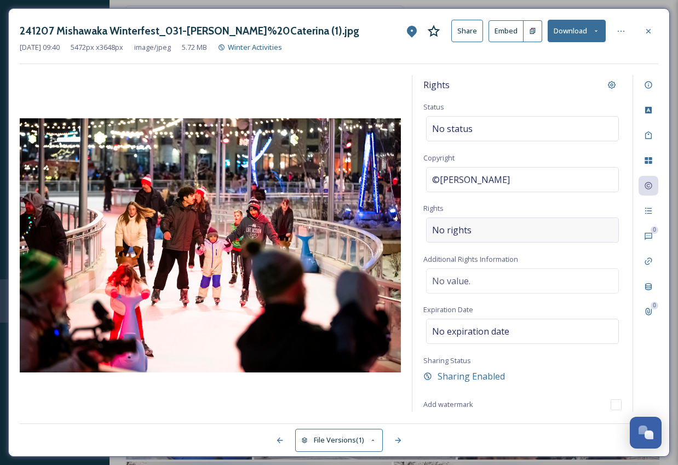
click at [475, 232] on div "No rights" at bounding box center [522, 229] width 193 height 25
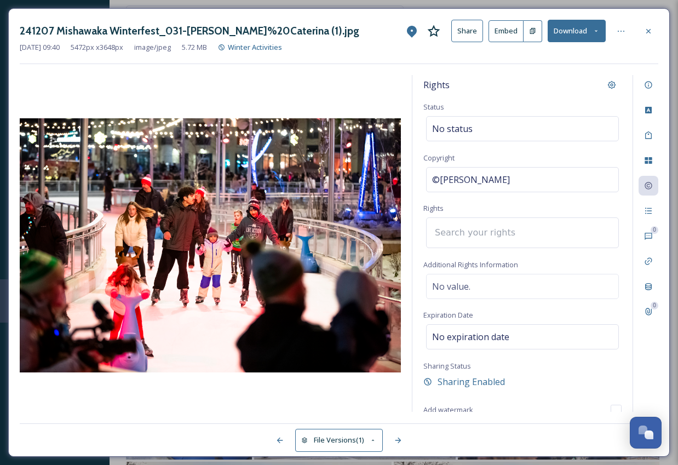
click at [478, 238] on input at bounding box center [489, 233] width 120 height 24
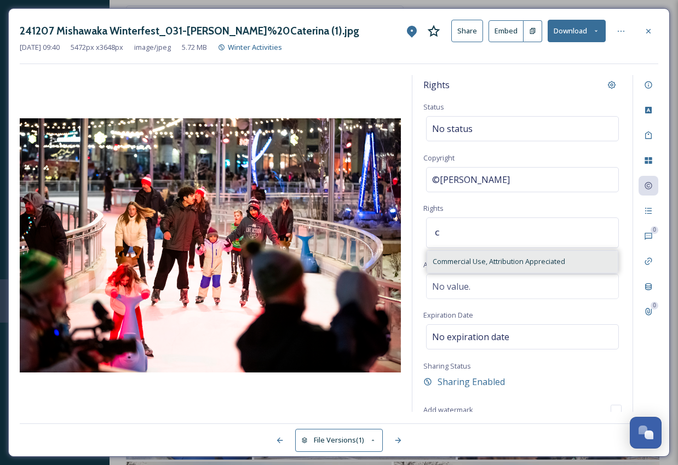
type input "c"
click at [489, 258] on span "Commercial Use, Attribution Appreciated" at bounding box center [499, 261] width 133 height 10
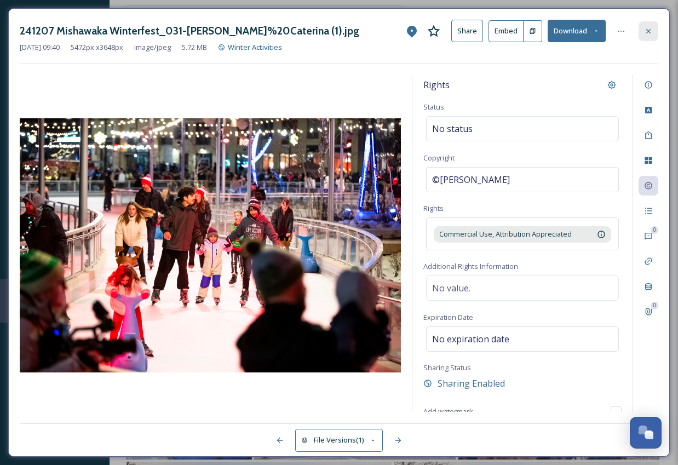
click at [650, 36] on div at bounding box center [649, 31] width 20 height 20
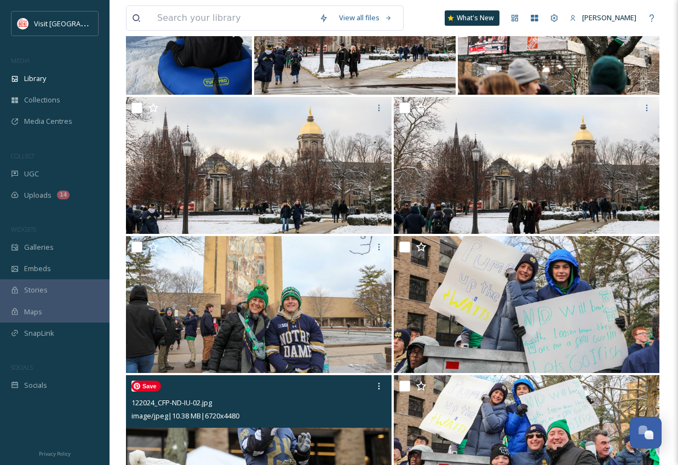
scroll to position [2973, 0]
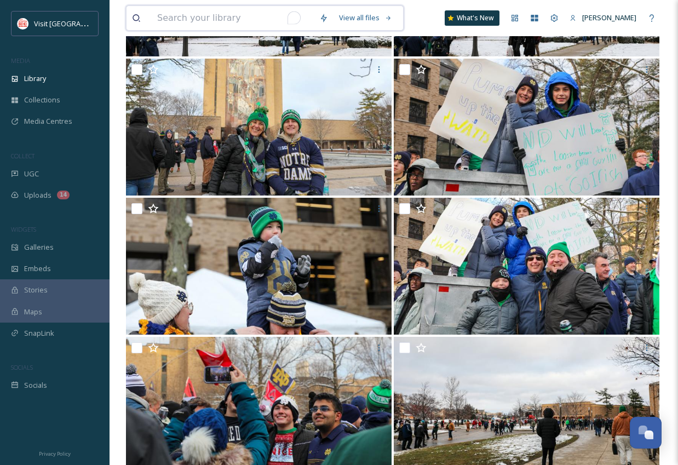
click at [192, 17] on input "To enrich screen reader interactions, please activate Accessibility in Grammarl…" at bounding box center [233, 18] width 162 height 24
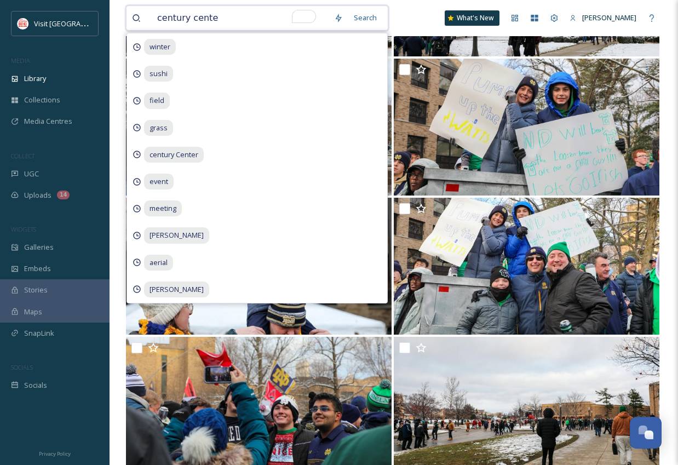
type input "century center"
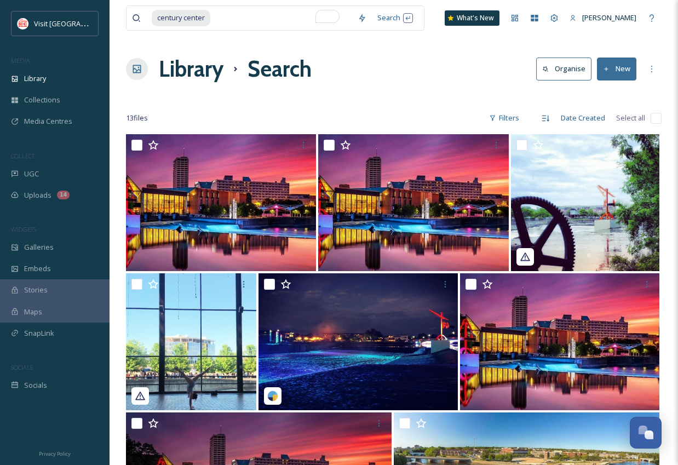
click at [489, 74] on div "Library Search Organise New" at bounding box center [394, 69] width 536 height 33
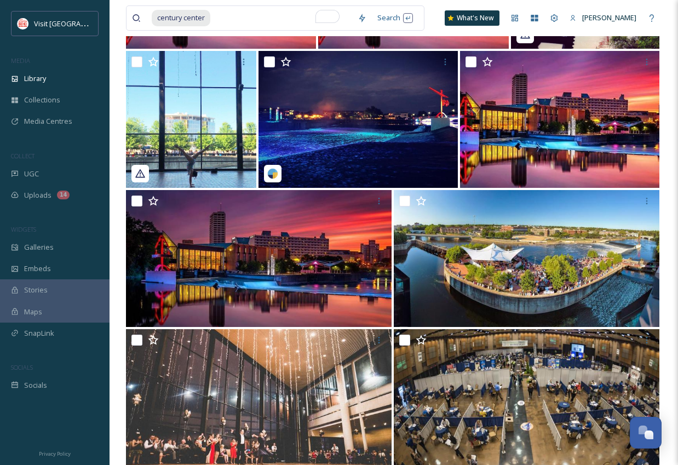
scroll to position [66, 0]
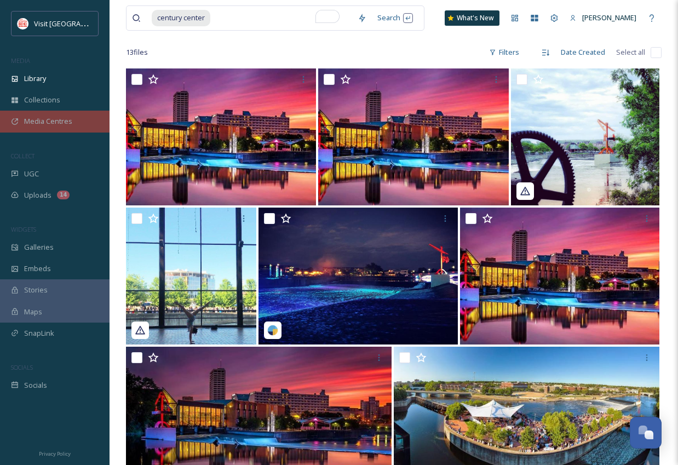
click at [37, 122] on span "Media Centres" at bounding box center [48, 121] width 48 height 10
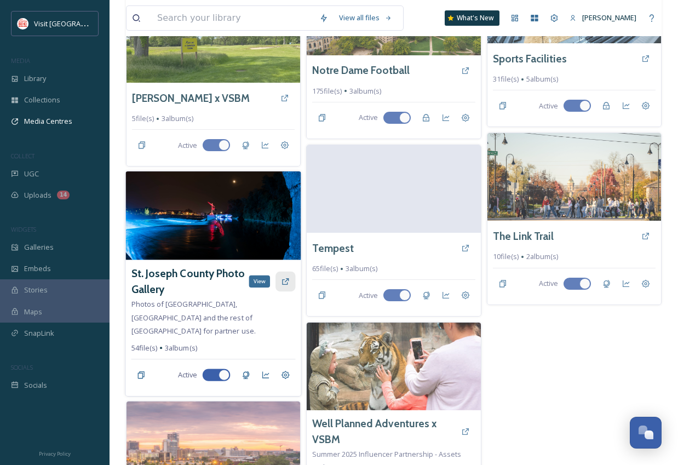
scroll to position [406, 0]
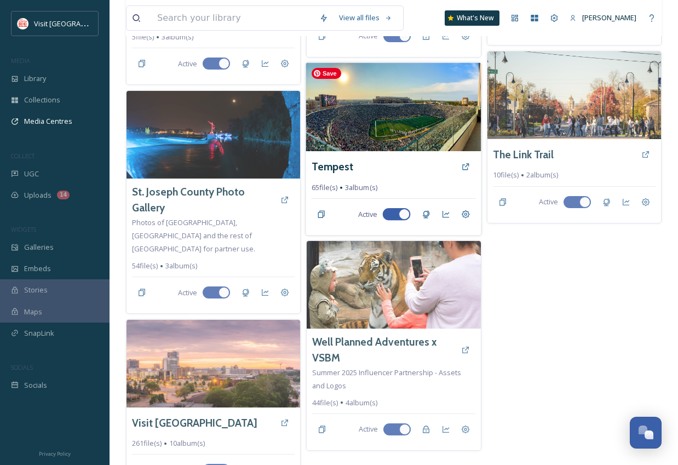
click at [364, 144] on img at bounding box center [394, 106] width 176 height 89
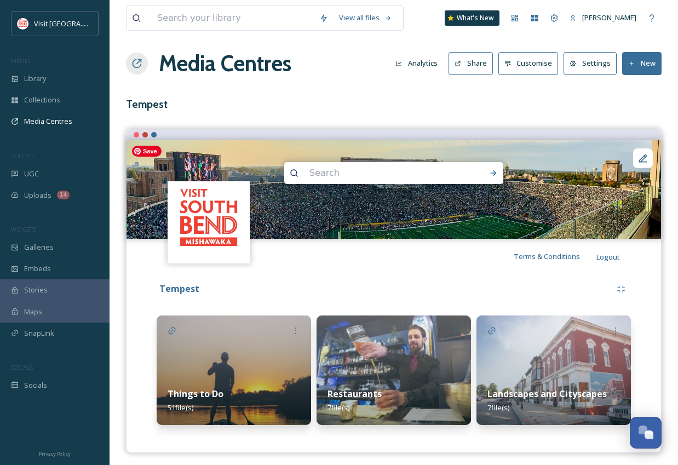
scroll to position [10, 0]
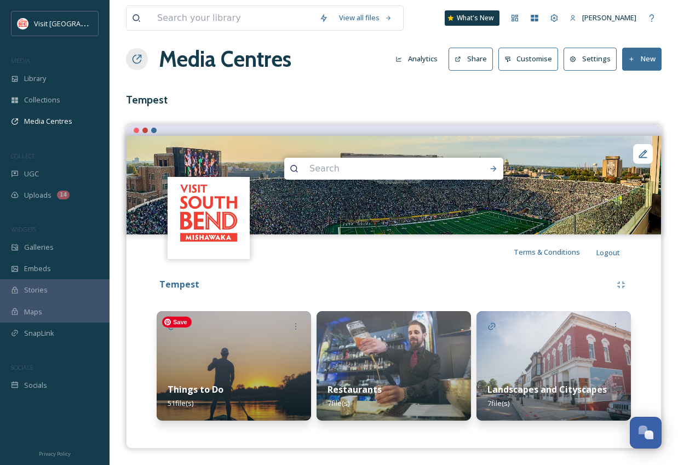
click at [247, 351] on img at bounding box center [234, 366] width 154 height 110
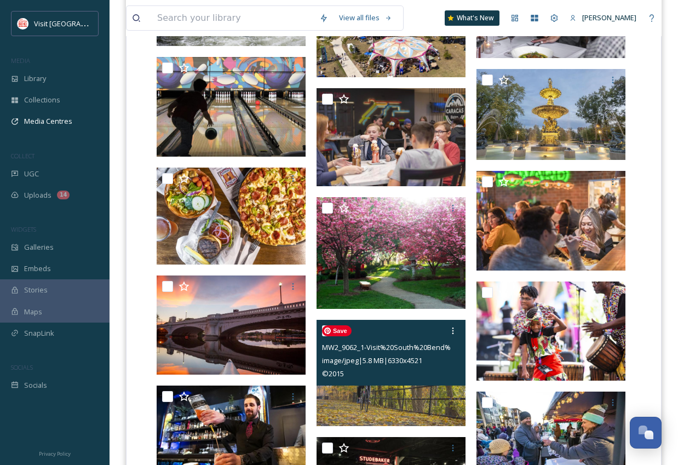
scroll to position [1124, 0]
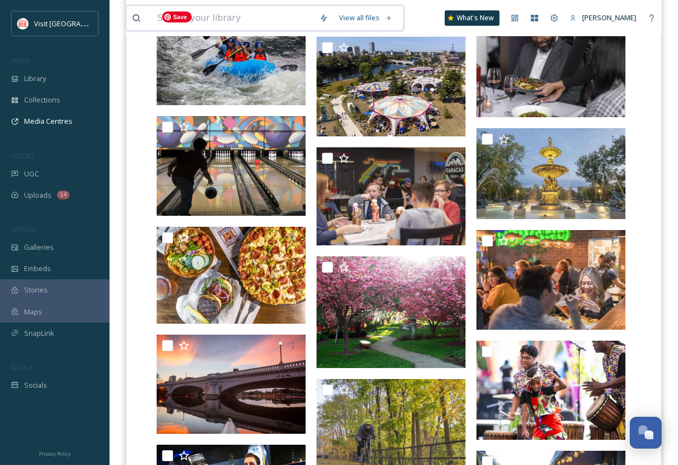
click at [242, 21] on input at bounding box center [233, 18] width 162 height 24
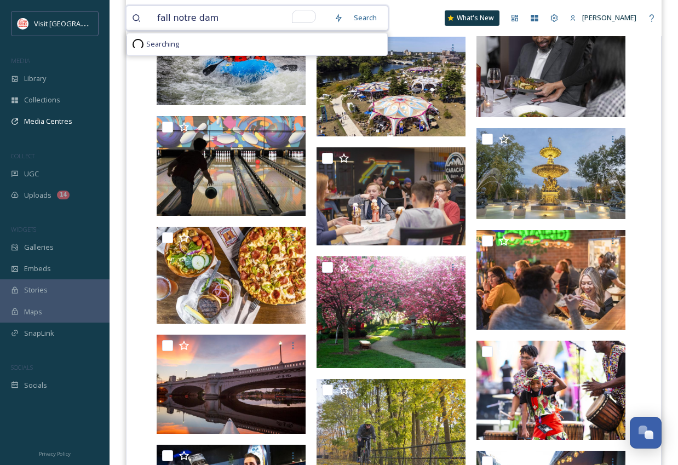
type input "fall notre dame"
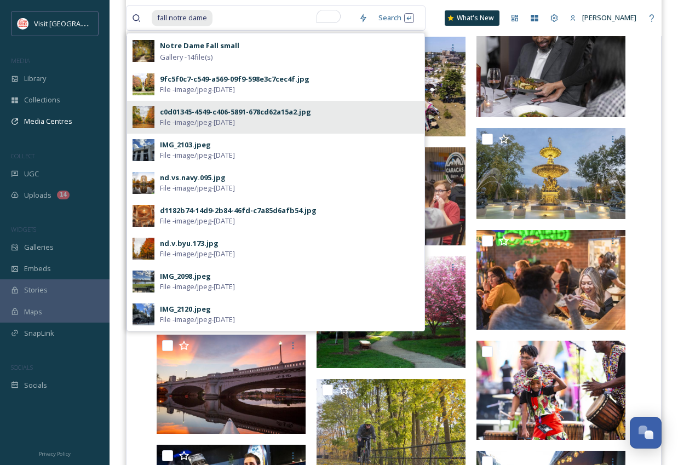
click at [189, 118] on span "File - image/jpeg - Nov 13 2024" at bounding box center [197, 122] width 75 height 10
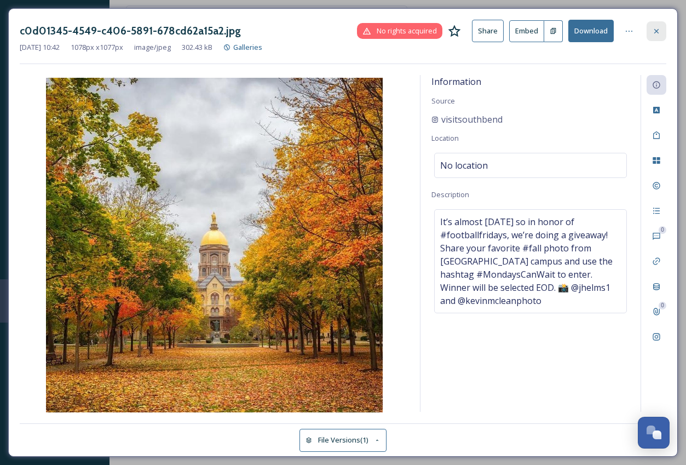
click at [658, 35] on icon at bounding box center [656, 31] width 9 height 9
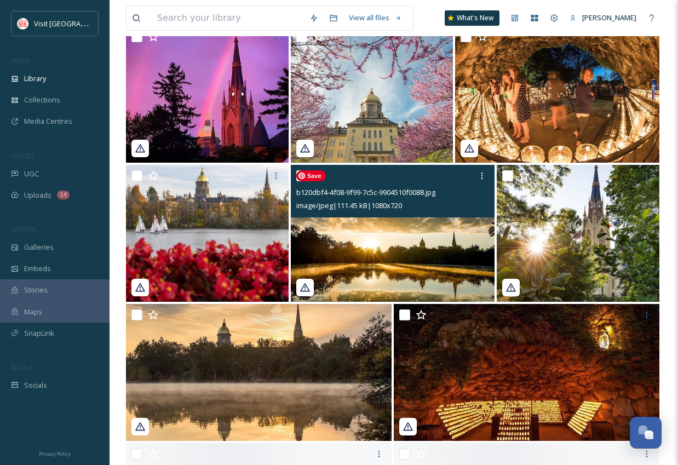
scroll to position [1124, 0]
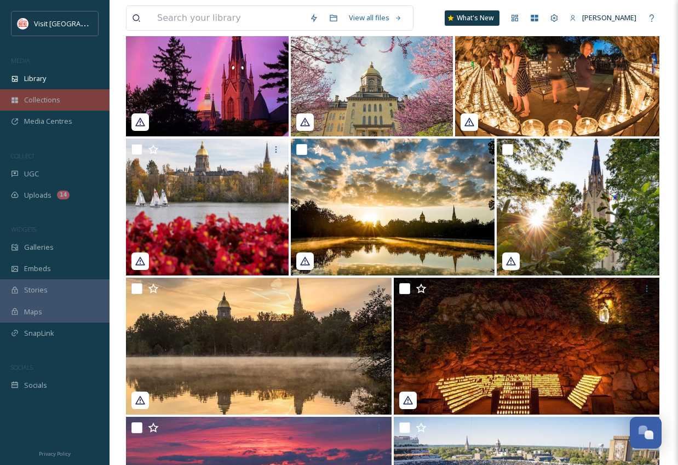
click at [57, 98] on span "Collections" at bounding box center [42, 100] width 36 height 10
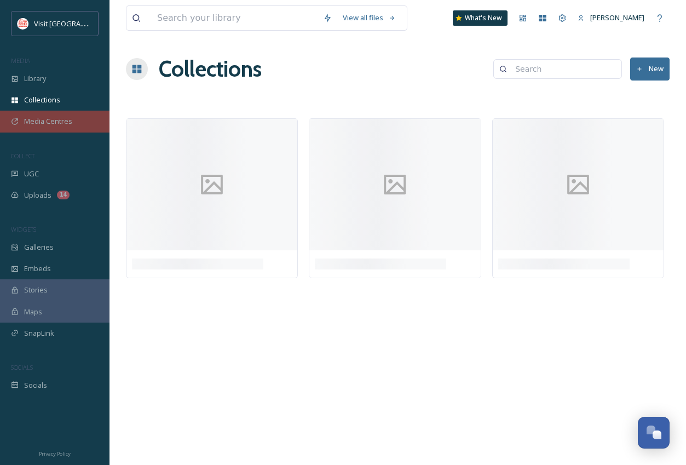
click at [65, 120] on span "Media Centres" at bounding box center [48, 121] width 48 height 10
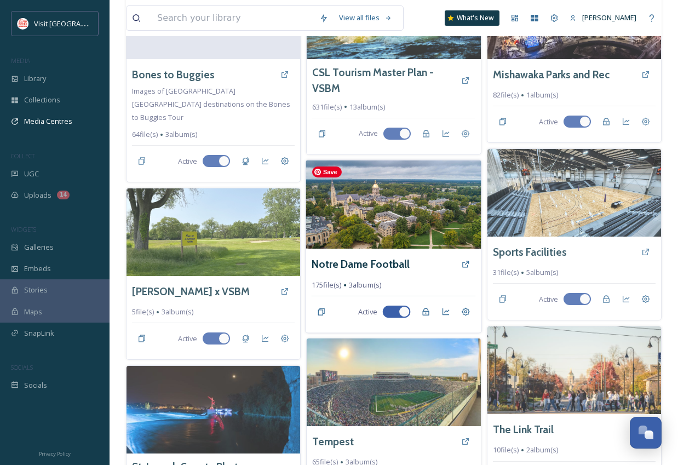
scroll to position [406, 0]
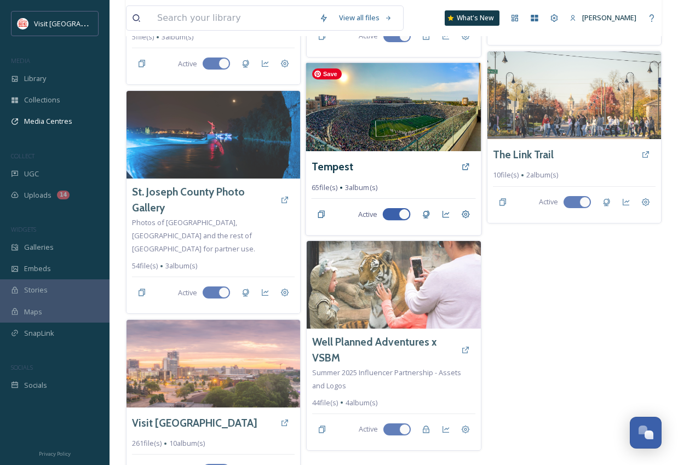
click at [369, 144] on img at bounding box center [394, 106] width 176 height 89
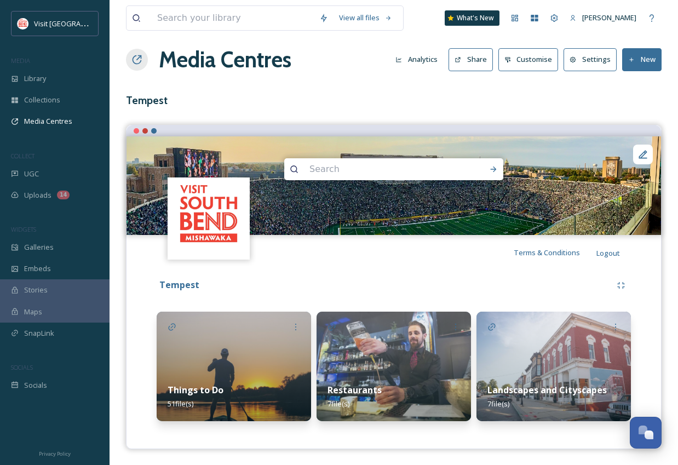
scroll to position [10, 0]
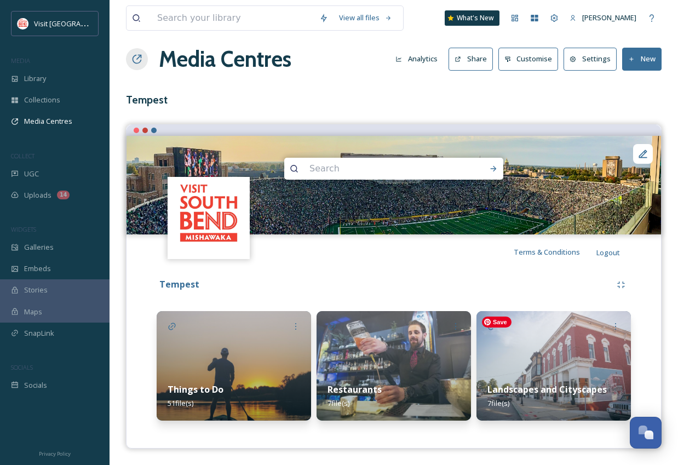
click at [523, 350] on img at bounding box center [553, 366] width 154 height 110
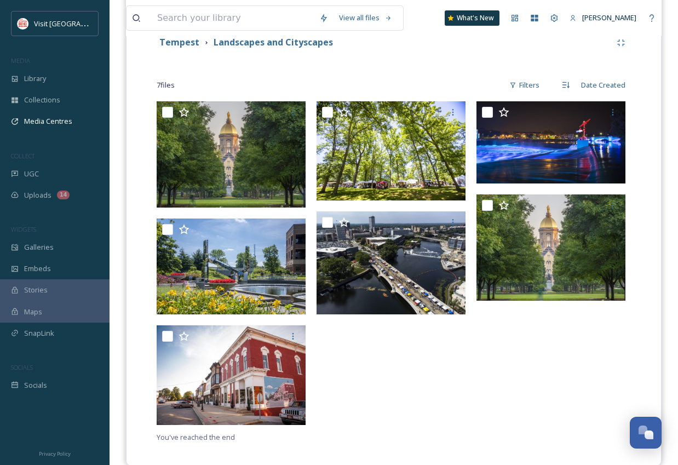
scroll to position [252, 0]
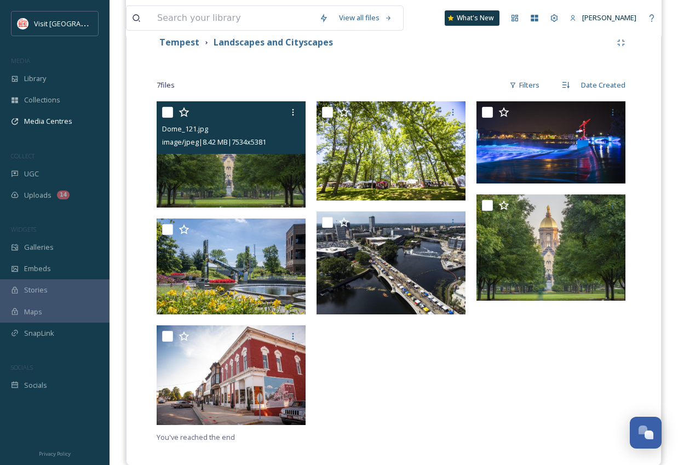
click at [170, 113] on input "checkbox" at bounding box center [167, 112] width 11 height 11
checkbox input "true"
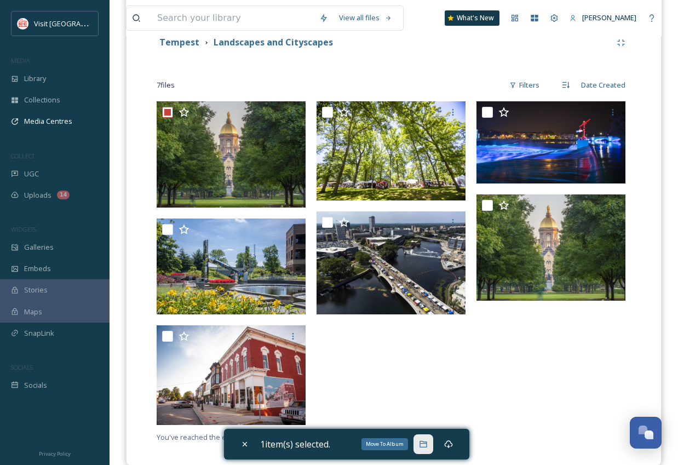
click at [425, 445] on icon at bounding box center [423, 444] width 9 height 9
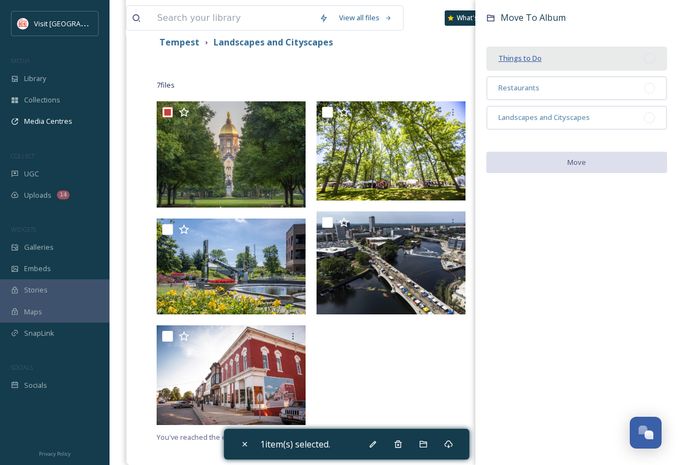
click at [536, 57] on span "Things to Do" at bounding box center [519, 58] width 43 height 10
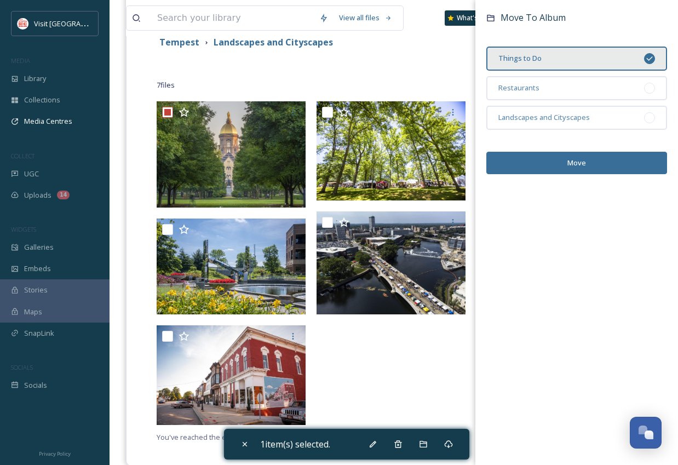
click at [558, 157] on button "Move" at bounding box center [576, 163] width 181 height 22
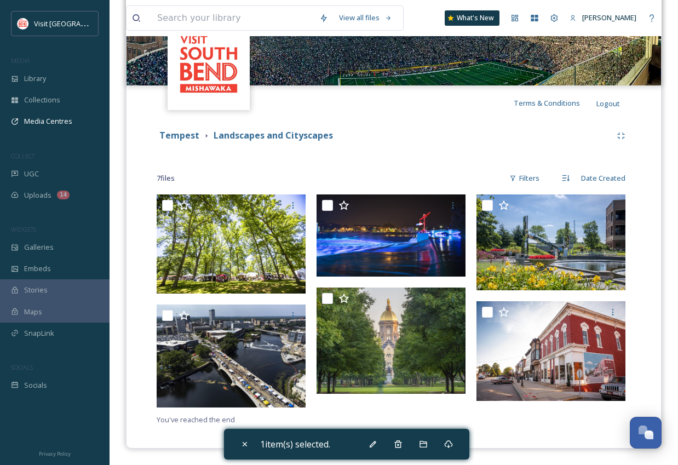
scroll to position [158, 0]
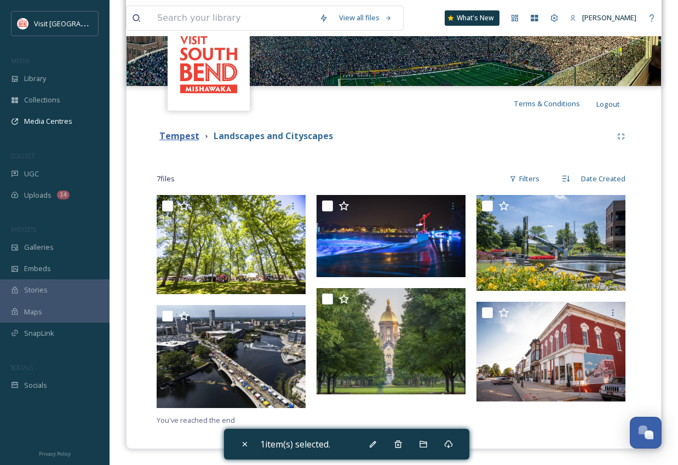
click at [183, 138] on strong "Tempest" at bounding box center [179, 136] width 40 height 12
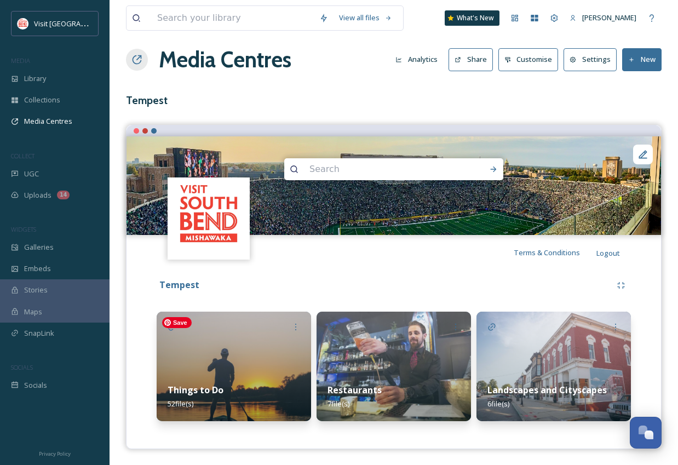
scroll to position [10, 0]
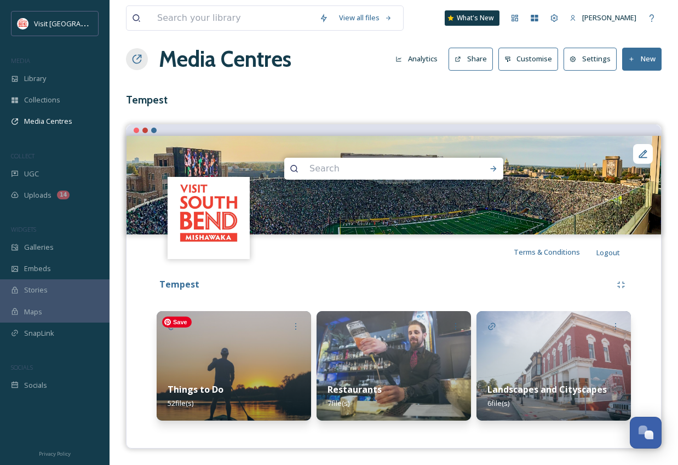
click at [236, 367] on img at bounding box center [234, 366] width 154 height 110
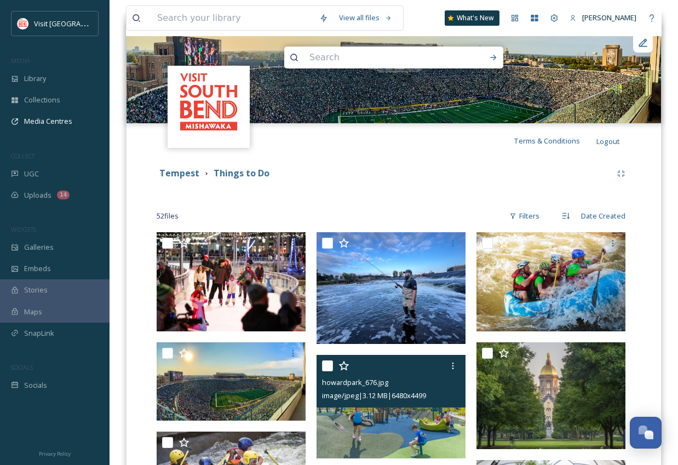
scroll to position [118, 0]
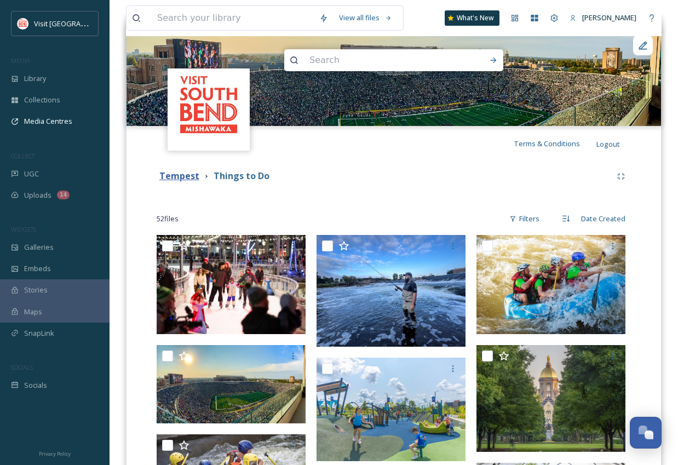
click at [194, 178] on strong "Tempest" at bounding box center [179, 176] width 40 height 12
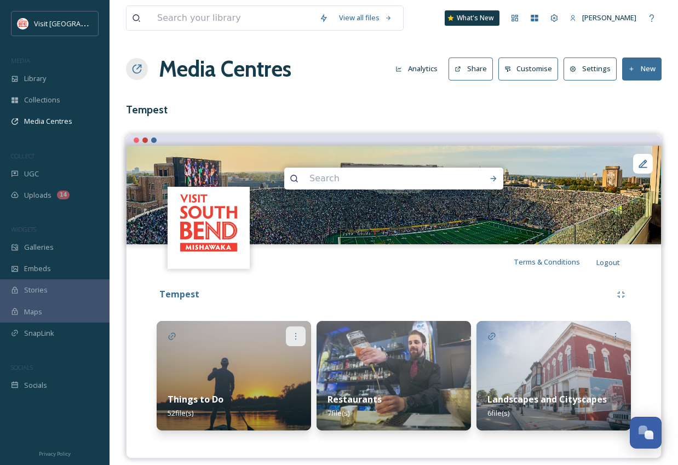
click at [293, 339] on icon at bounding box center [295, 336] width 9 height 9
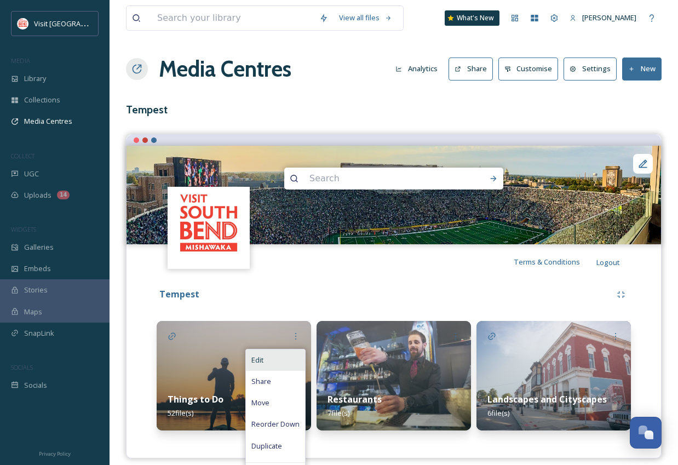
click at [273, 361] on div "Edit" at bounding box center [275, 359] width 59 height 21
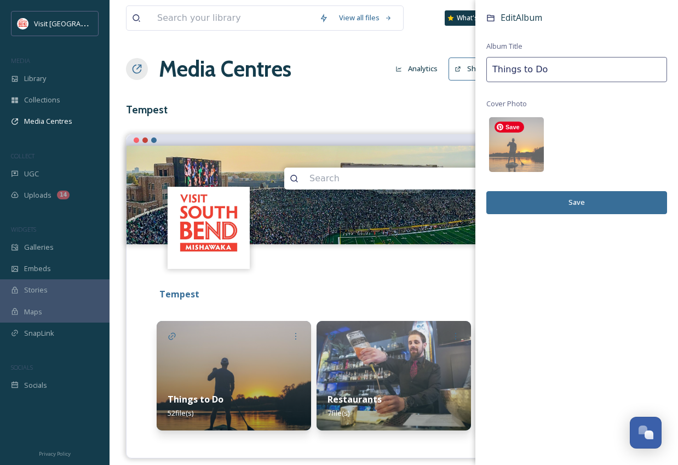
click at [530, 61] on input "Things to Do" at bounding box center [576, 69] width 181 height 25
type input "Selects"
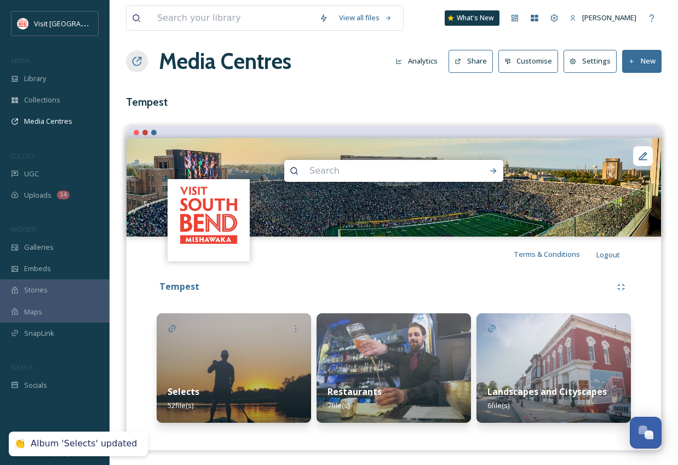
scroll to position [10, 0]
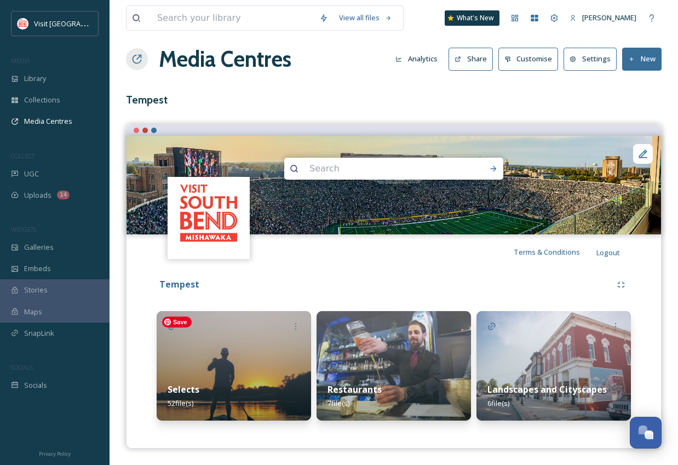
click at [275, 363] on img at bounding box center [234, 366] width 154 height 110
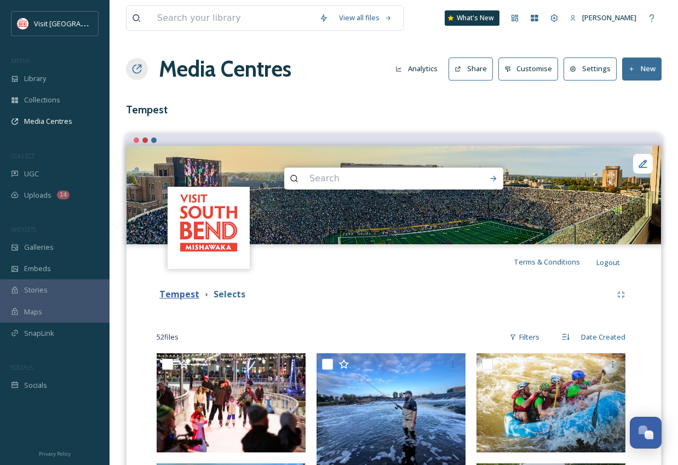
click at [186, 297] on strong "Tempest" at bounding box center [179, 294] width 40 height 12
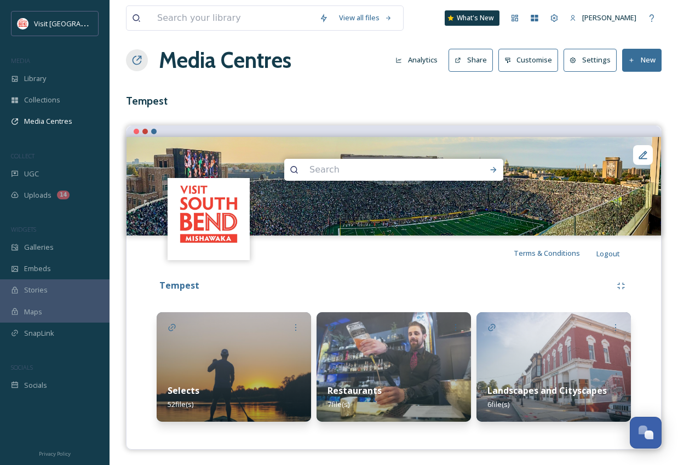
scroll to position [10, 0]
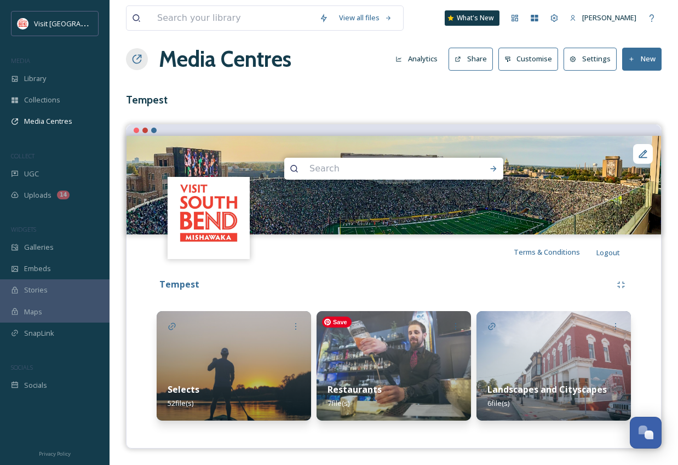
click at [445, 370] on img at bounding box center [394, 366] width 154 height 110
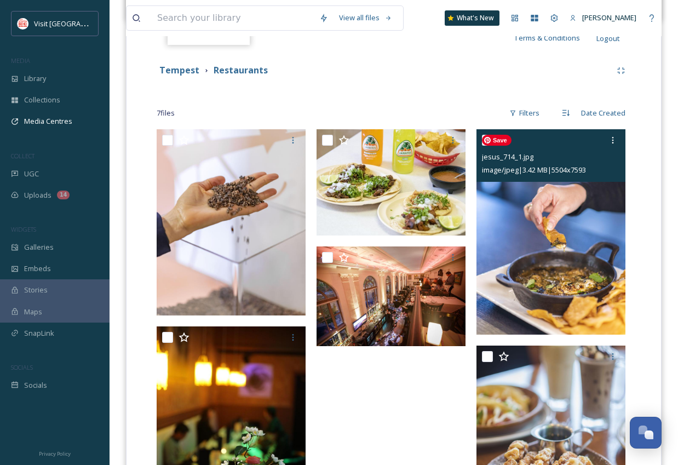
scroll to position [261, 0]
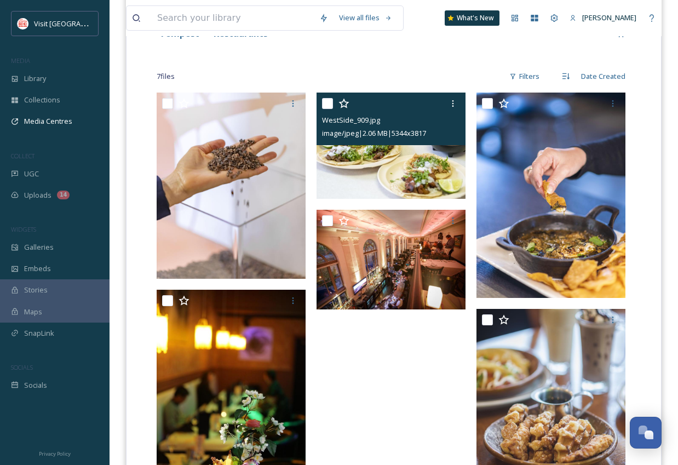
click at [324, 107] on input "checkbox" at bounding box center [327, 103] width 11 height 11
checkbox input "true"
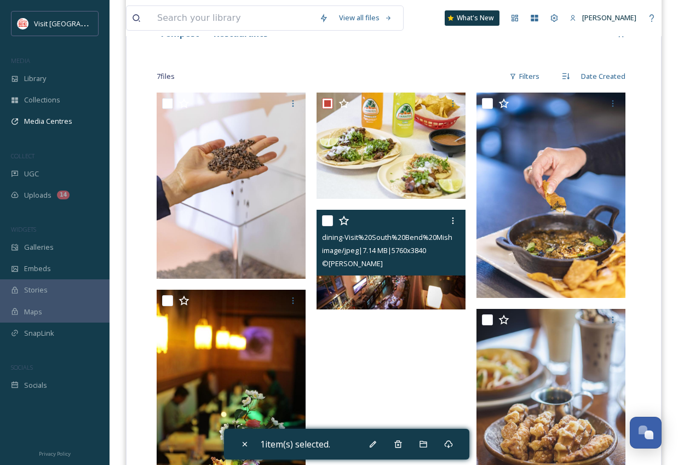
click at [331, 220] on input "checkbox" at bounding box center [327, 220] width 11 height 11
checkbox input "true"
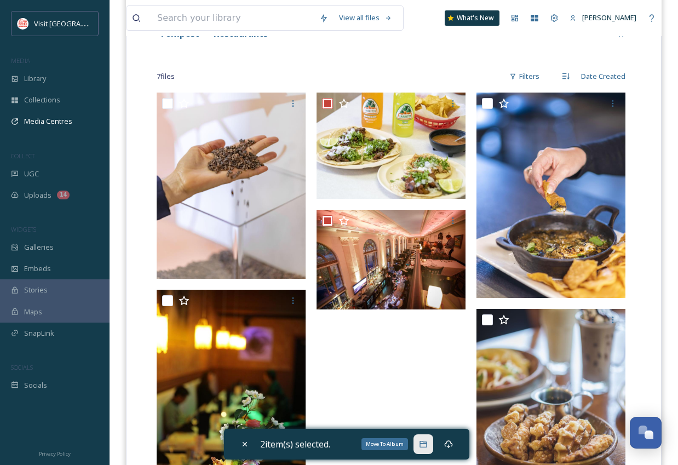
click at [424, 443] on icon at bounding box center [423, 444] width 9 height 9
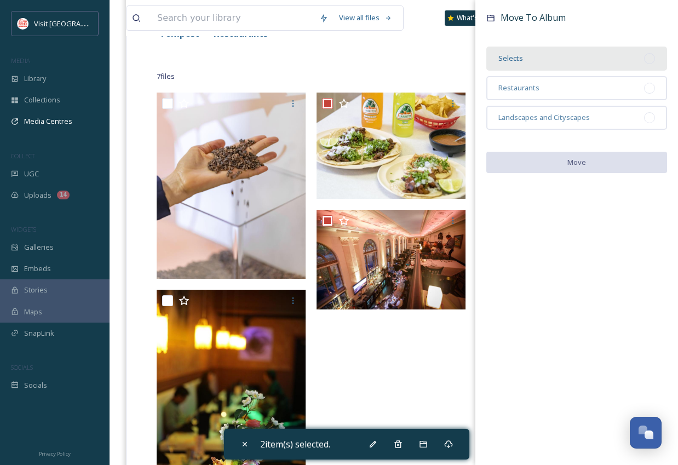
click at [578, 62] on div "Selects" at bounding box center [576, 59] width 181 height 24
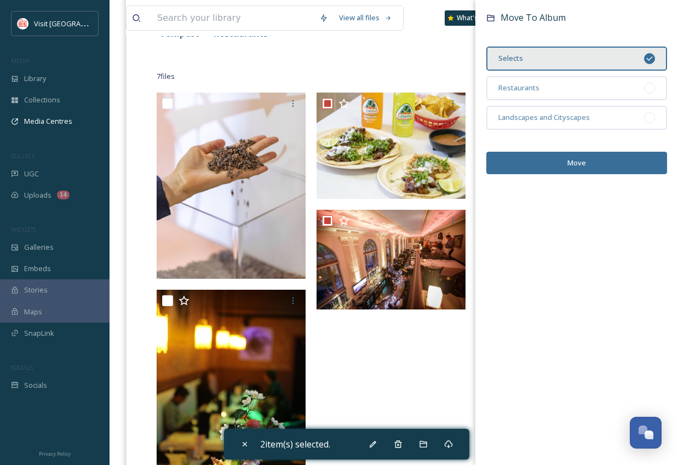
click at [584, 156] on button "Move" at bounding box center [576, 163] width 181 height 22
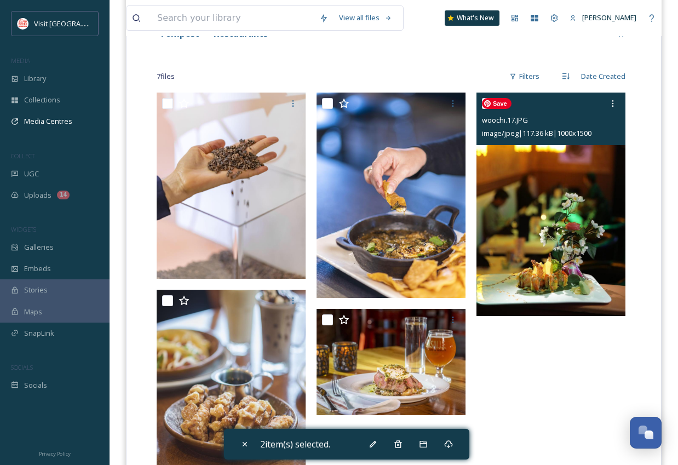
click at [578, 247] on img at bounding box center [550, 204] width 149 height 223
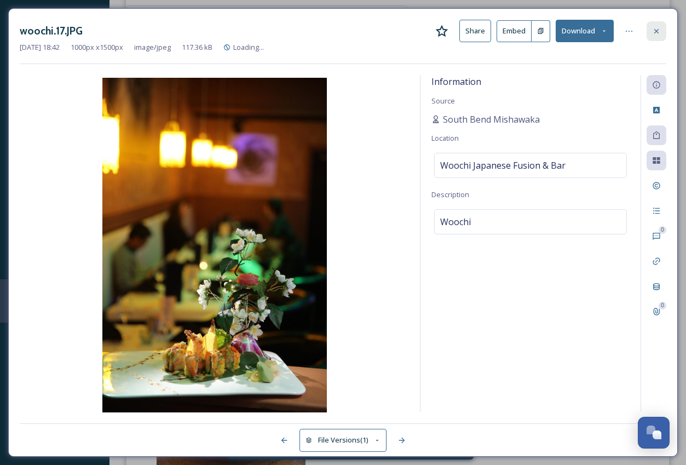
click at [654, 28] on icon at bounding box center [656, 31] width 9 height 9
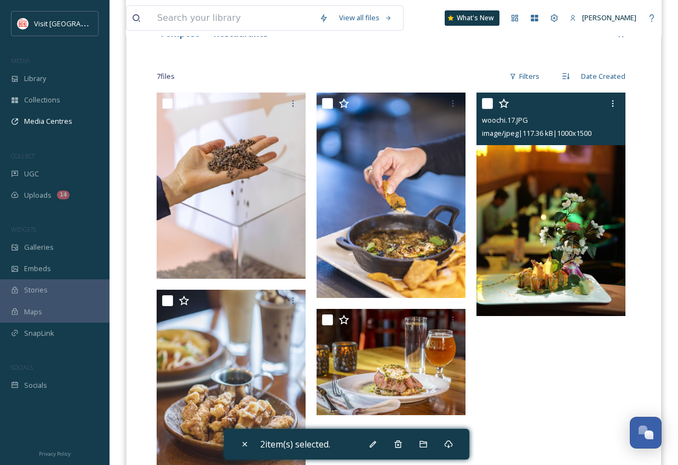
scroll to position [68, 0]
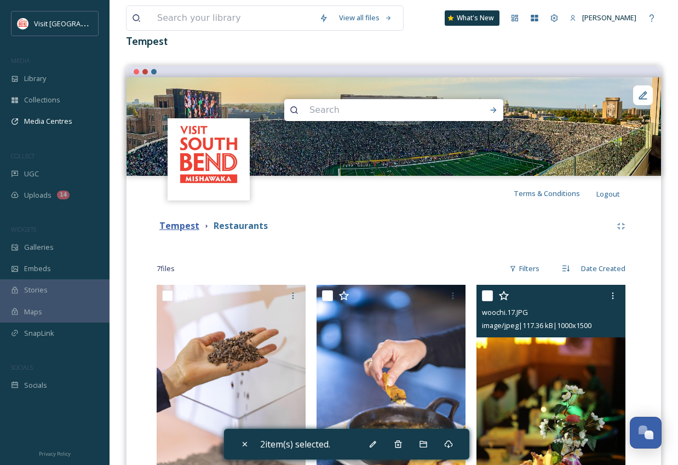
click at [188, 227] on strong "Tempest" at bounding box center [179, 226] width 40 height 12
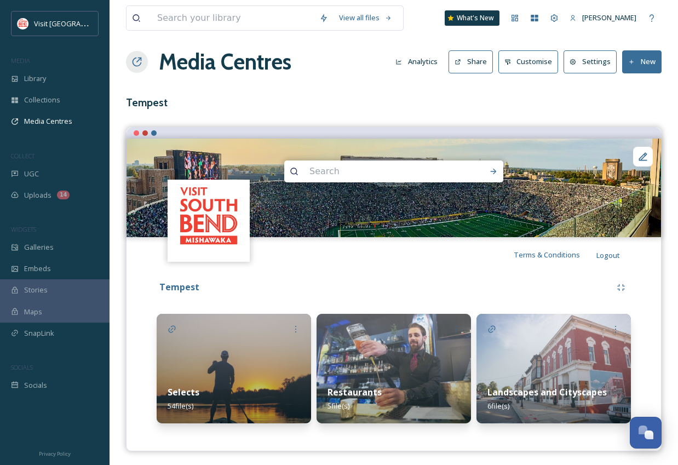
scroll to position [10, 0]
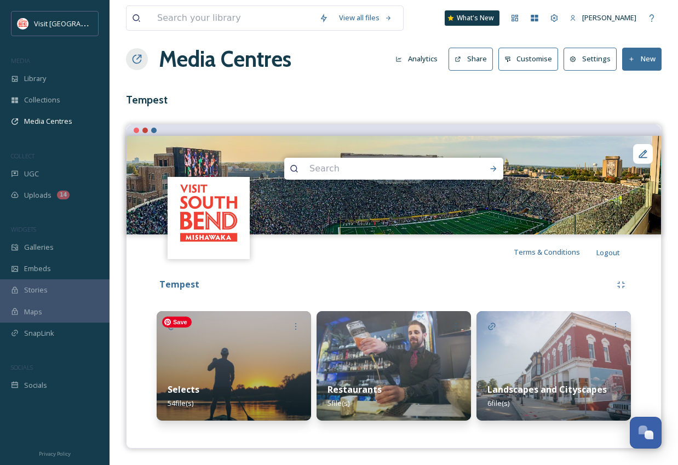
click at [244, 355] on img at bounding box center [234, 366] width 154 height 110
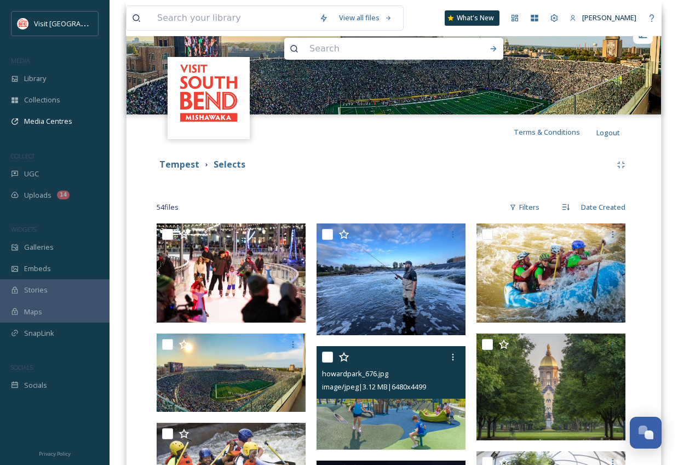
scroll to position [124, 0]
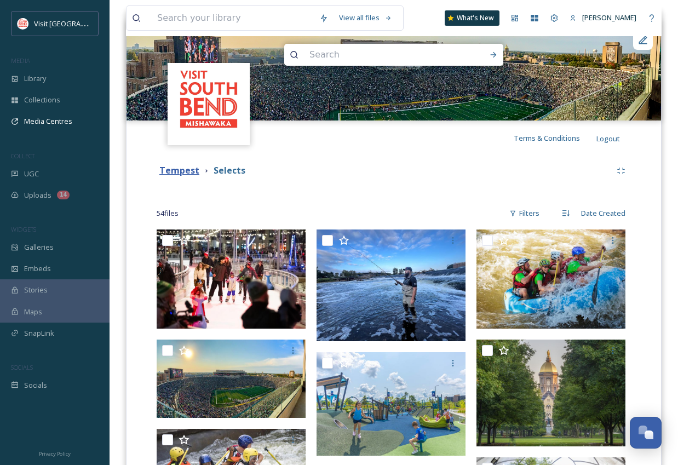
click at [187, 170] on strong "Tempest" at bounding box center [179, 170] width 40 height 12
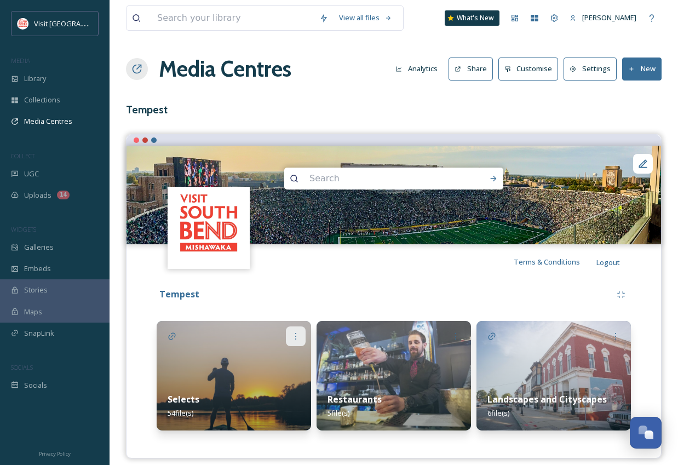
click at [296, 333] on icon at bounding box center [295, 336] width 1 height 7
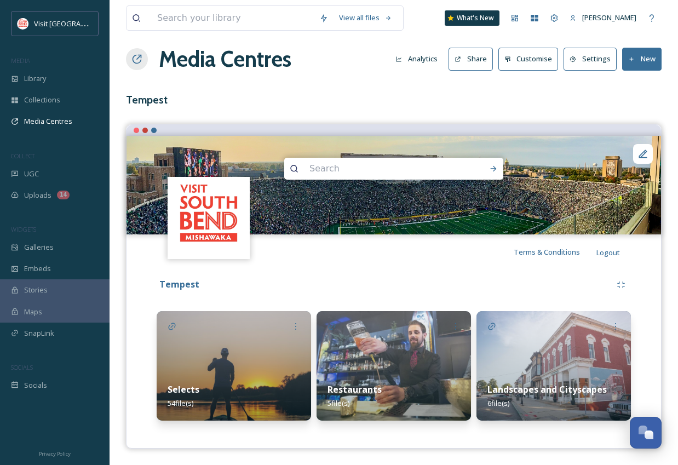
scroll to position [10, 0]
click at [332, 265] on div "Terms & Conditions Logout Tempest Selects 54 file(s) Restaurants 5 file(s) Land…" at bounding box center [394, 286] width 536 height 324
click at [242, 361] on img at bounding box center [234, 366] width 154 height 110
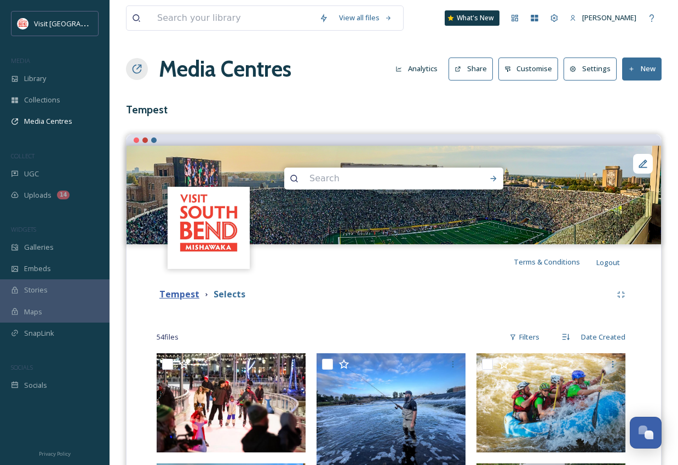
click at [185, 294] on strong "Tempest" at bounding box center [179, 294] width 40 height 12
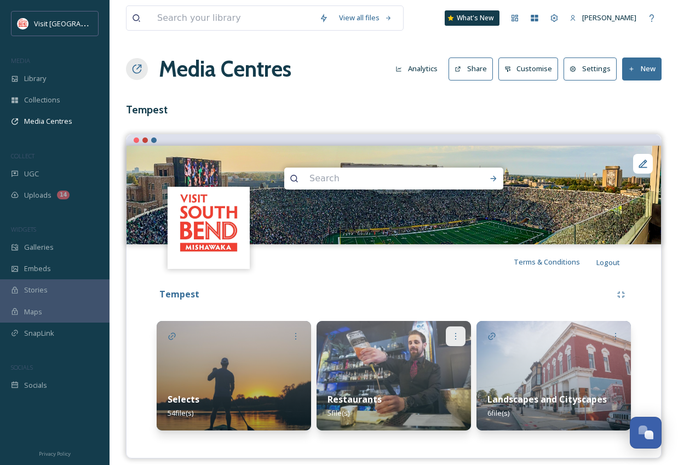
click at [456, 335] on icon at bounding box center [455, 336] width 9 height 9
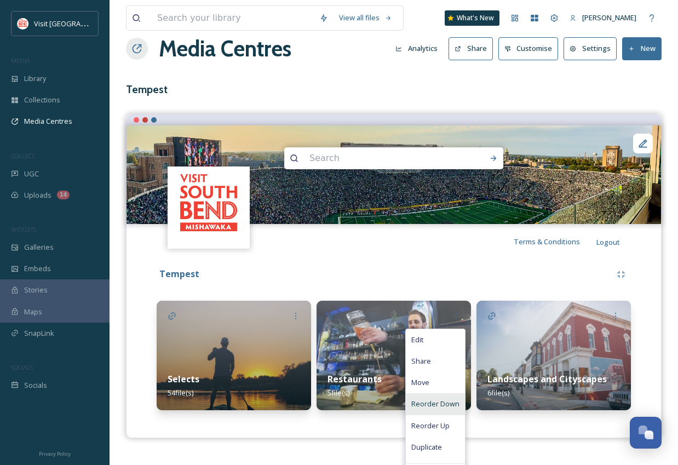
scroll to position [46, 0]
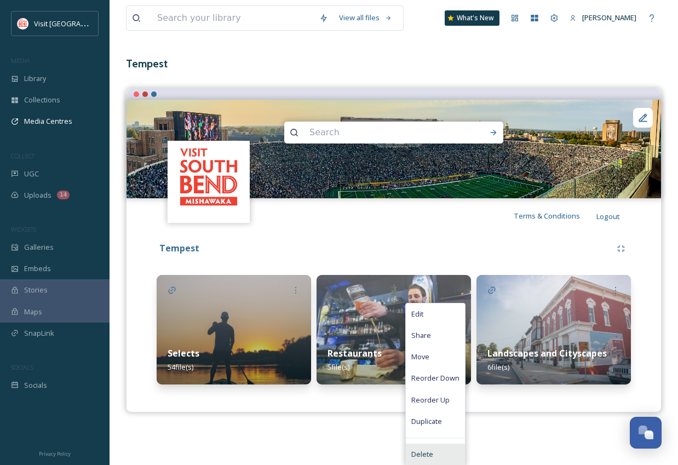
click at [429, 455] on span "Delete" at bounding box center [422, 454] width 22 height 10
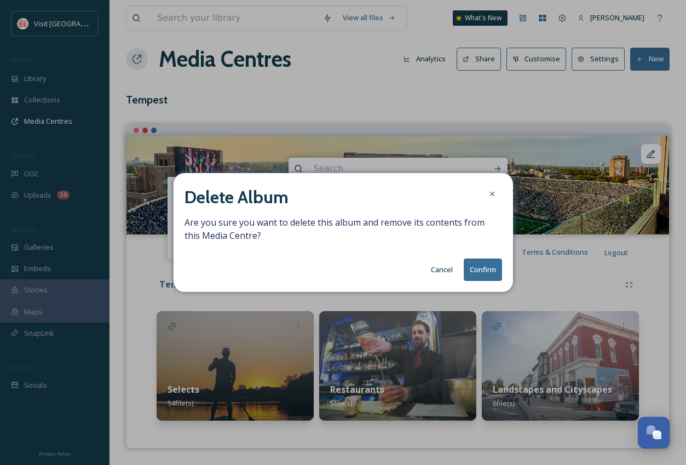
click at [482, 268] on button "Confirm" at bounding box center [483, 269] width 38 height 22
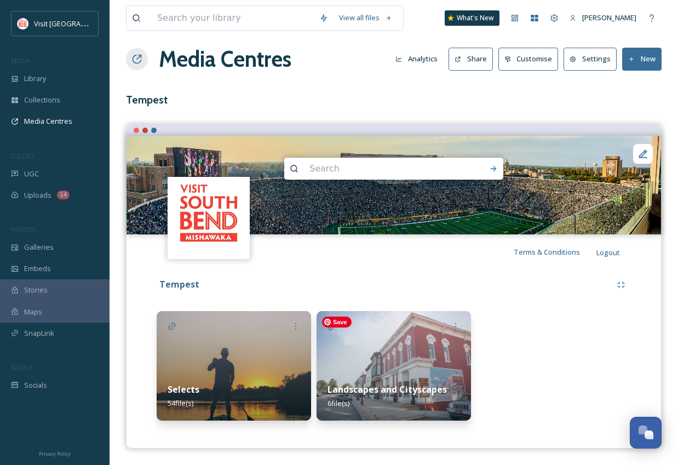
click at [417, 347] on img at bounding box center [394, 366] width 154 height 110
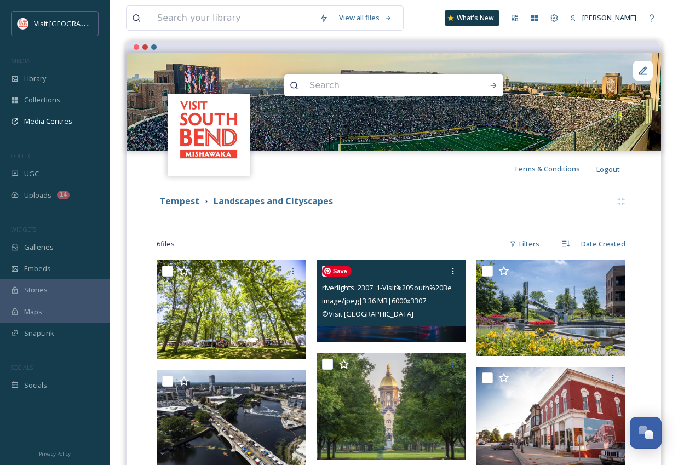
scroll to position [100, 0]
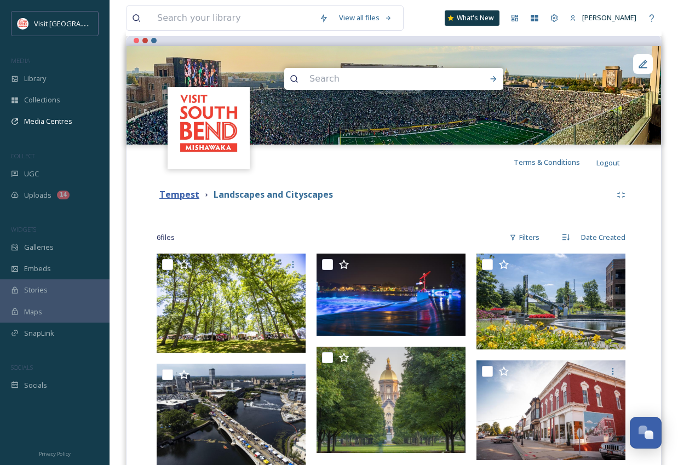
click at [188, 199] on strong "Tempest" at bounding box center [179, 194] width 40 height 12
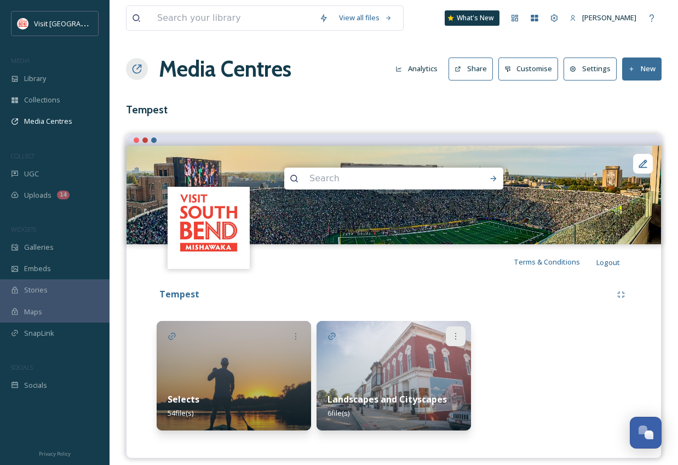
click at [455, 334] on icon at bounding box center [455, 336] width 9 height 9
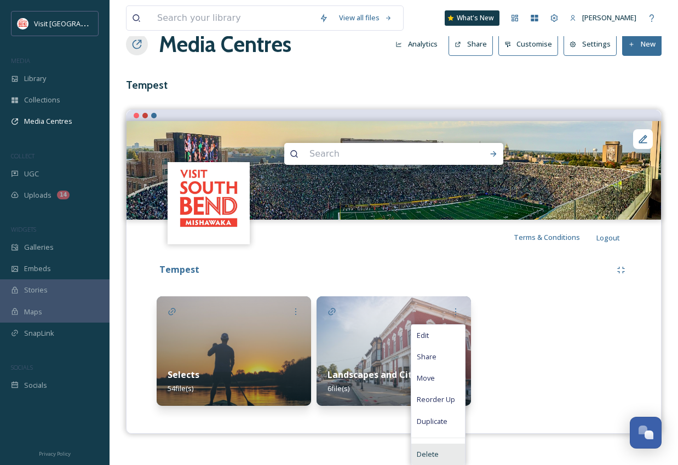
click at [436, 450] on span "Delete" at bounding box center [428, 454] width 22 height 10
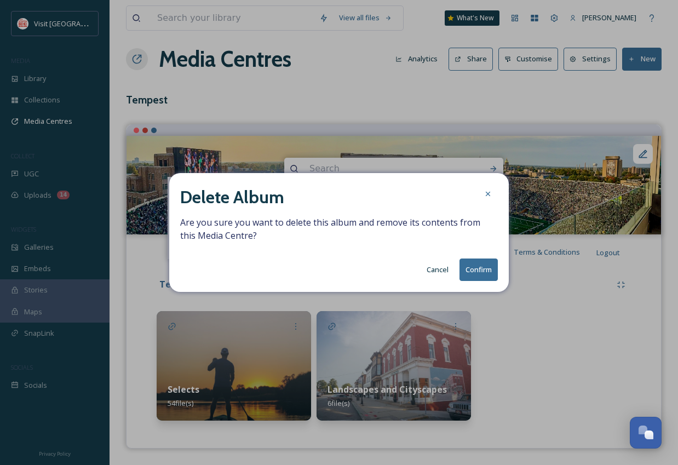
scroll to position [10, 0]
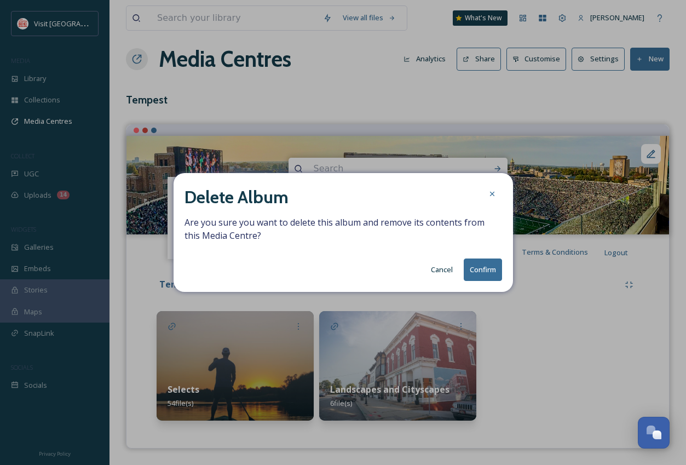
click at [490, 269] on button "Confirm" at bounding box center [483, 269] width 38 height 22
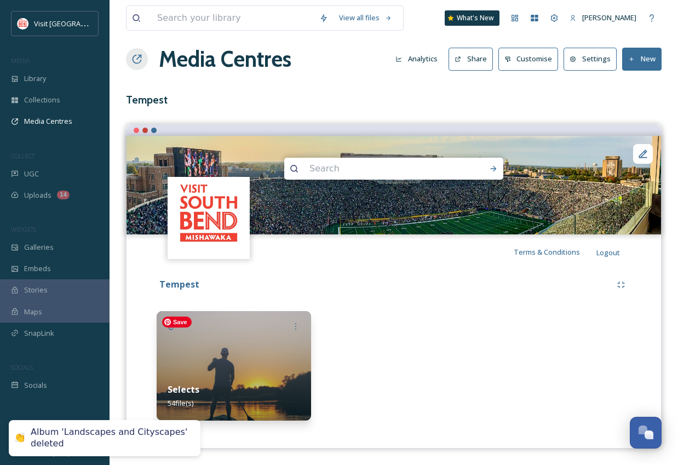
click at [240, 342] on img at bounding box center [234, 366] width 154 height 110
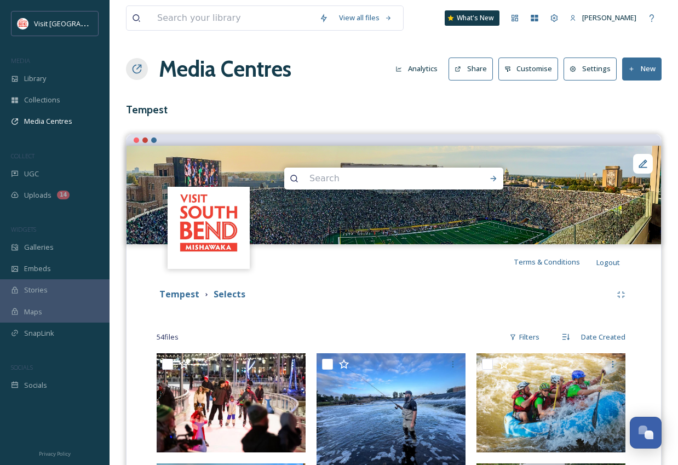
click at [479, 67] on button "Share" at bounding box center [471, 69] width 44 height 22
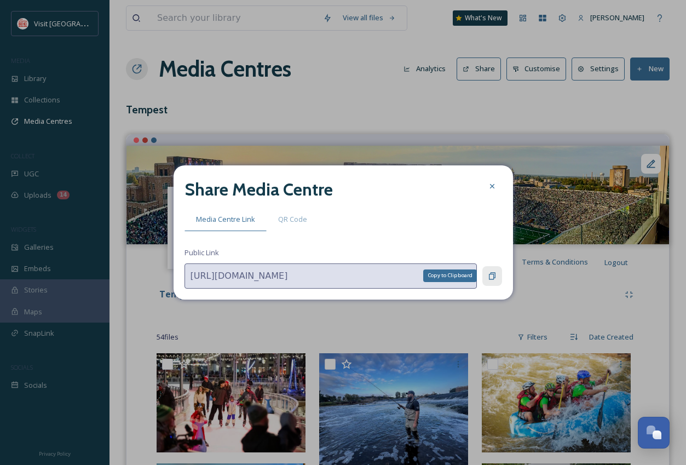
click at [493, 273] on icon at bounding box center [492, 276] width 9 height 9
